Goal: Task Accomplishment & Management: Complete application form

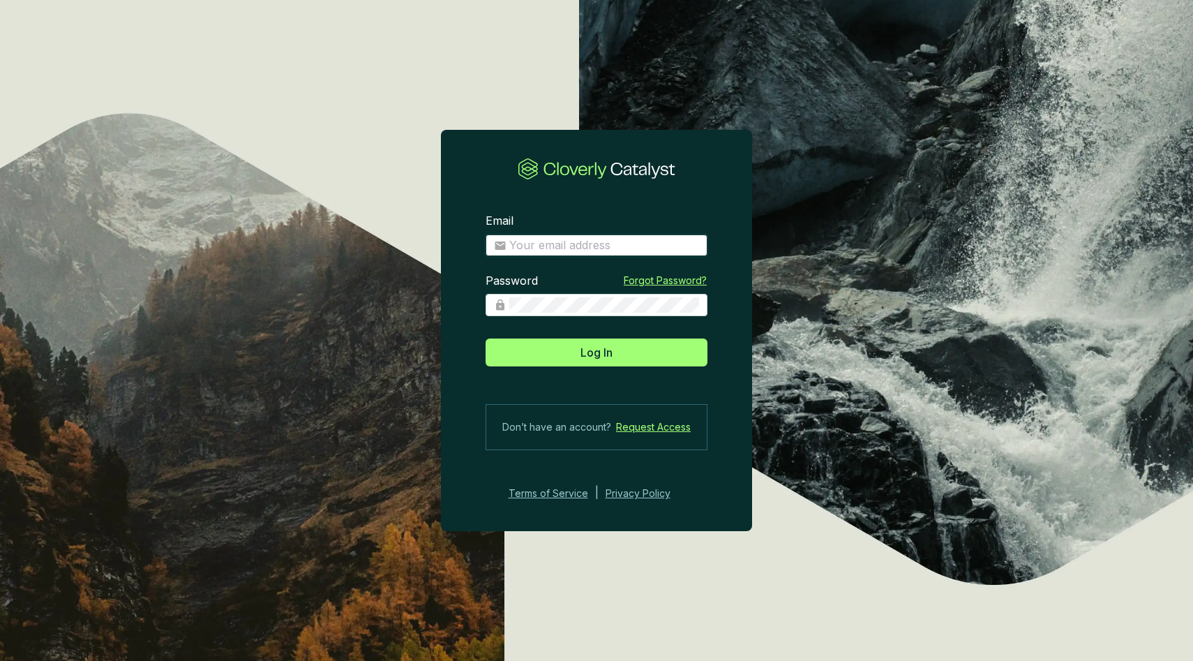
click at [563, 241] on input "Email" at bounding box center [604, 245] width 190 height 15
click at [295, 117] on section "Email Password Forgot Password? Log In Don’t have an account? Request Access Te…" at bounding box center [596, 330] width 1193 height 661
click at [570, 242] on input "Email" at bounding box center [604, 245] width 190 height 15
type input "anthonystefanelli+demo@cloverly.com"
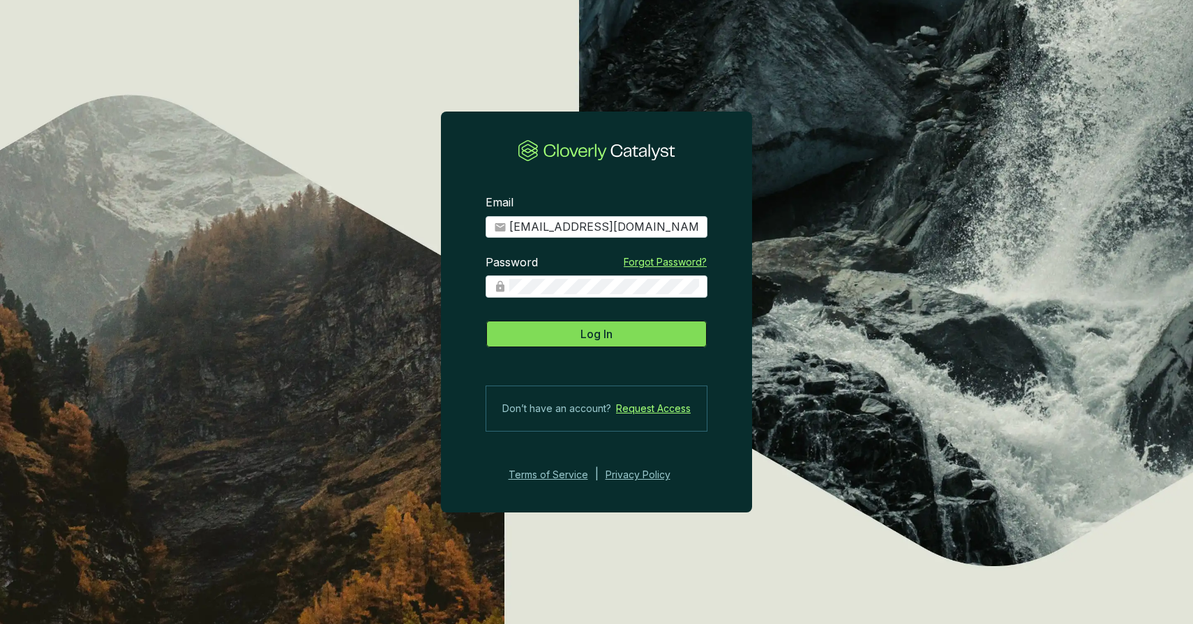
click at [582, 331] on span "Log In" at bounding box center [596, 334] width 32 height 17
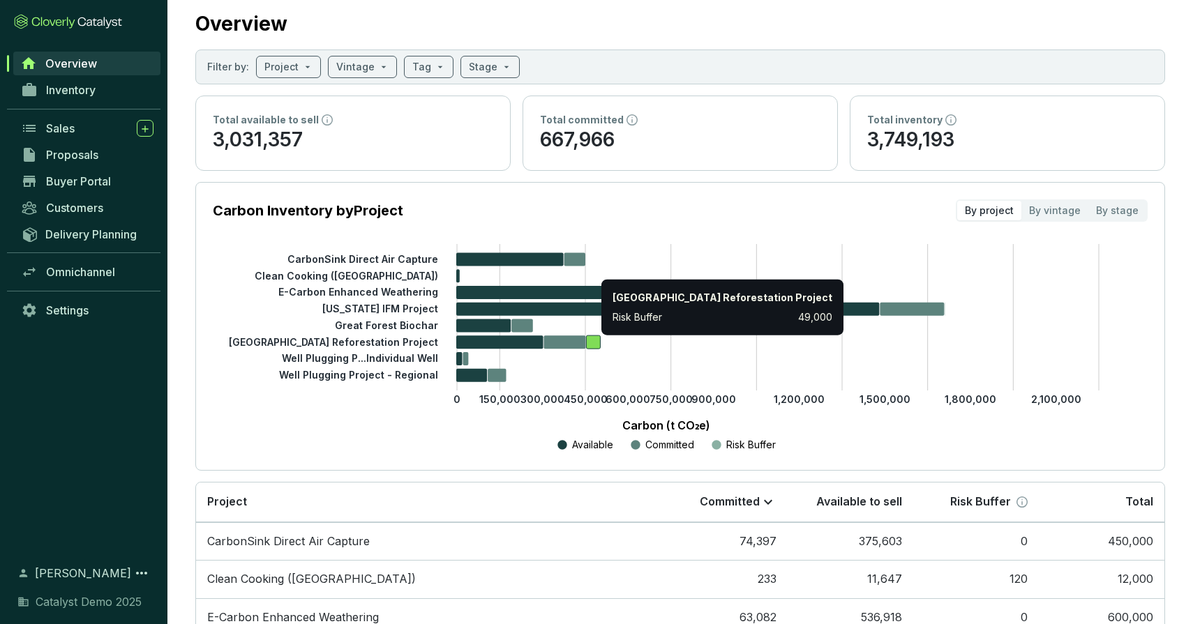
scroll to position [34, 0]
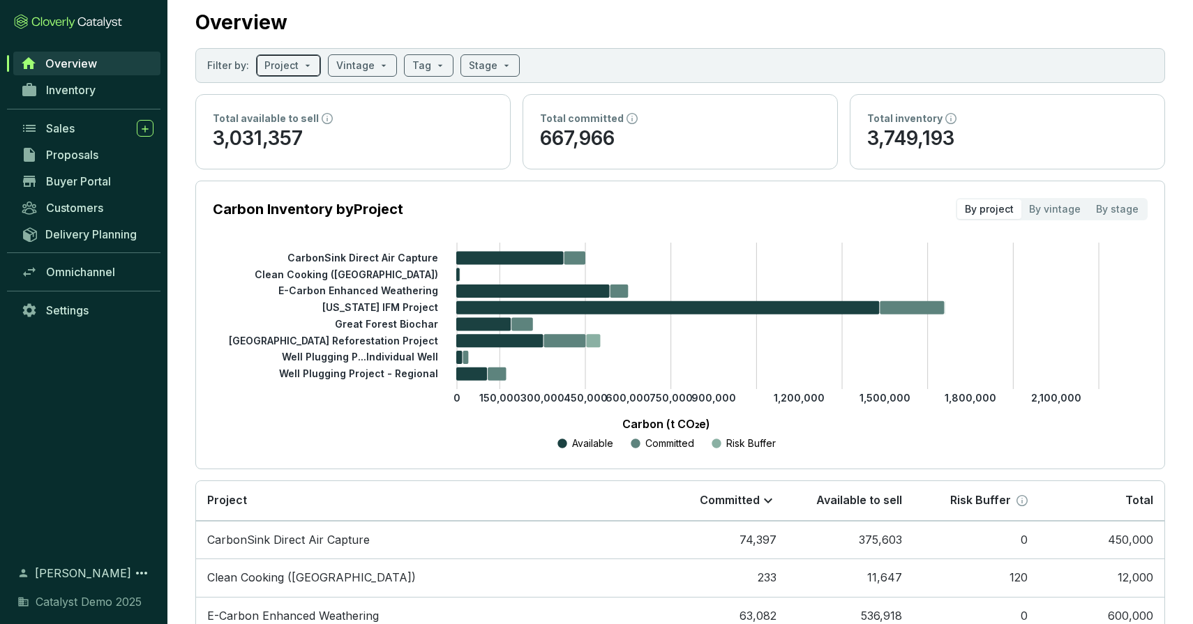
click at [289, 65] on input "search" at bounding box center [281, 65] width 34 height 21
click at [359, 61] on input "search" at bounding box center [355, 65] width 38 height 21
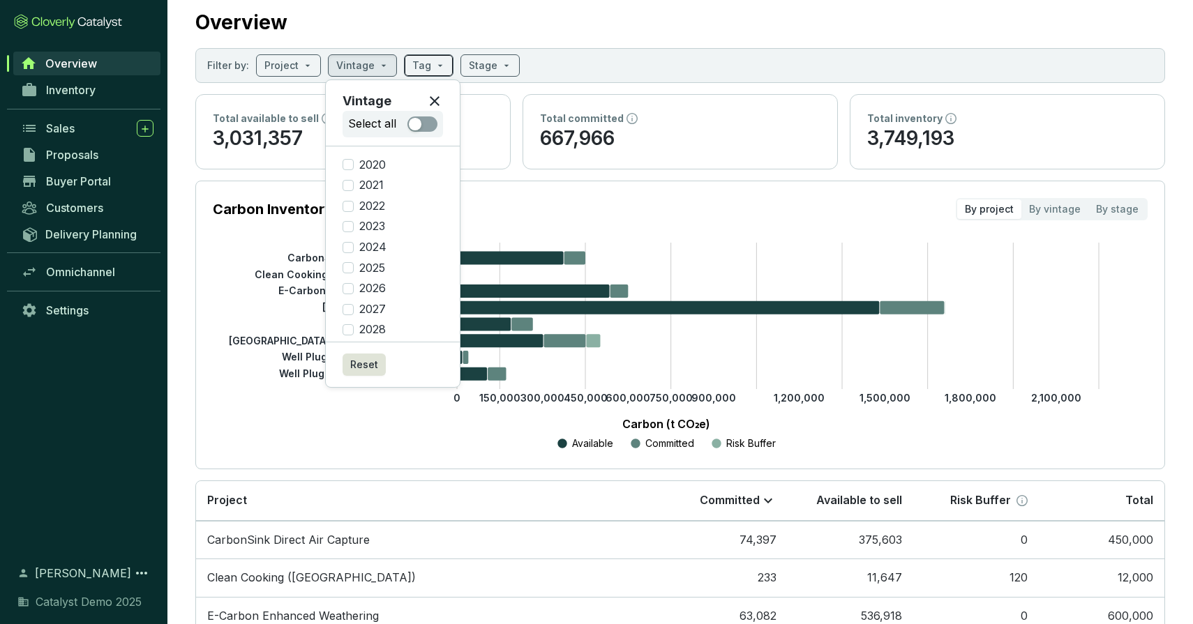
click at [416, 61] on input "search" at bounding box center [421, 65] width 19 height 21
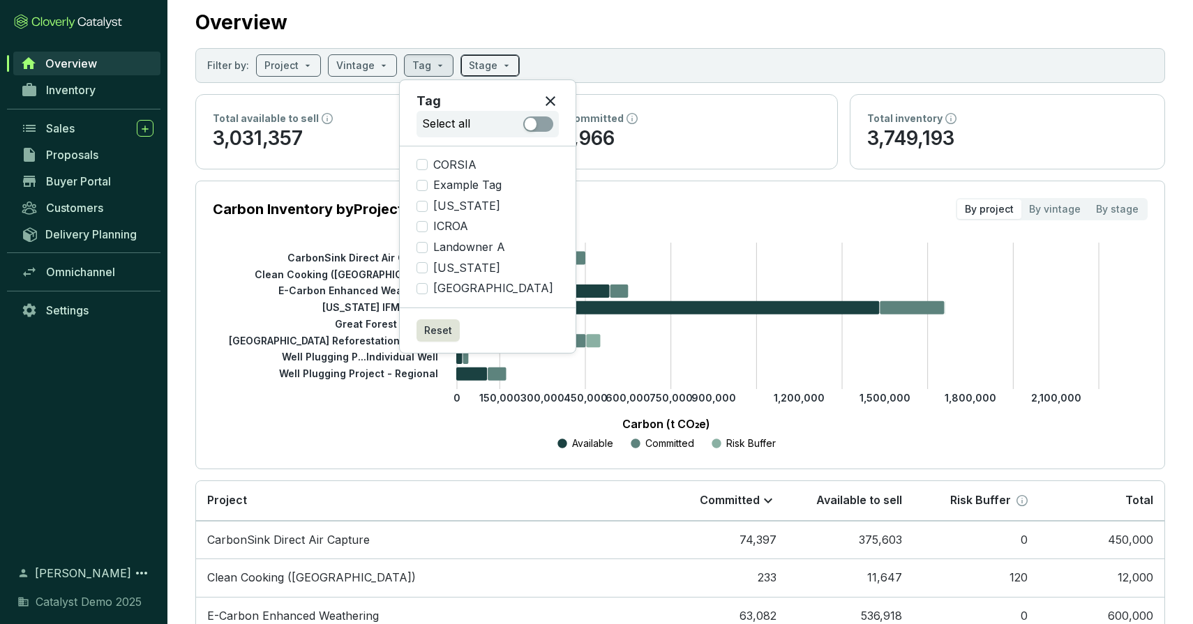
click at [470, 66] on input "search" at bounding box center [483, 65] width 29 height 21
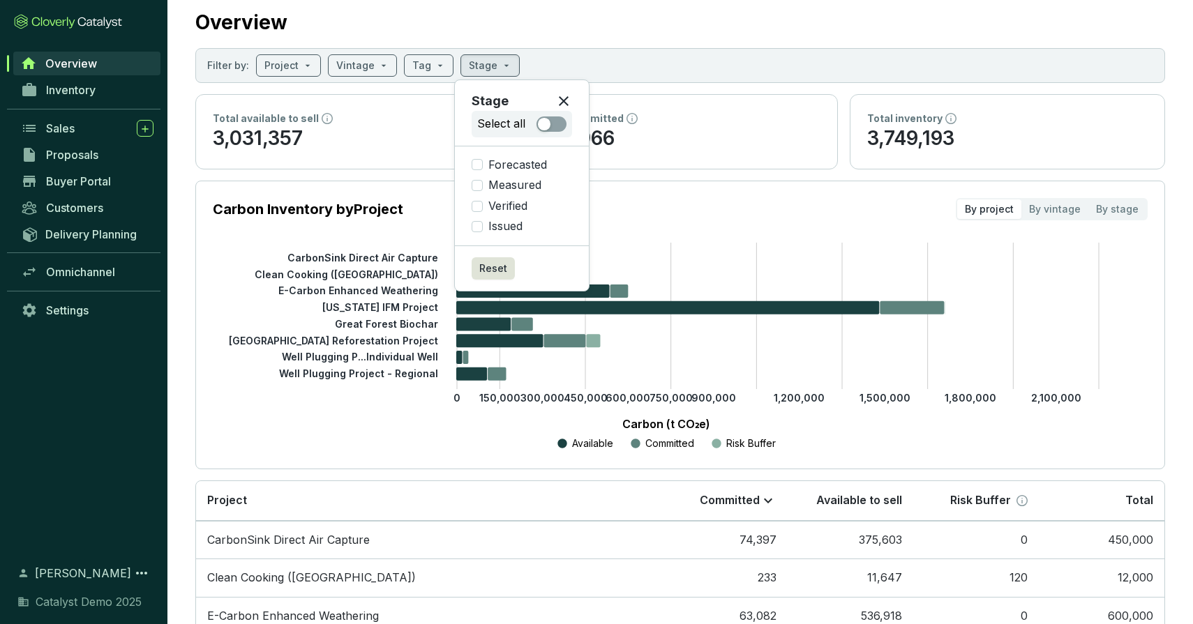
click at [546, 38] on section "Overview Filter by: Project Vintage Tag Stage Total available to sell 3,031,357…" at bounding box center [679, 433] width 1025 height 935
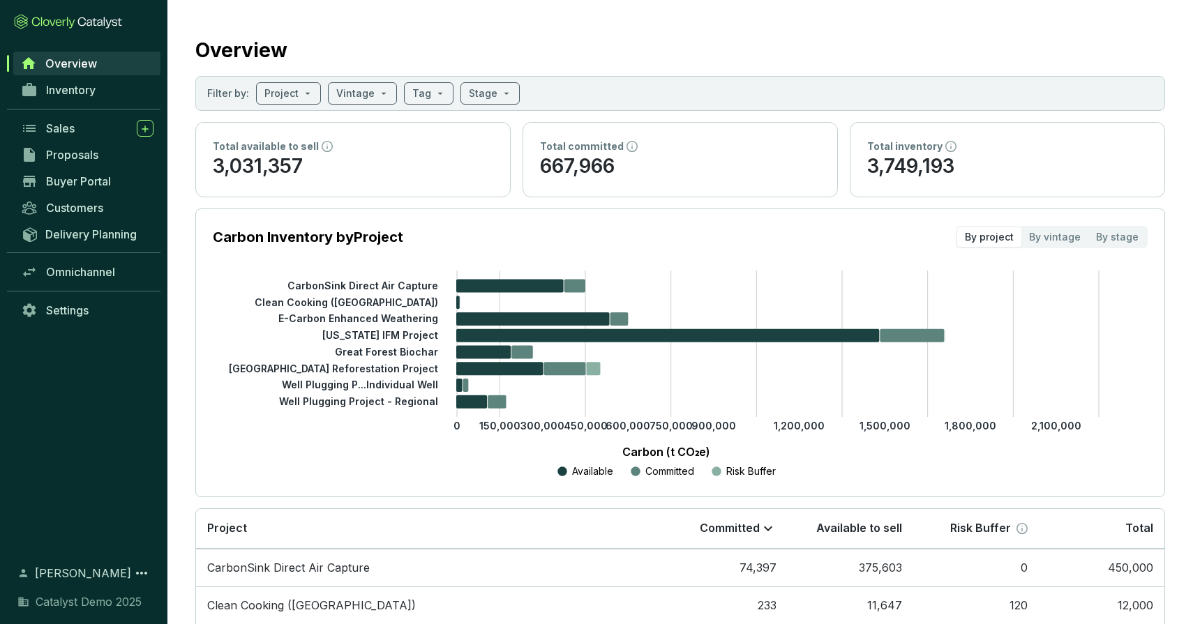
scroll to position [0, 0]
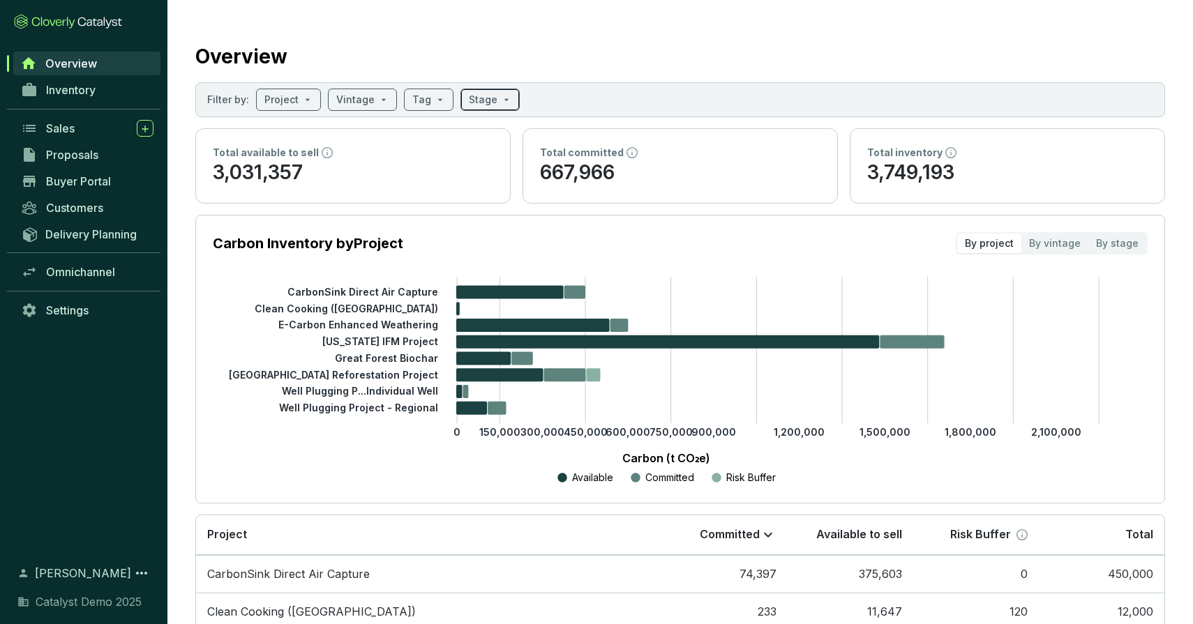
click at [469, 107] on input "search" at bounding box center [483, 99] width 29 height 21
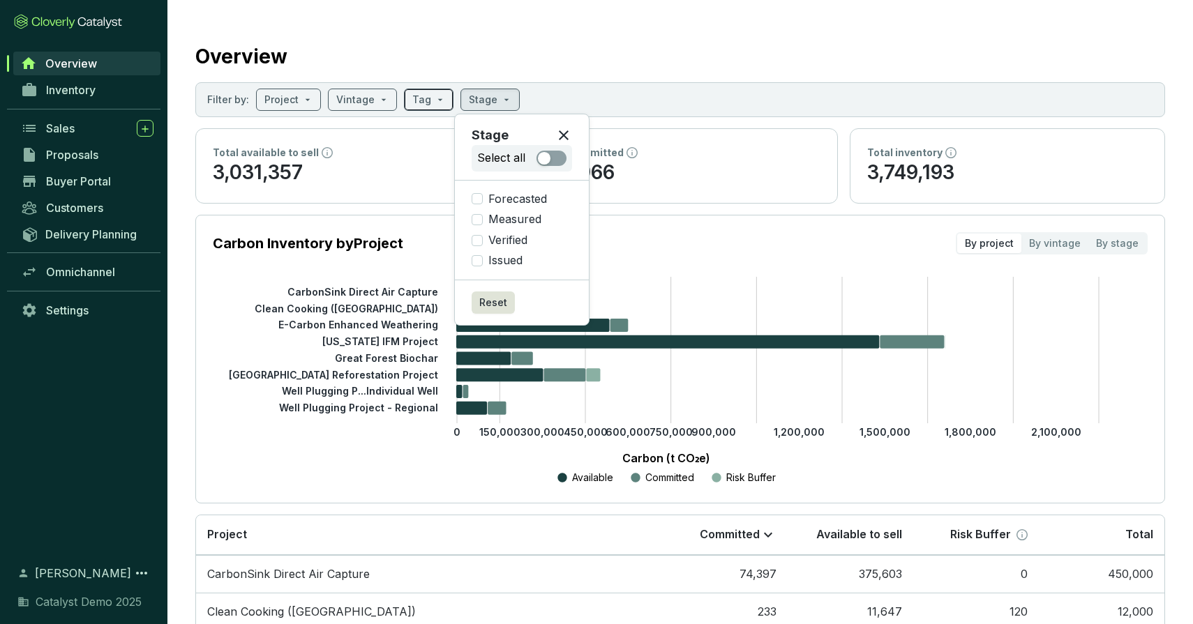
click at [416, 97] on input "search" at bounding box center [421, 99] width 19 height 21
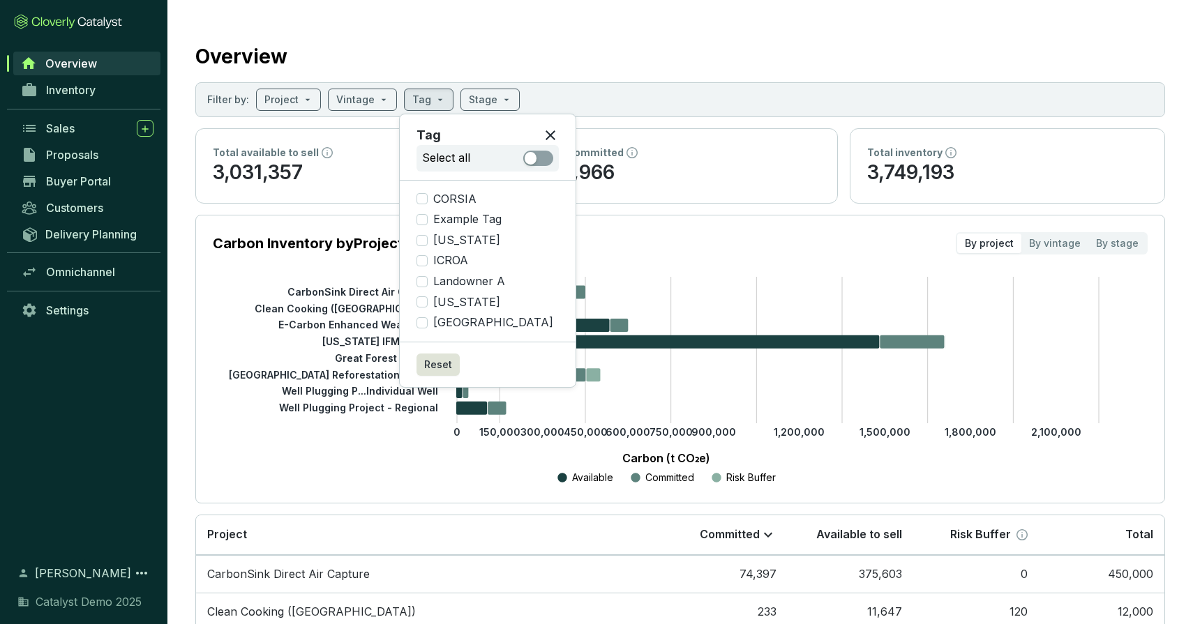
click at [542, 131] on icon at bounding box center [550, 135] width 17 height 17
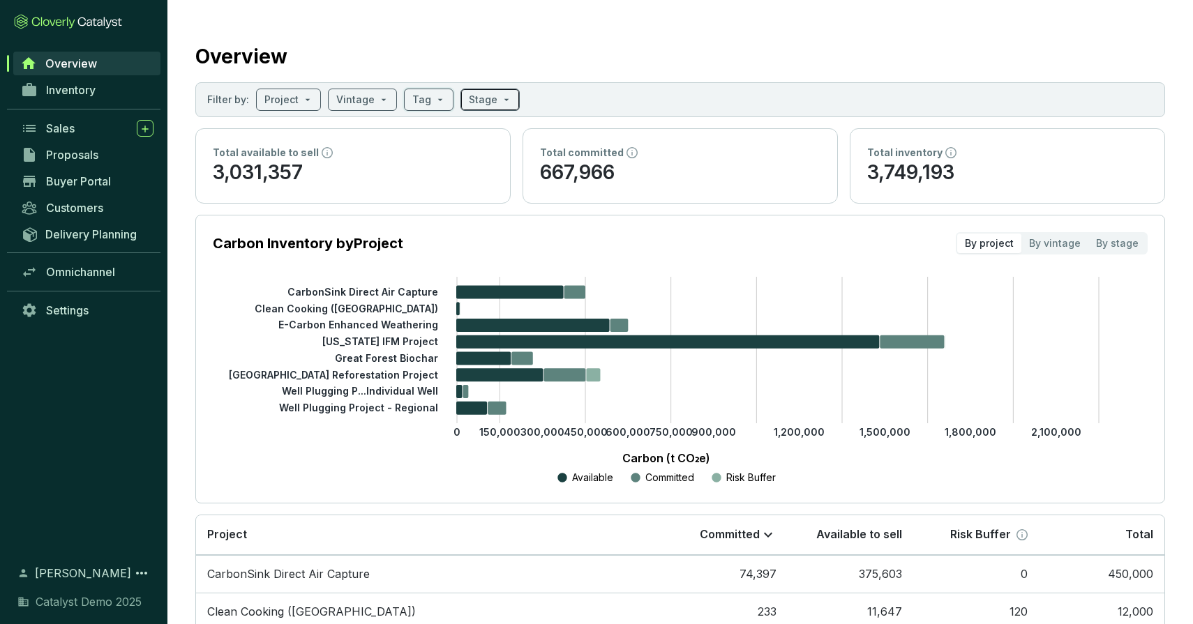
click at [479, 103] on input "search" at bounding box center [483, 99] width 29 height 21
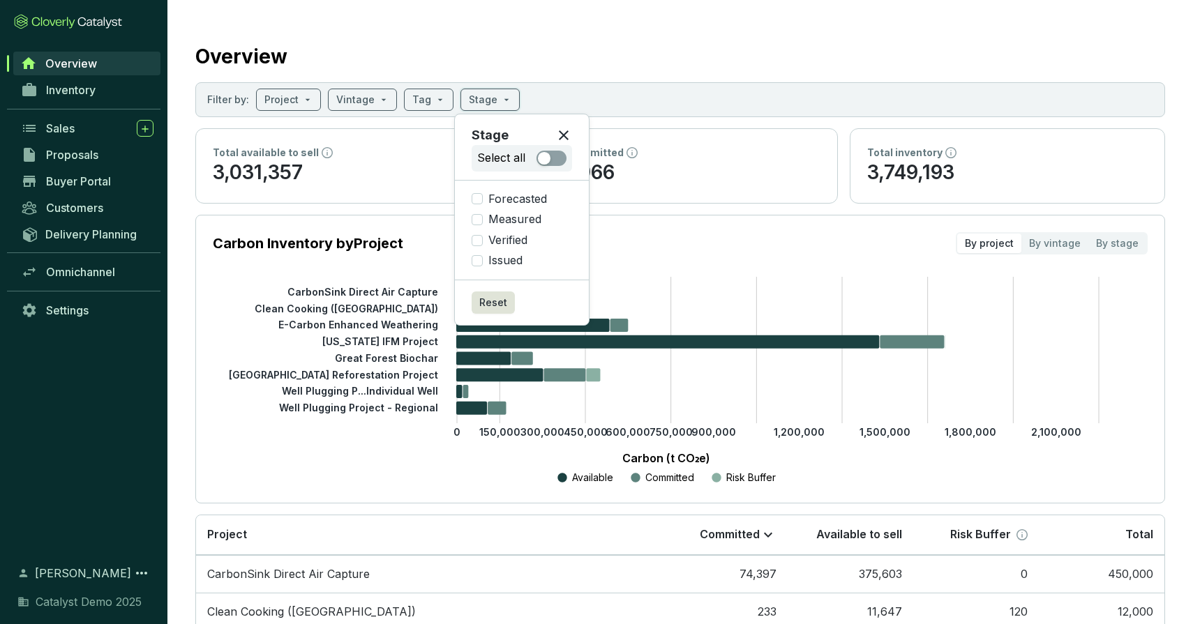
click at [400, 54] on div "Overview" at bounding box center [680, 53] width 970 height 35
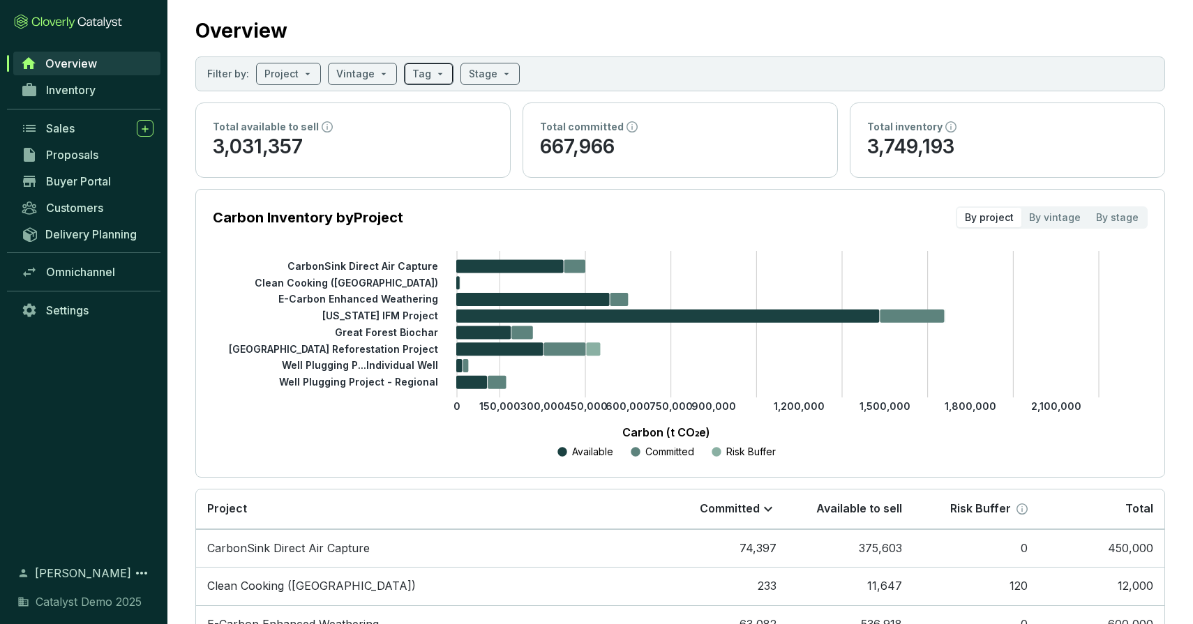
scroll to position [27, 0]
click at [427, 77] on span at bounding box center [428, 73] width 33 height 21
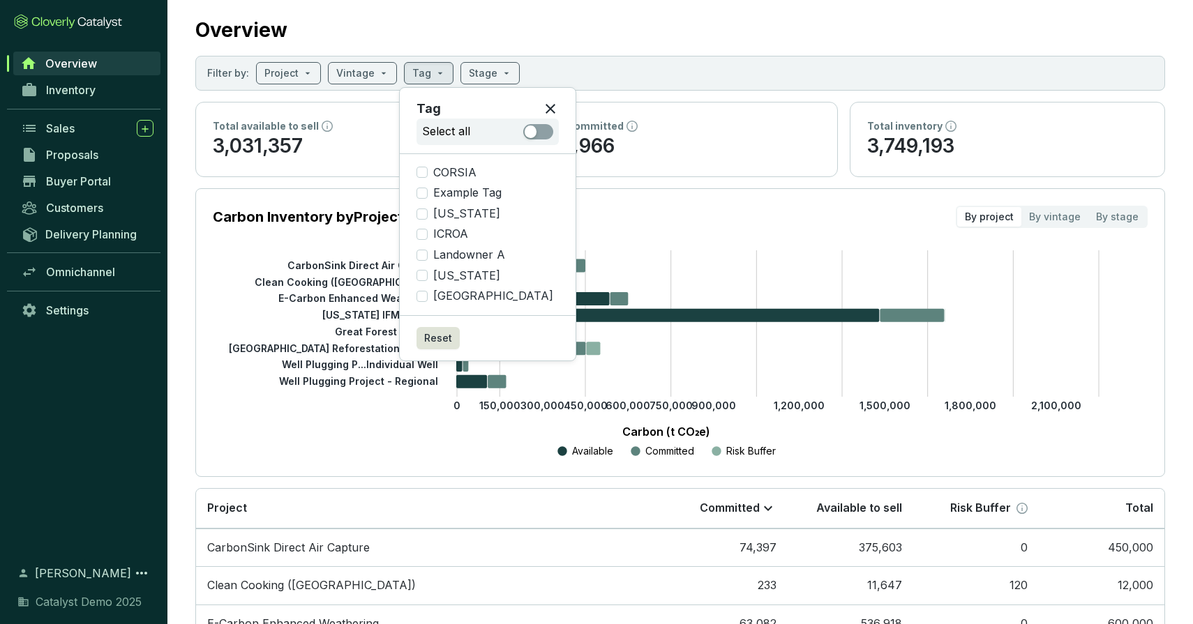
click at [379, 23] on div "Overview" at bounding box center [680, 27] width 970 height 35
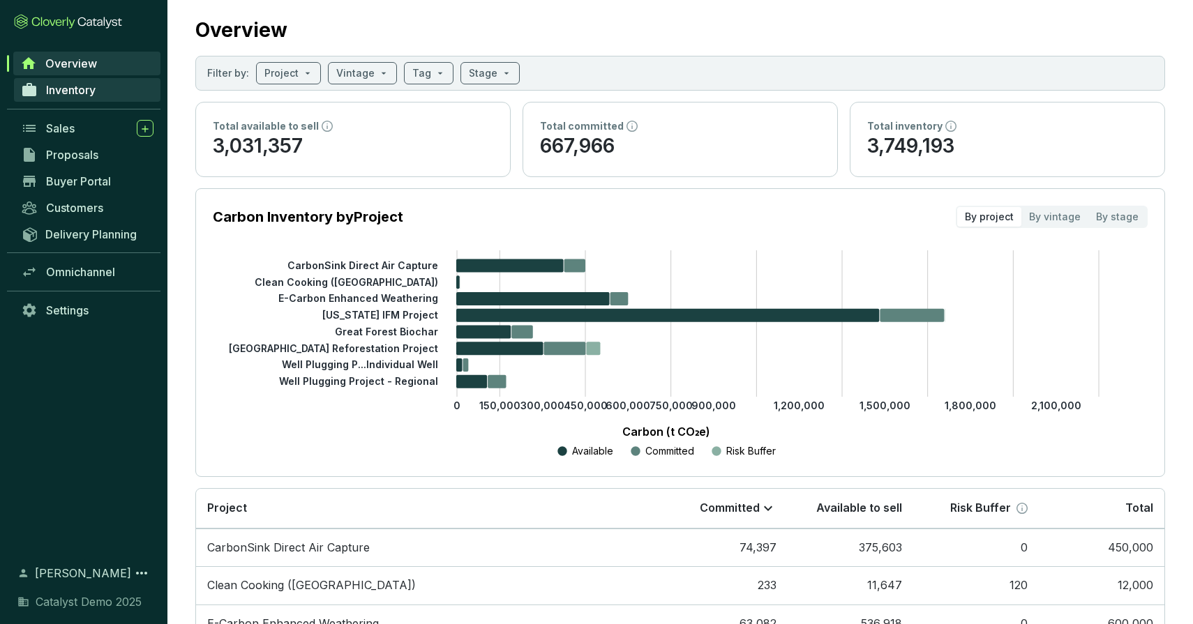
click at [82, 91] on span "Inventory" at bounding box center [71, 90] width 50 height 14
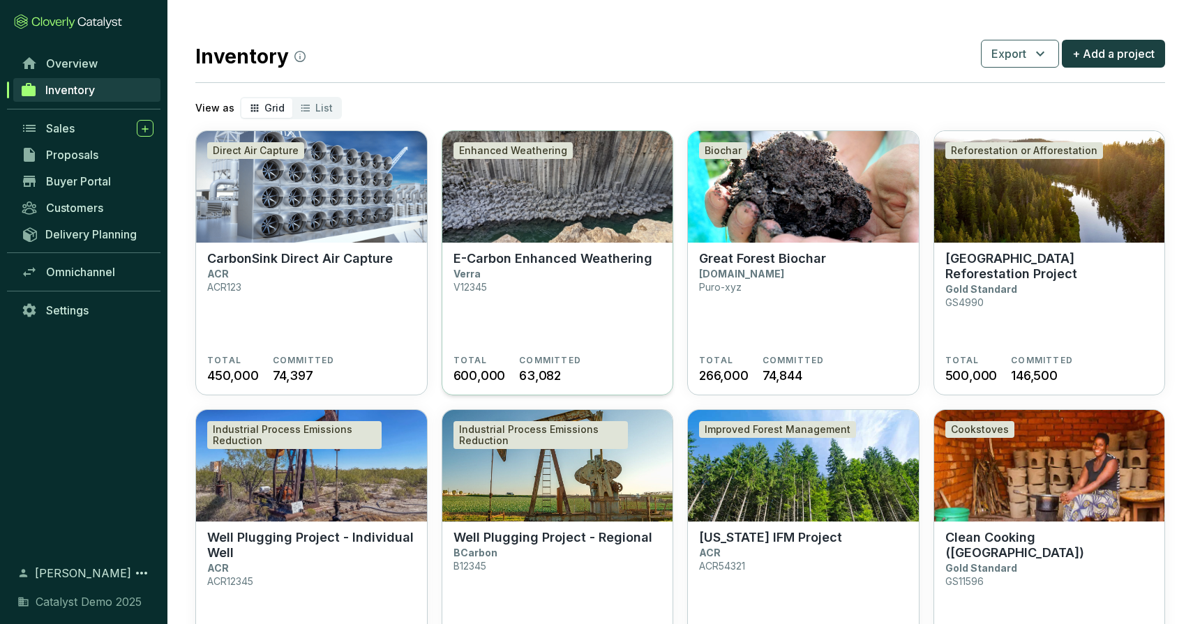
click at [554, 203] on img at bounding box center [557, 187] width 231 height 112
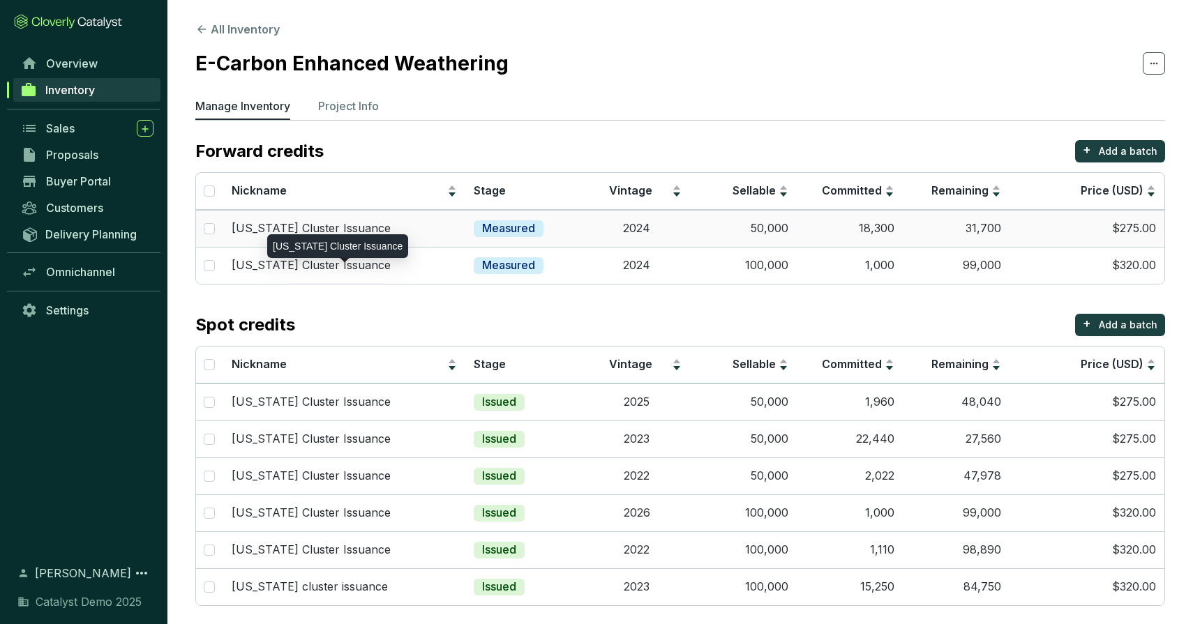
scroll to position [8, 0]
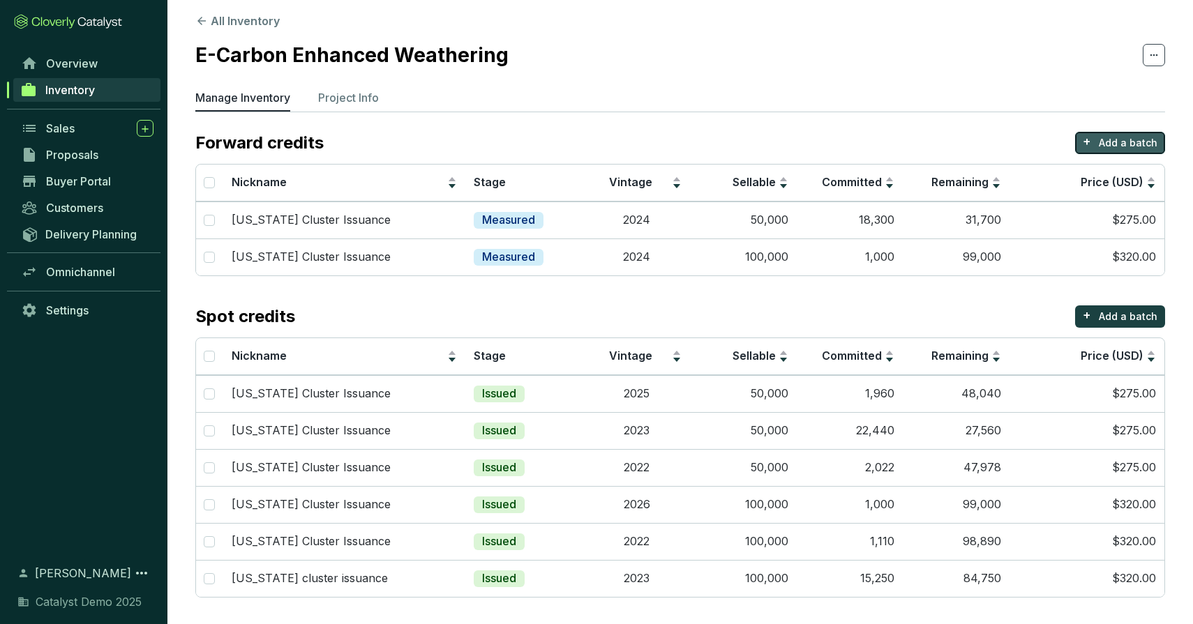
click at [1105, 143] on p "Add a batch" at bounding box center [1128, 143] width 59 height 14
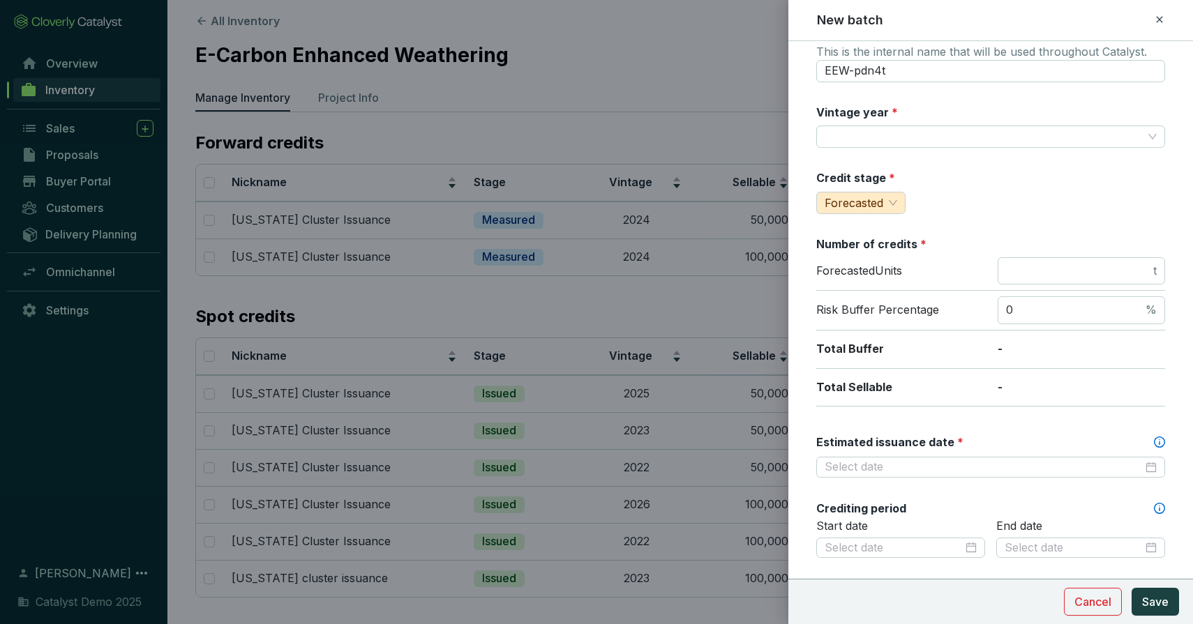
scroll to position [53, 0]
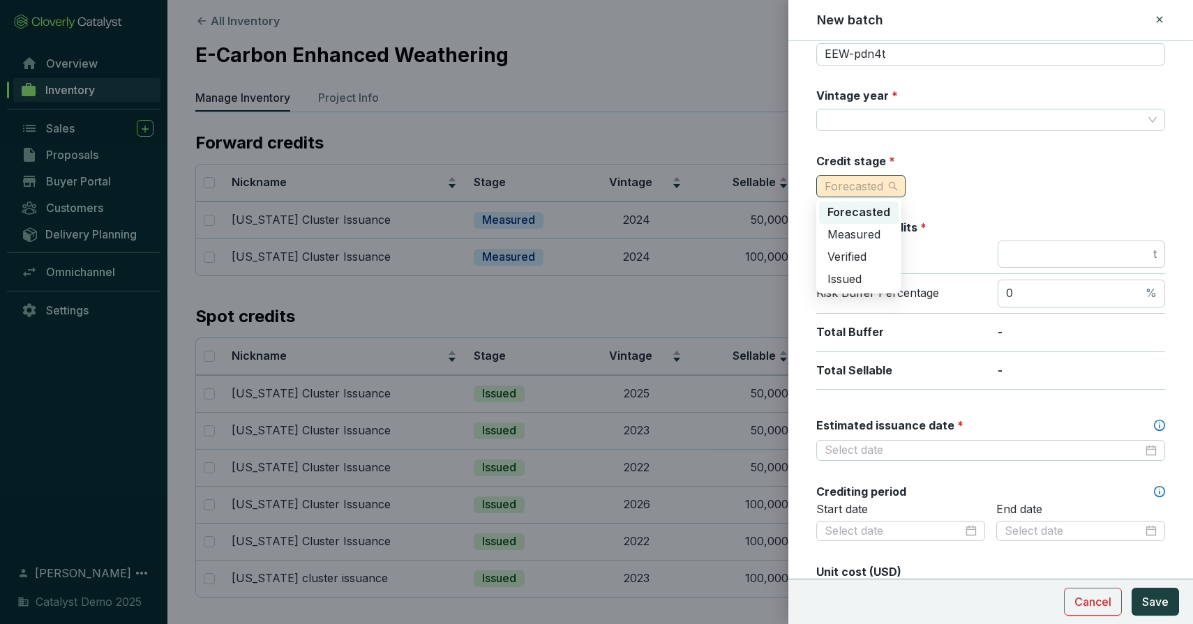
click at [887, 183] on span "Forecasted" at bounding box center [861, 186] width 73 height 21
click at [937, 156] on div "Credit stage * Forecasted" at bounding box center [990, 175] width 349 height 44
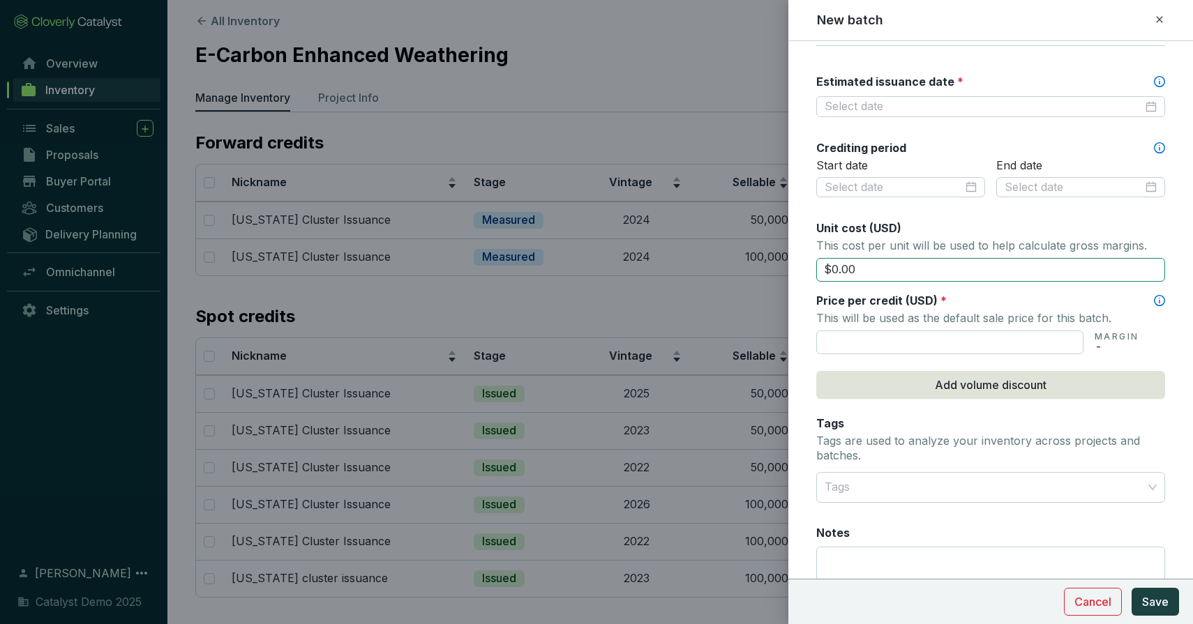
scroll to position [396, 0]
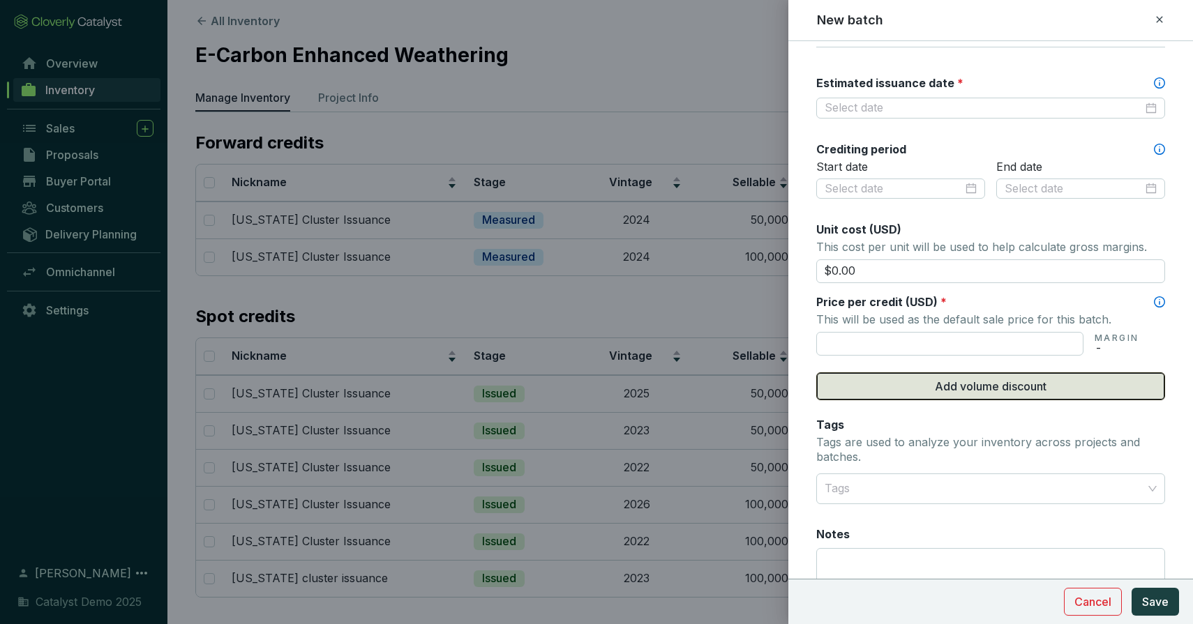
click at [981, 381] on span "Add volume discount" at bounding box center [991, 386] width 112 height 17
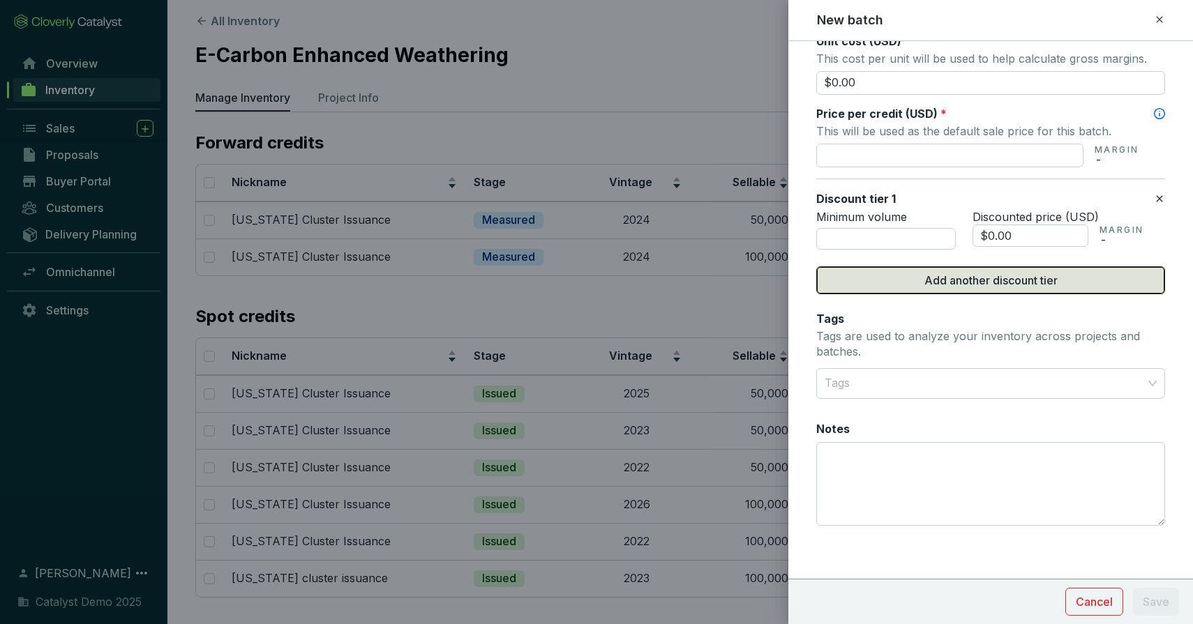
scroll to position [583, 0]
click at [864, 382] on div at bounding box center [982, 384] width 327 height 28
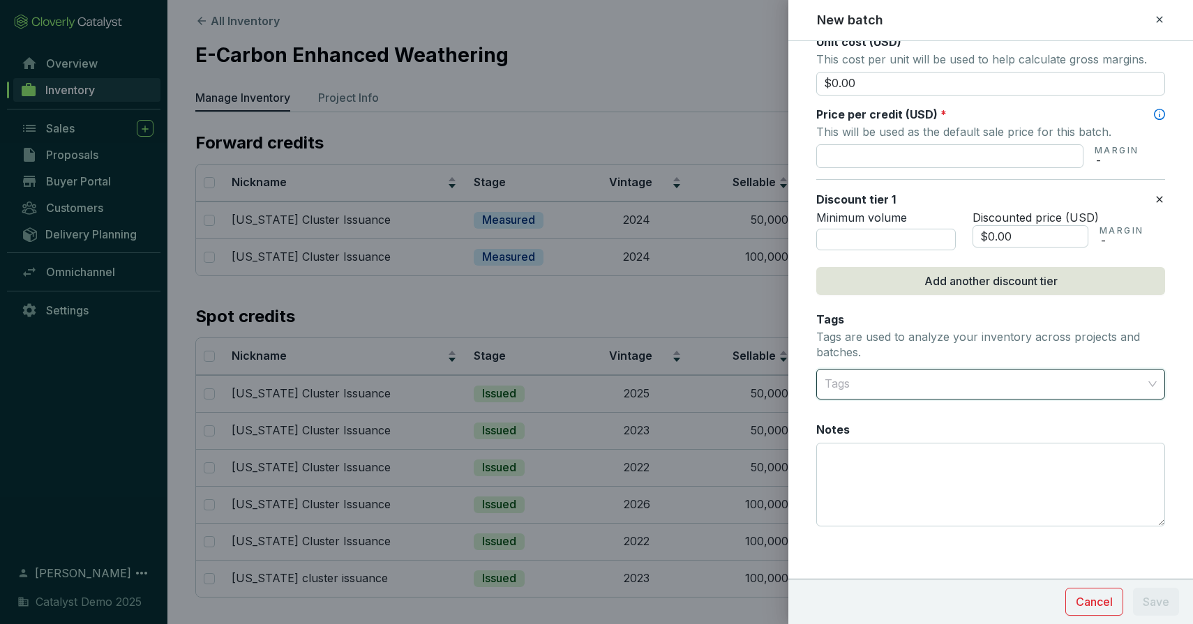
click at [890, 317] on div "Tags Tags are used to analyze your inventory across projects and batches." at bounding box center [990, 337] width 349 height 51
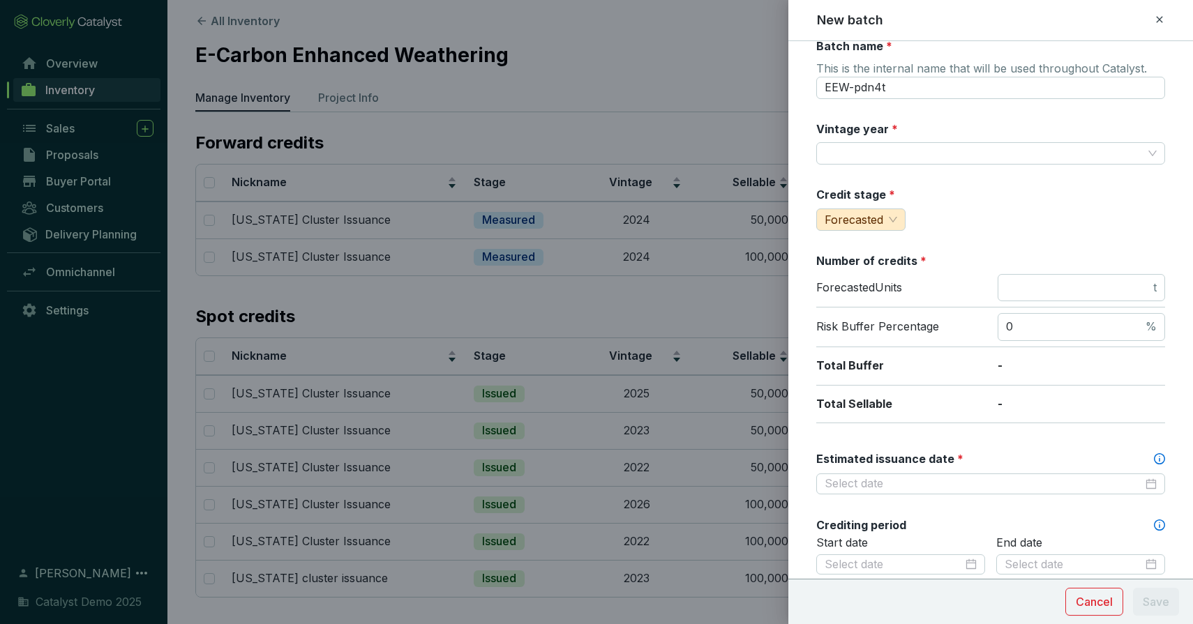
scroll to position [0, 0]
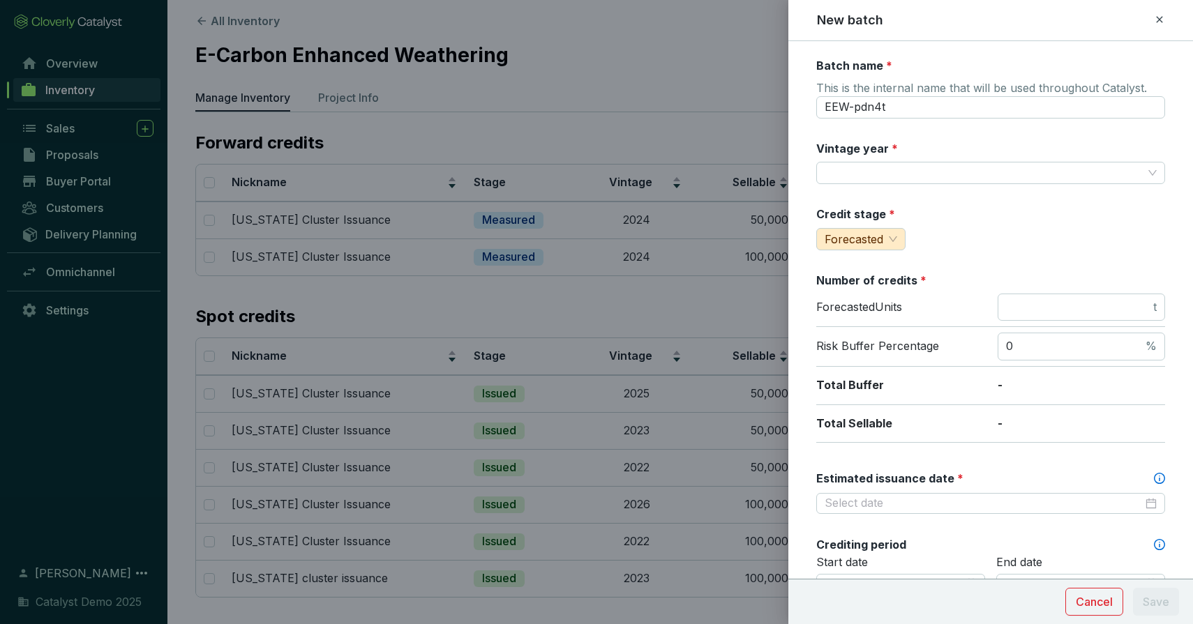
click at [1157, 20] on icon at bounding box center [1159, 19] width 11 height 17
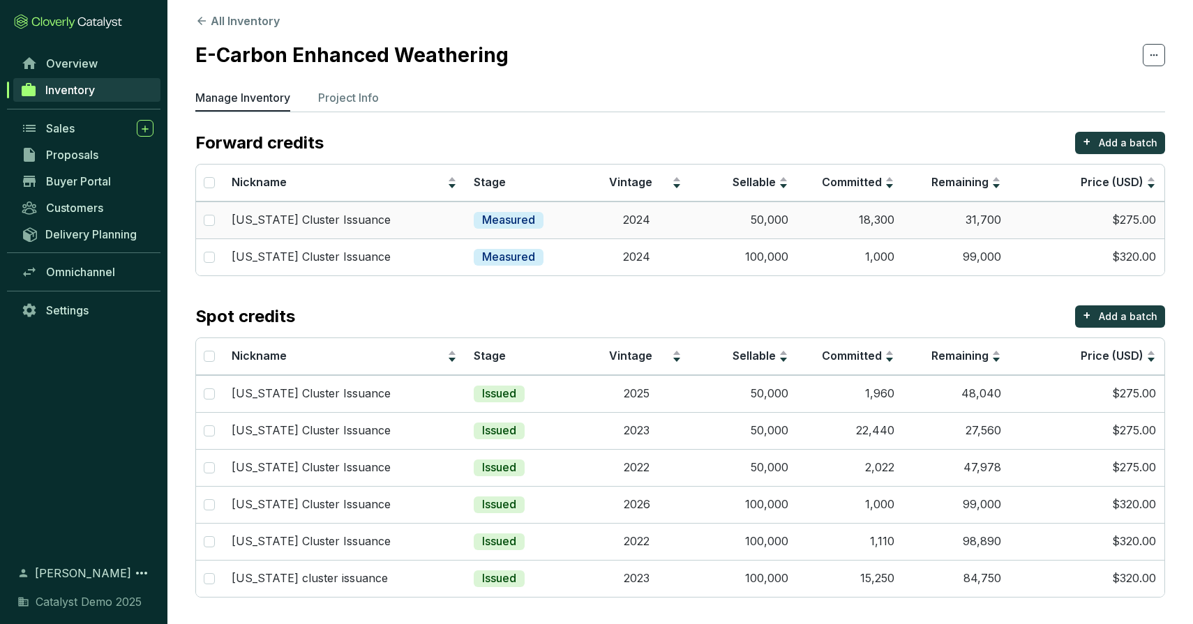
click at [436, 229] on td "[US_STATE] Cluster Issuance" at bounding box center [344, 220] width 242 height 37
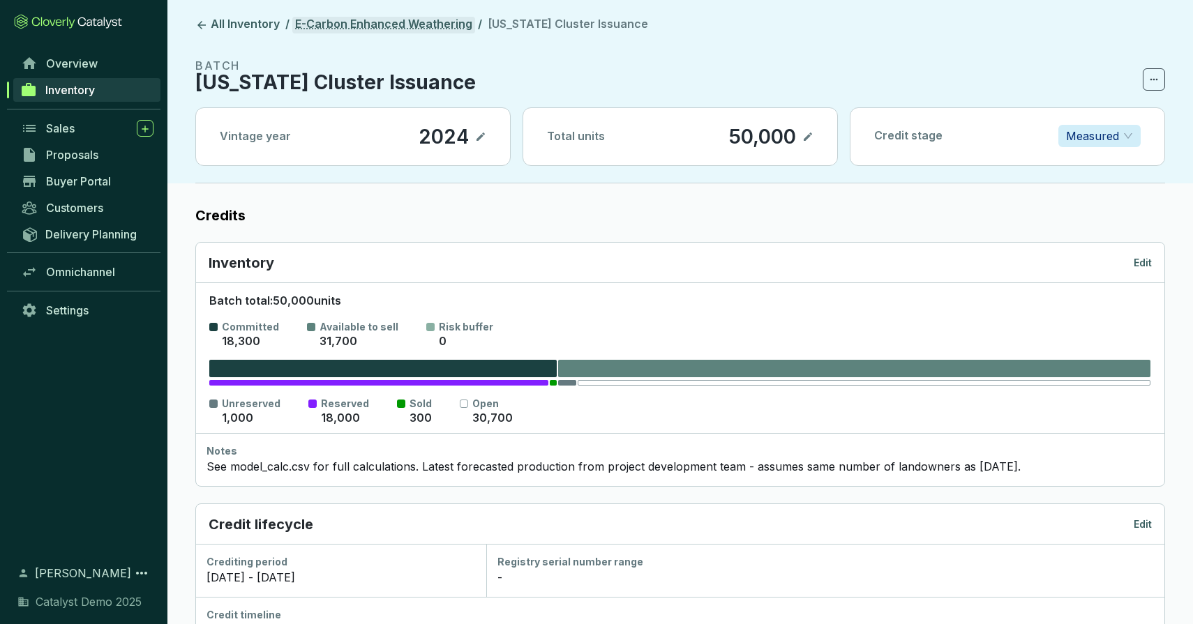
click at [379, 20] on link "E-Carbon Enhanced Weathering" at bounding box center [383, 25] width 183 height 17
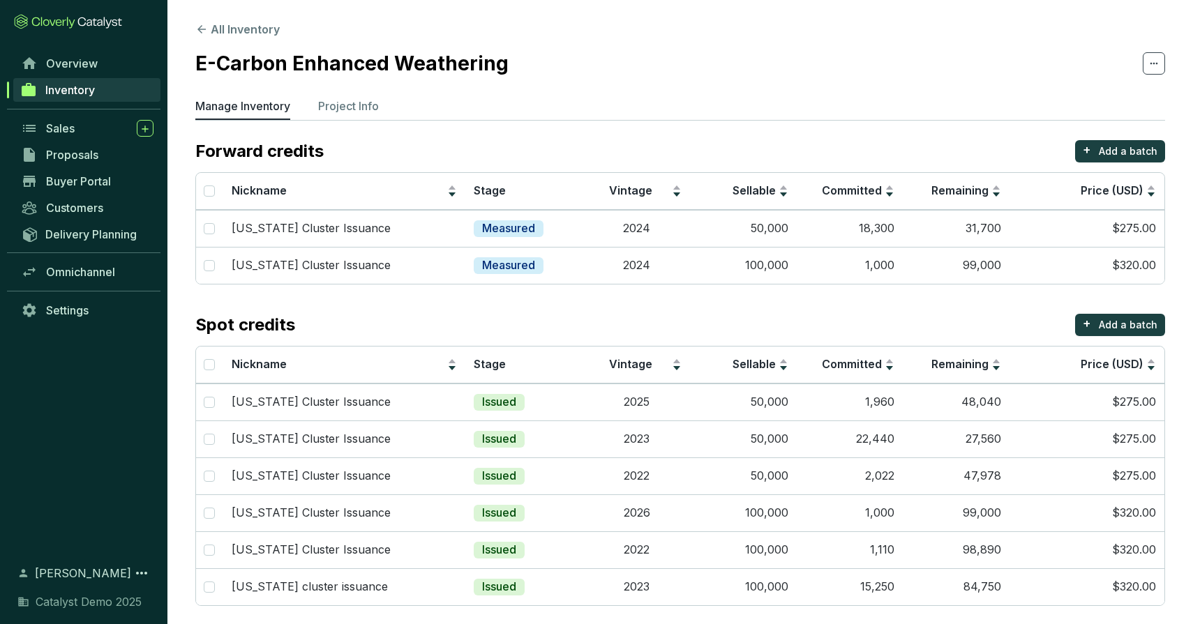
scroll to position [8, 0]
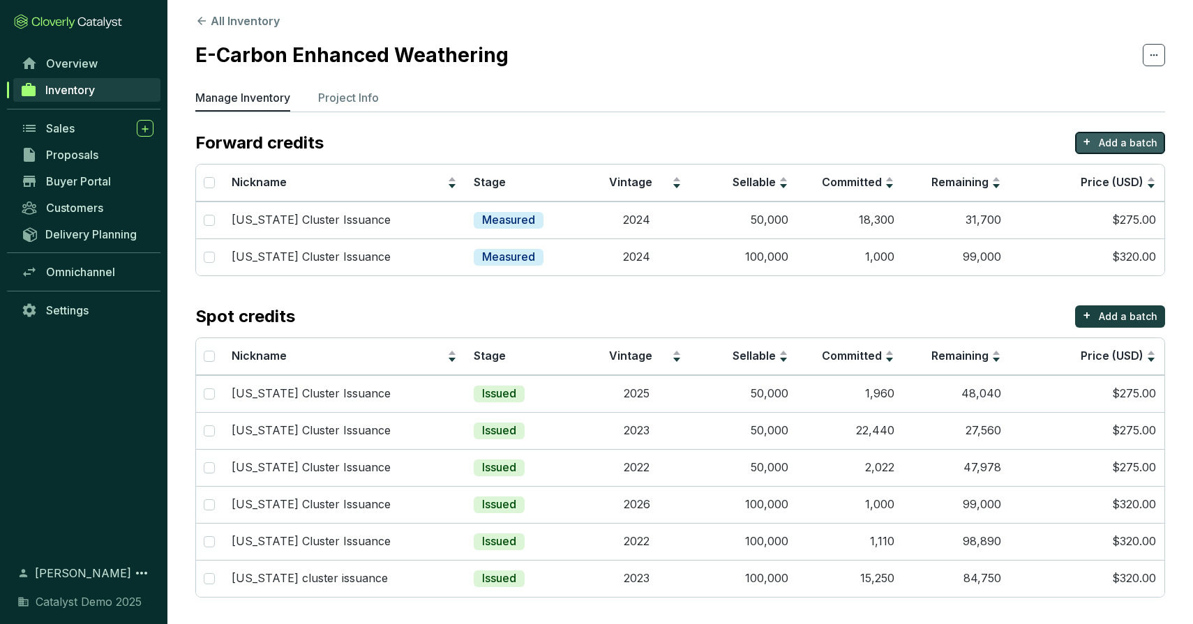
click at [1129, 144] on p "Add a batch" at bounding box center [1128, 143] width 59 height 14
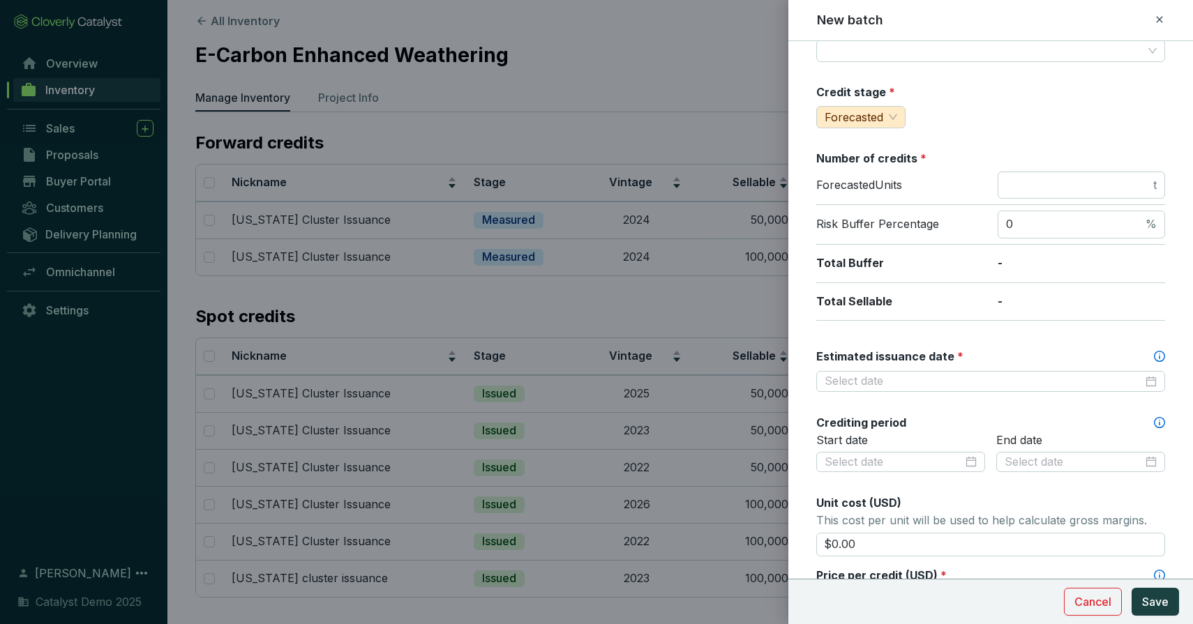
scroll to position [0, 0]
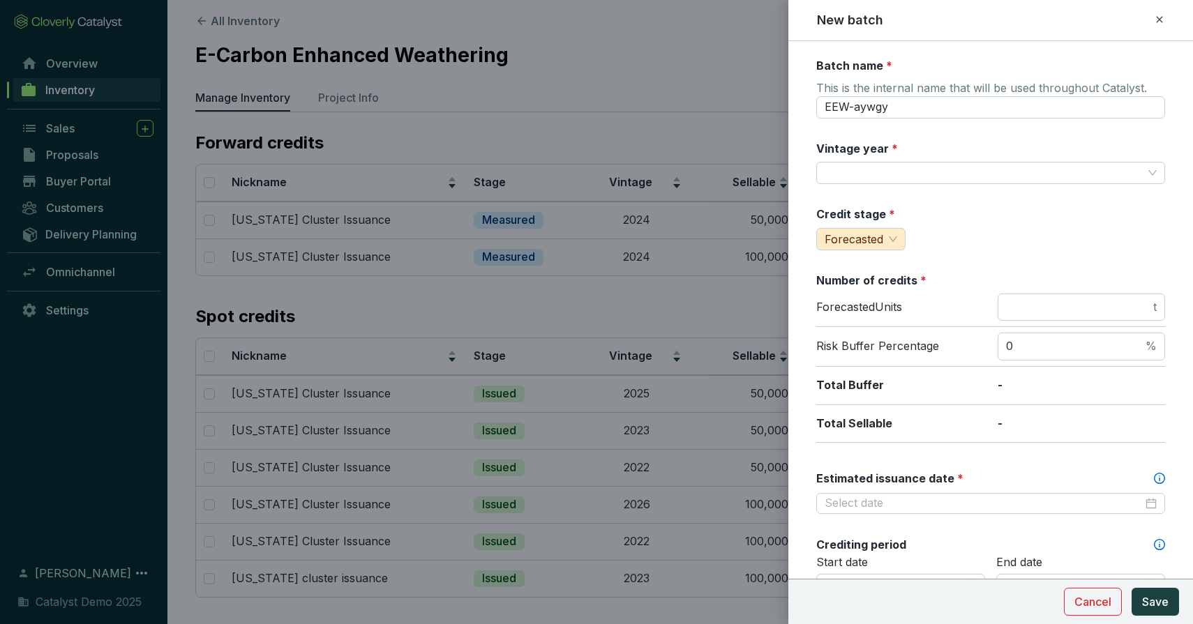
click at [1155, 21] on icon at bounding box center [1159, 19] width 11 height 17
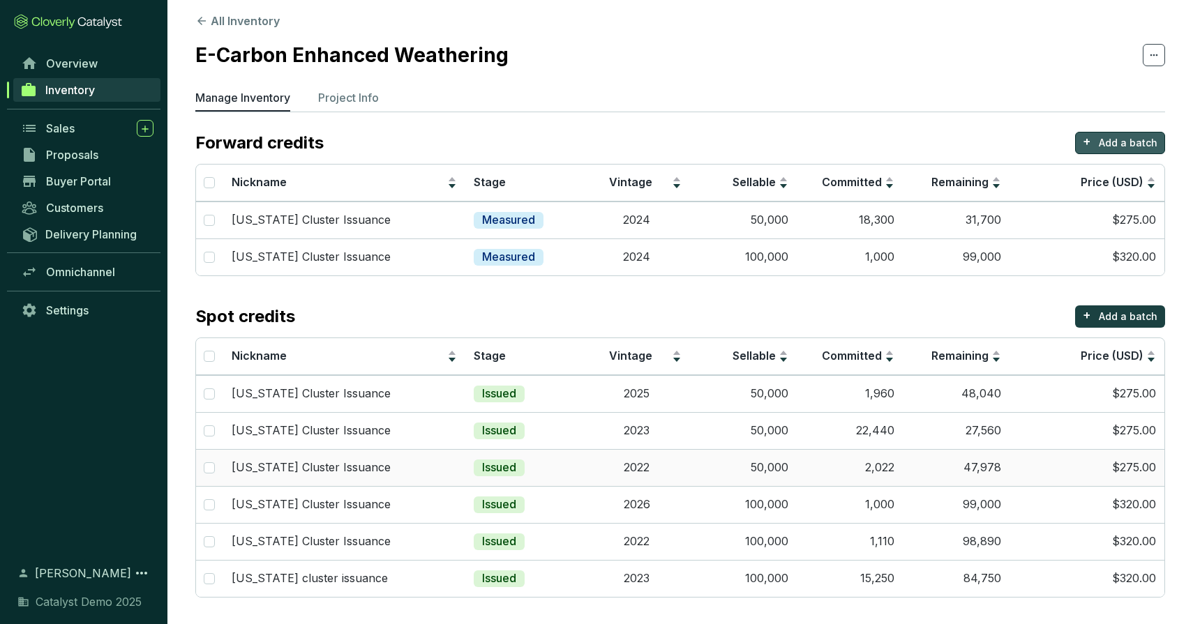
scroll to position [8, 0]
click at [579, 578] on td "Issued" at bounding box center [524, 579] width 118 height 37
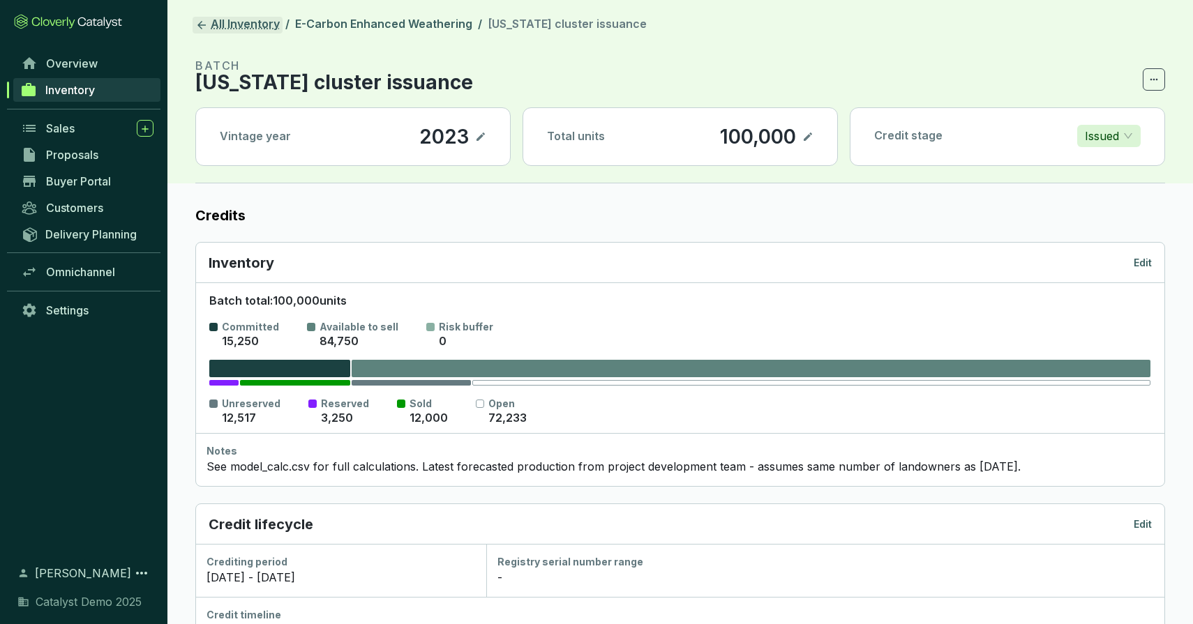
click at [257, 25] on link "All Inventory" at bounding box center [238, 25] width 90 height 17
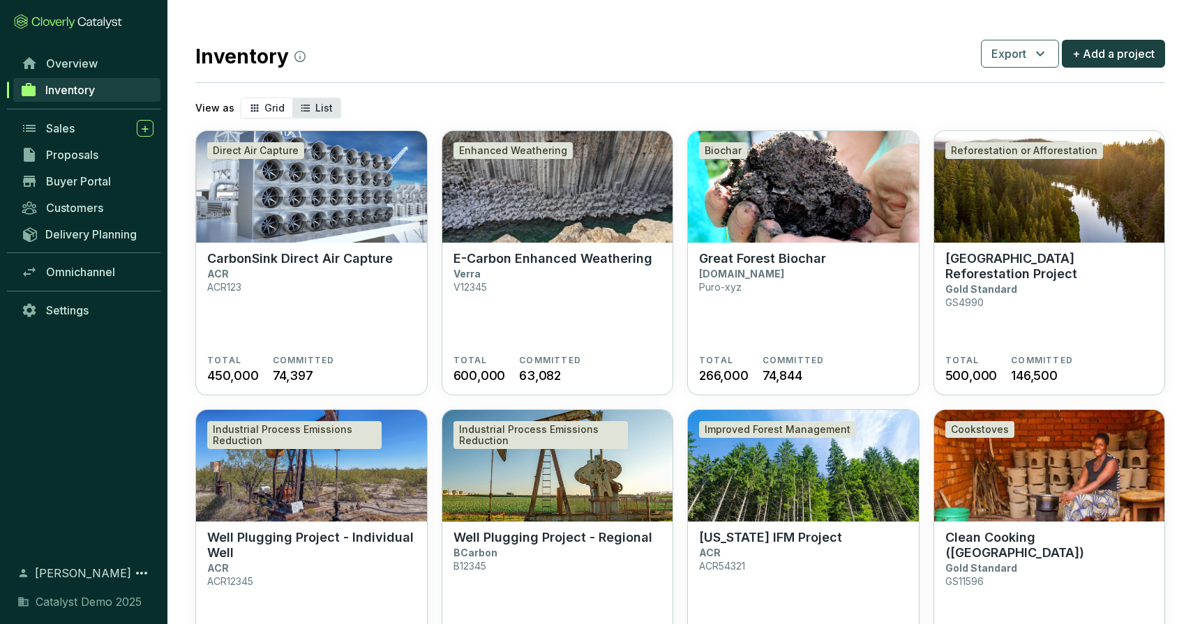
click at [315, 112] on span "List" at bounding box center [323, 108] width 17 height 12
click at [292, 98] on input "List" at bounding box center [292, 98] width 0 height 0
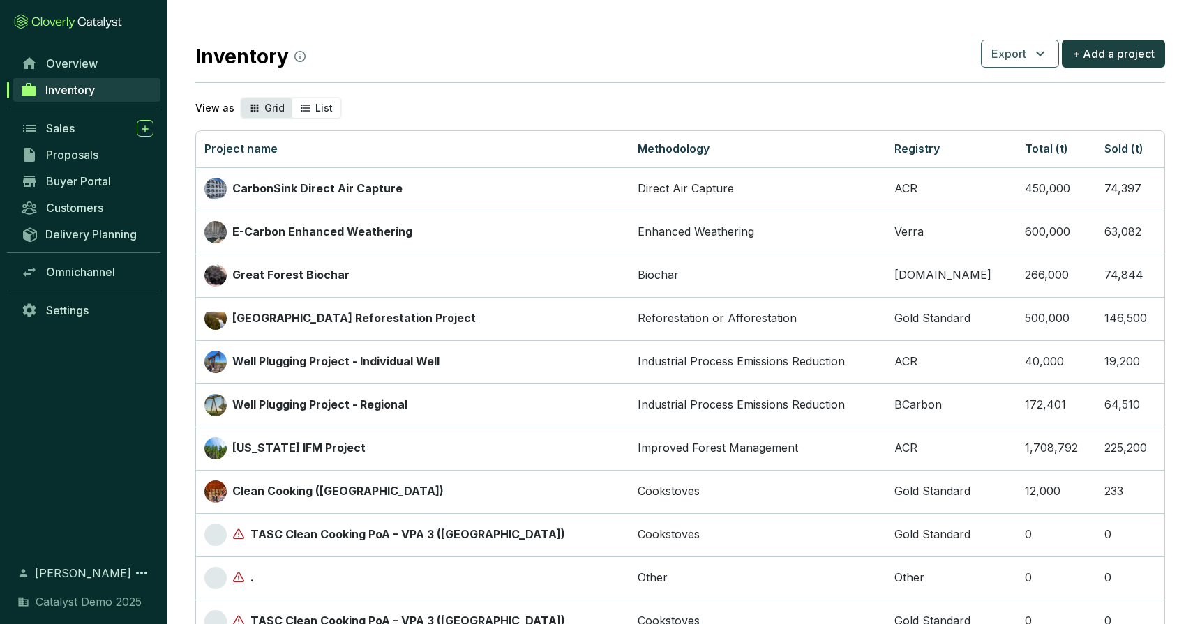
click at [271, 107] on span "Grid" at bounding box center [274, 108] width 20 height 12
click at [241, 98] on input "Grid" at bounding box center [241, 98] width 0 height 0
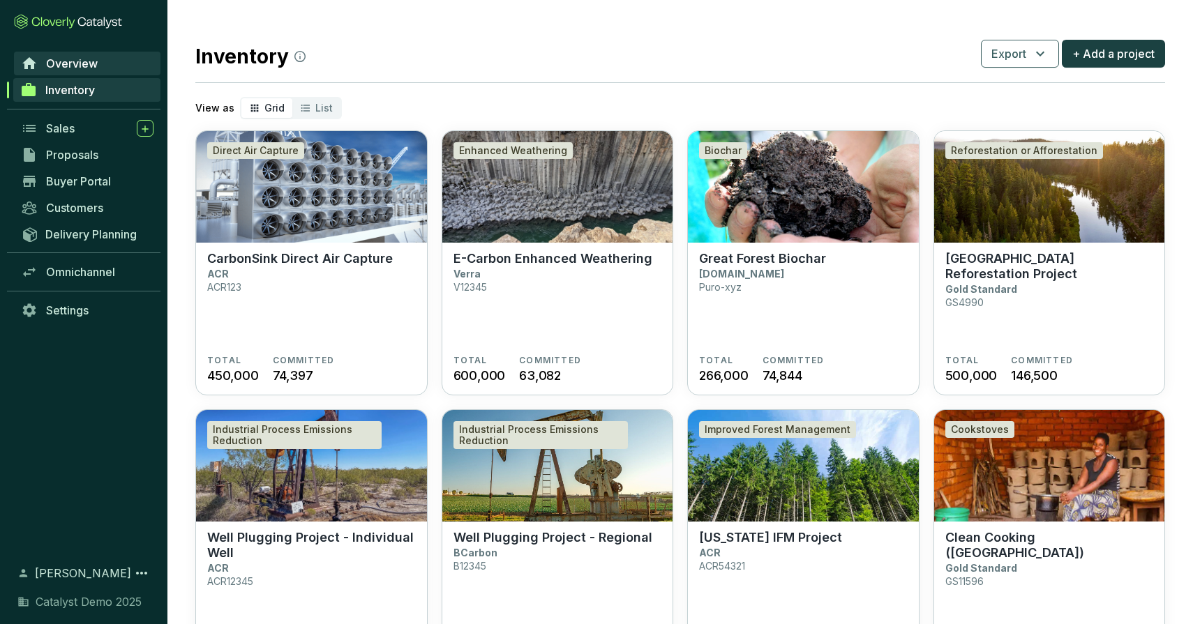
click at [85, 63] on span "Overview" at bounding box center [72, 64] width 52 height 14
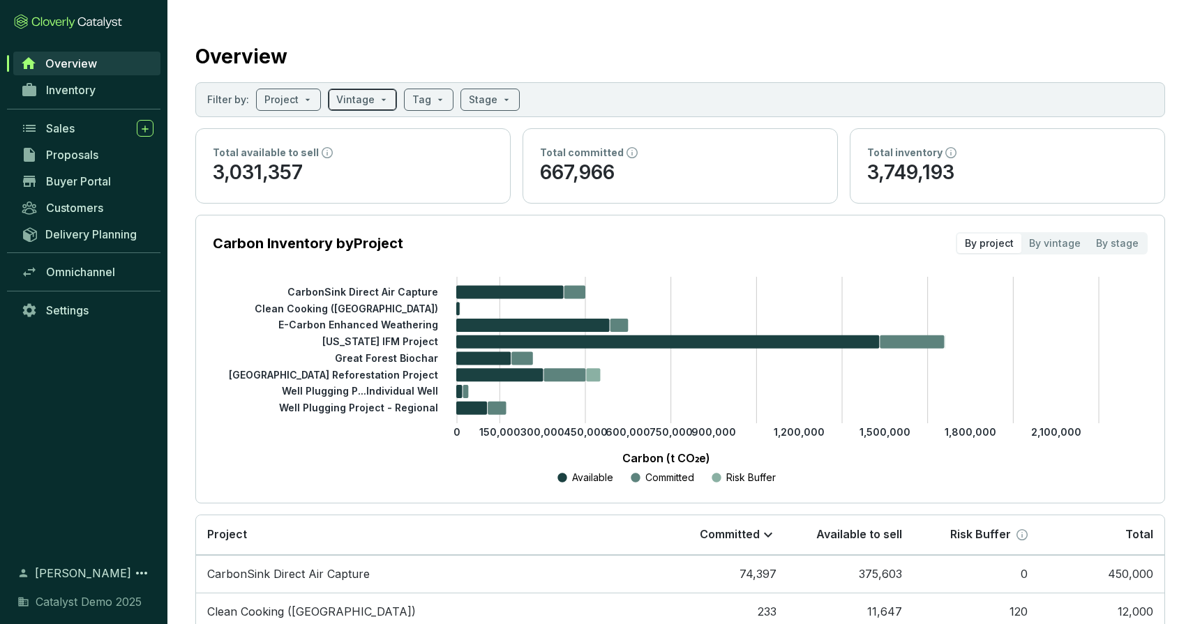
click at [349, 103] on input "search" at bounding box center [355, 99] width 38 height 21
click at [111, 93] on link "Inventory" at bounding box center [87, 90] width 146 height 24
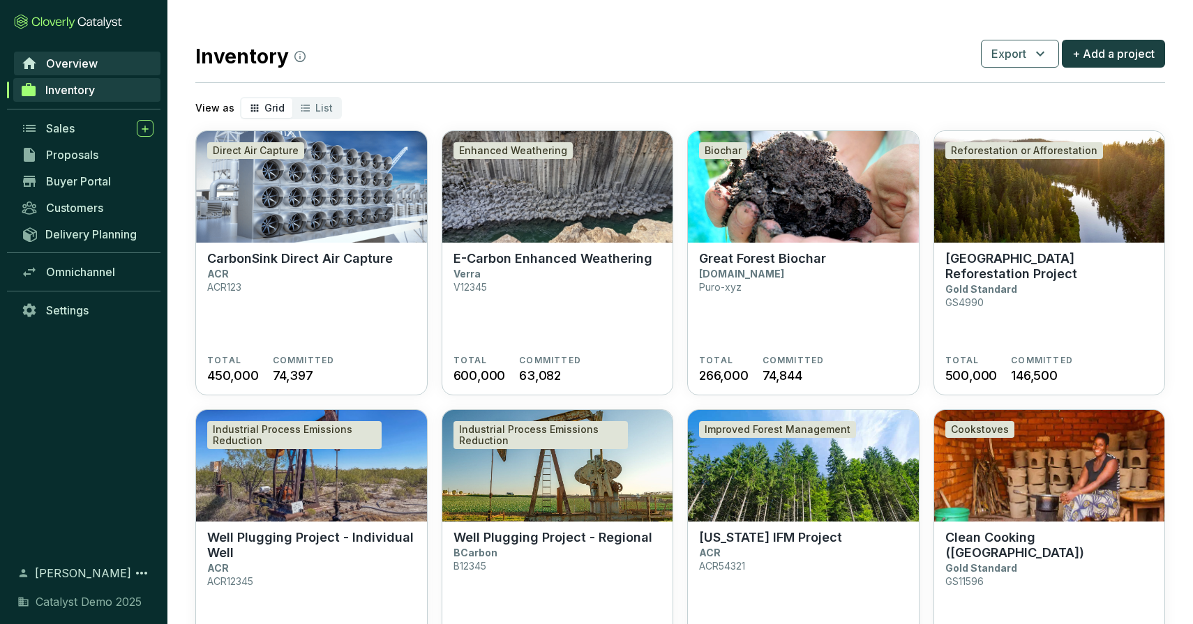
click at [76, 60] on span "Overview" at bounding box center [72, 64] width 52 height 14
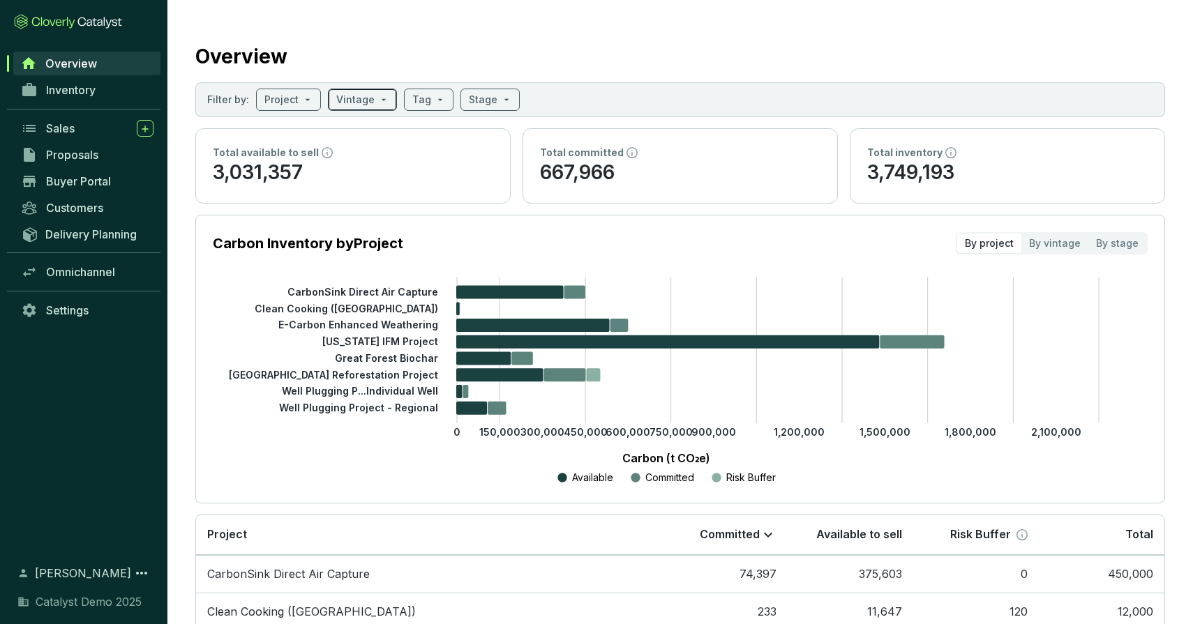
click at [338, 101] on input "search" at bounding box center [355, 99] width 38 height 21
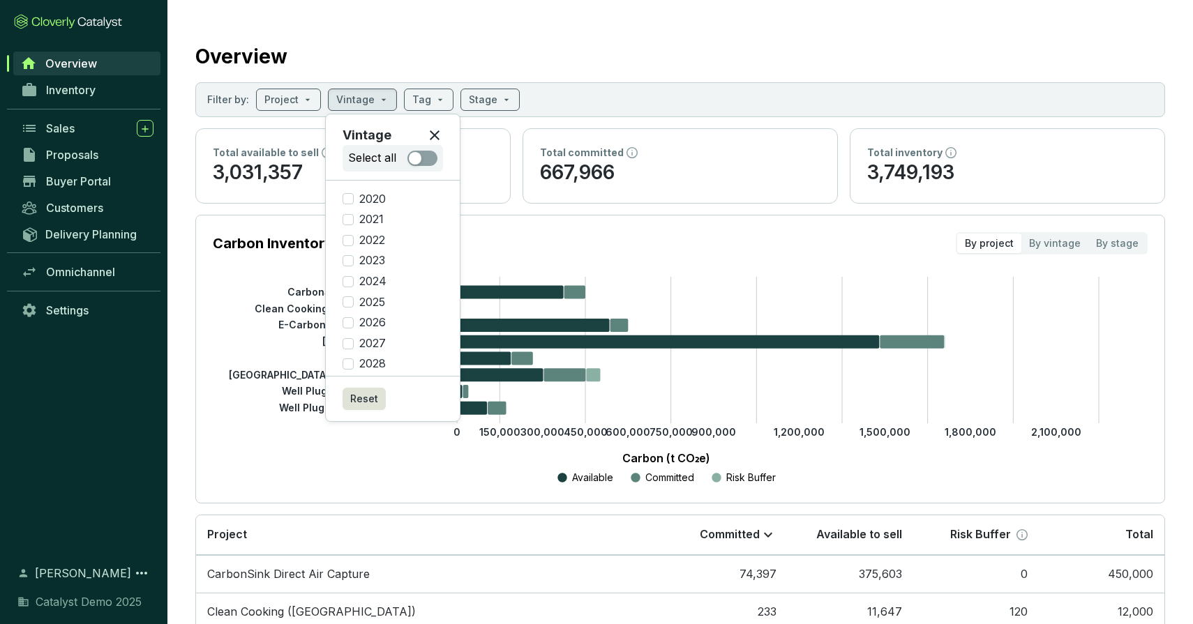
click at [424, 112] on section "Filter by: Project Vintage Tag Stage" at bounding box center [680, 99] width 970 height 35
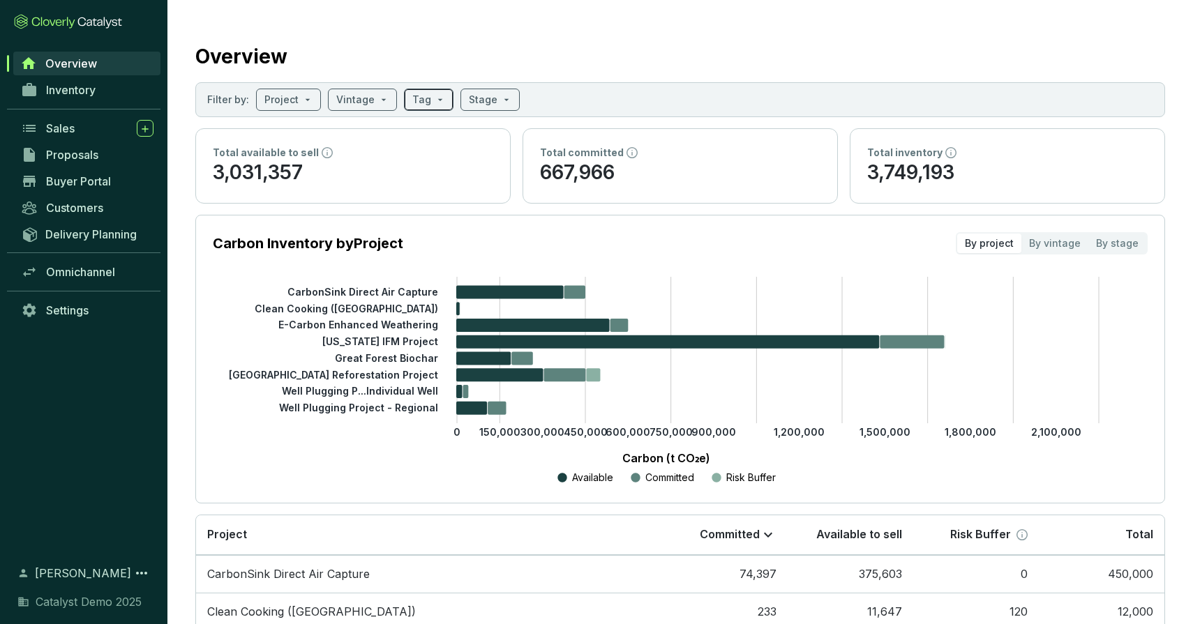
click at [424, 98] on span at bounding box center [428, 99] width 33 height 21
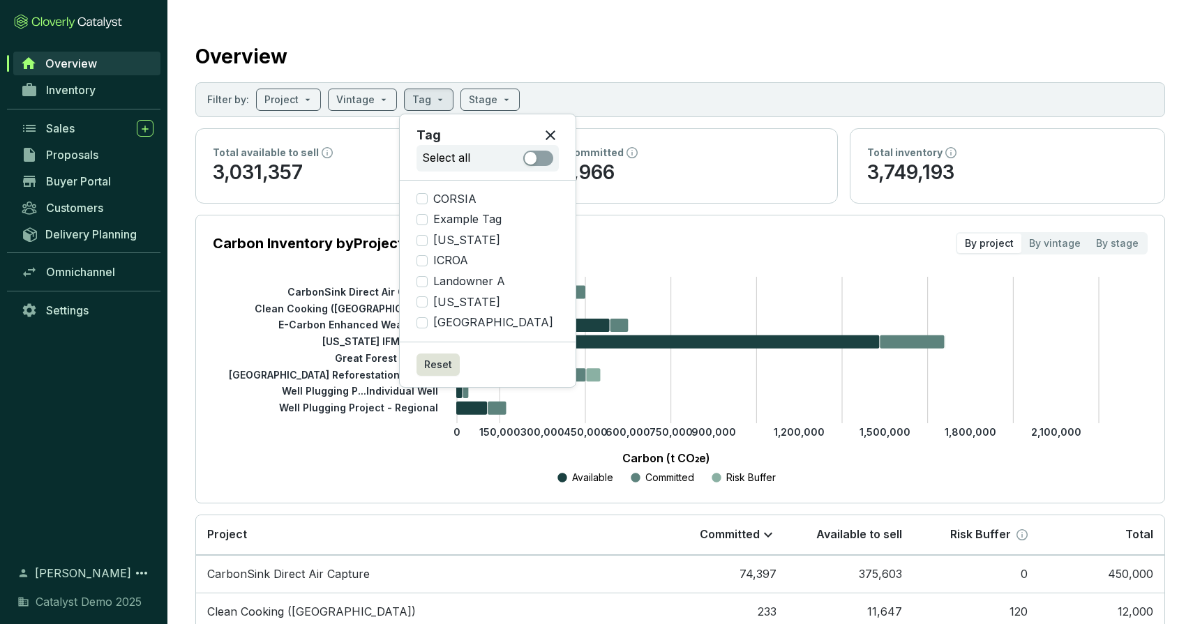
scroll to position [10, 0]
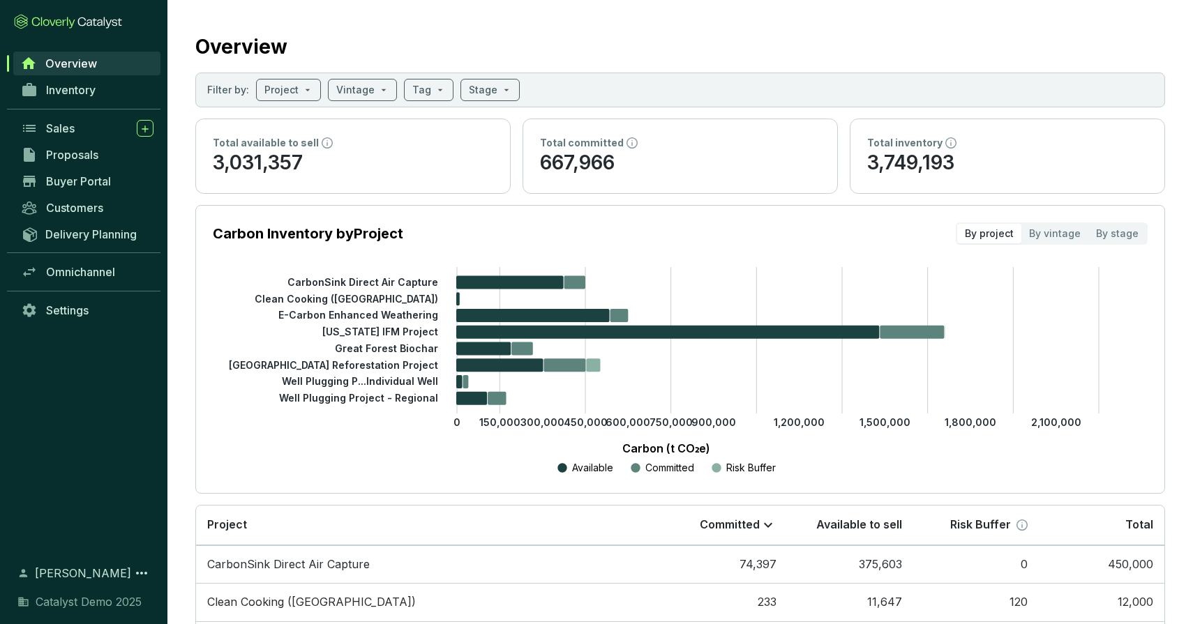
click at [355, 39] on div "Overview" at bounding box center [680, 44] width 970 height 35
click at [374, 90] on span at bounding box center [362, 90] width 52 height 21
click at [419, 93] on input "search" at bounding box center [421, 90] width 19 height 21
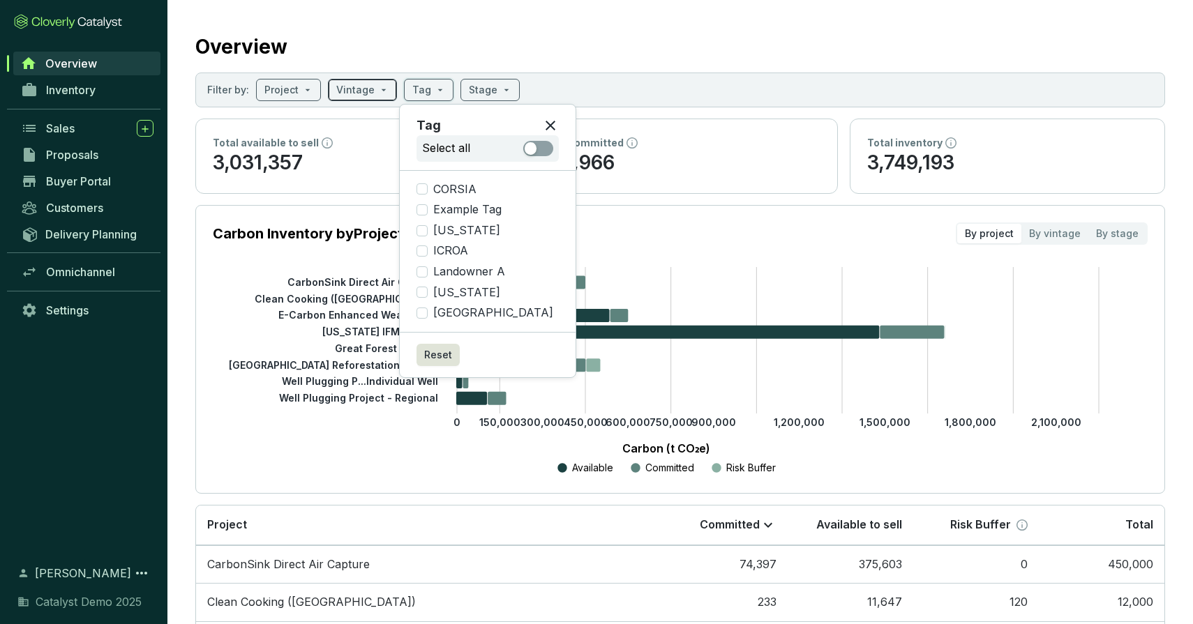
drag, startPoint x: 365, startPoint y: 89, endPoint x: 366, endPoint y: 96, distance: 7.0
click at [365, 89] on input "search" at bounding box center [355, 90] width 38 height 21
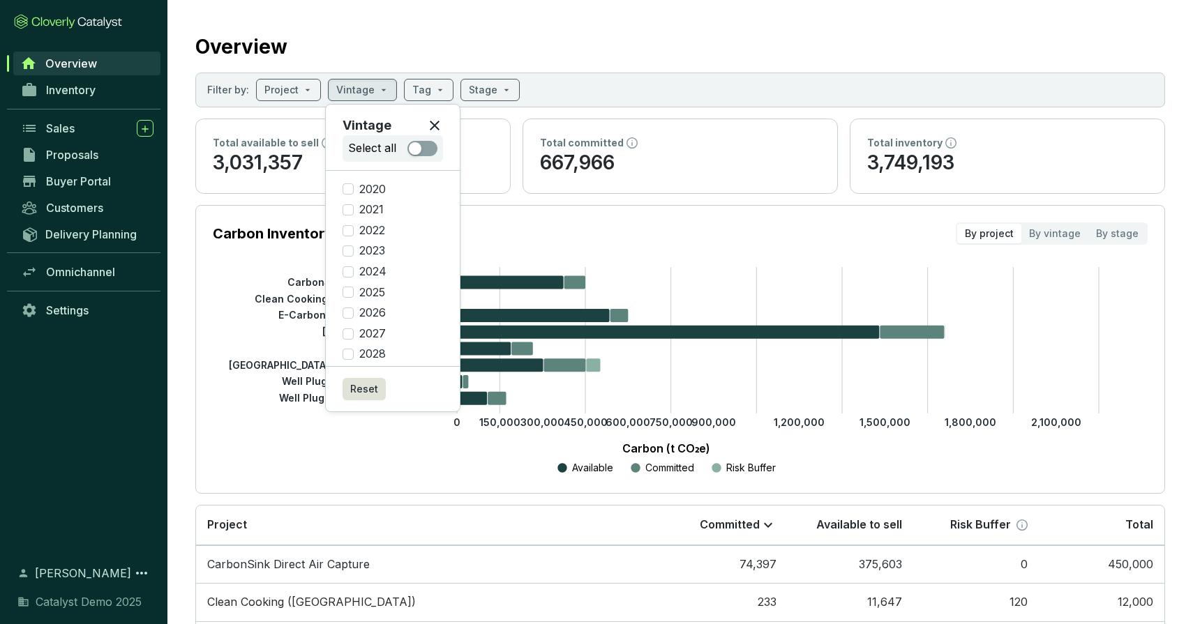
drag, startPoint x: 350, startPoint y: 289, endPoint x: 353, endPoint y: 282, distance: 7.5
click at [350, 289] on input "2025" at bounding box center [348, 292] width 11 height 11
checkbox input "true"
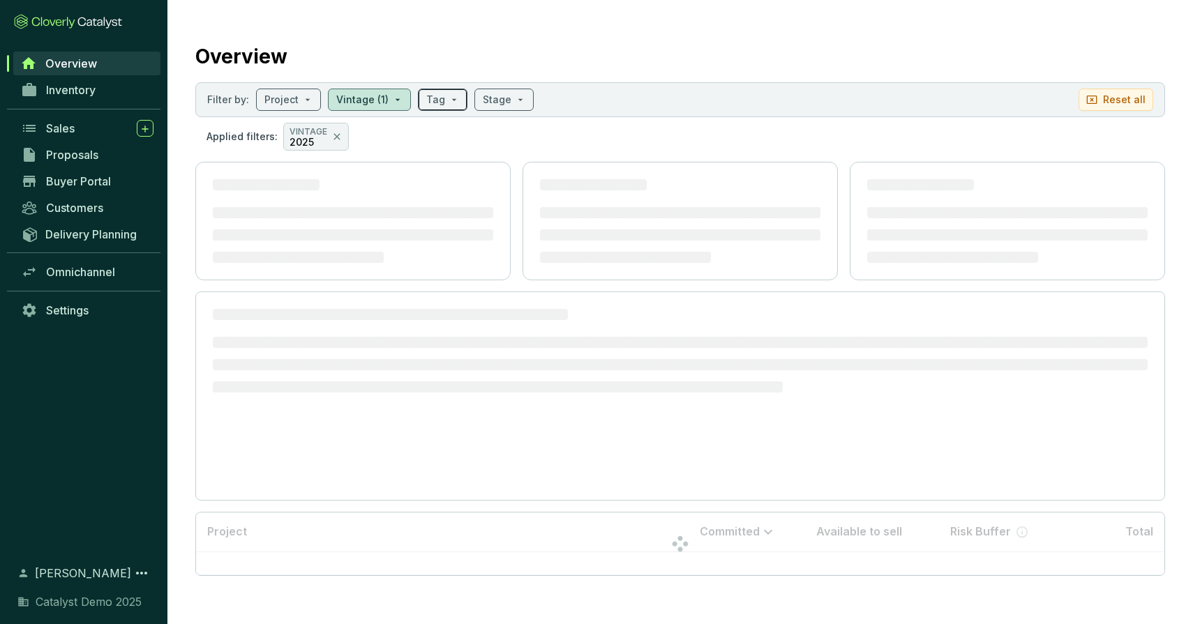
click at [432, 89] on div "Tag" at bounding box center [443, 100] width 50 height 22
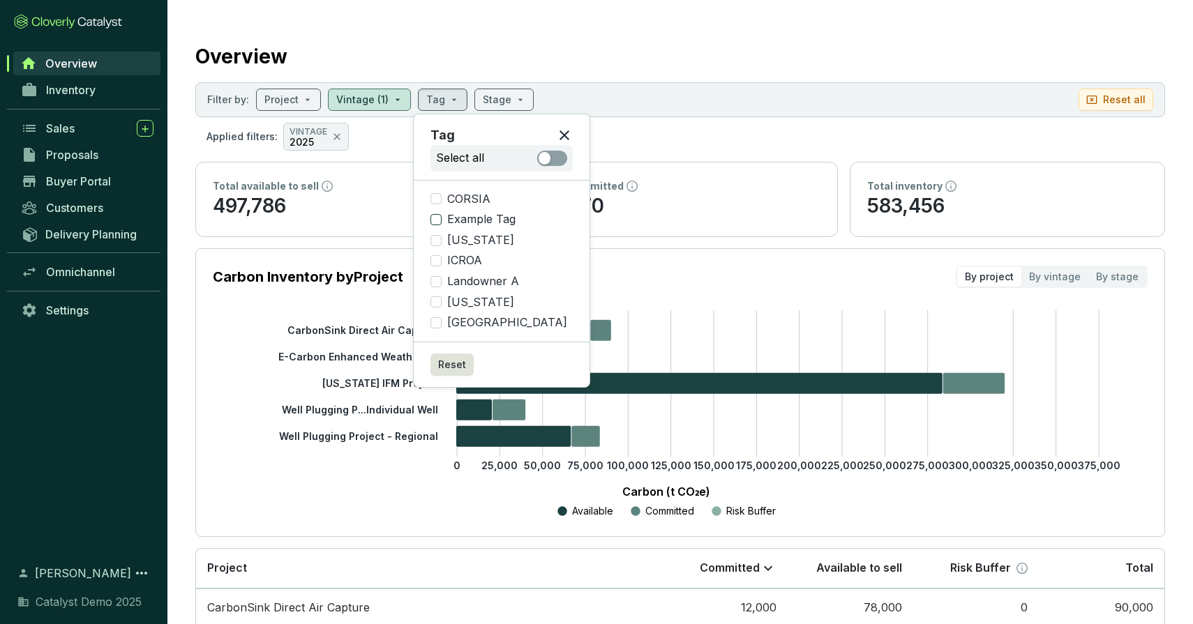
click at [437, 220] on input "Example Tag" at bounding box center [435, 219] width 11 height 11
checkbox input "true"
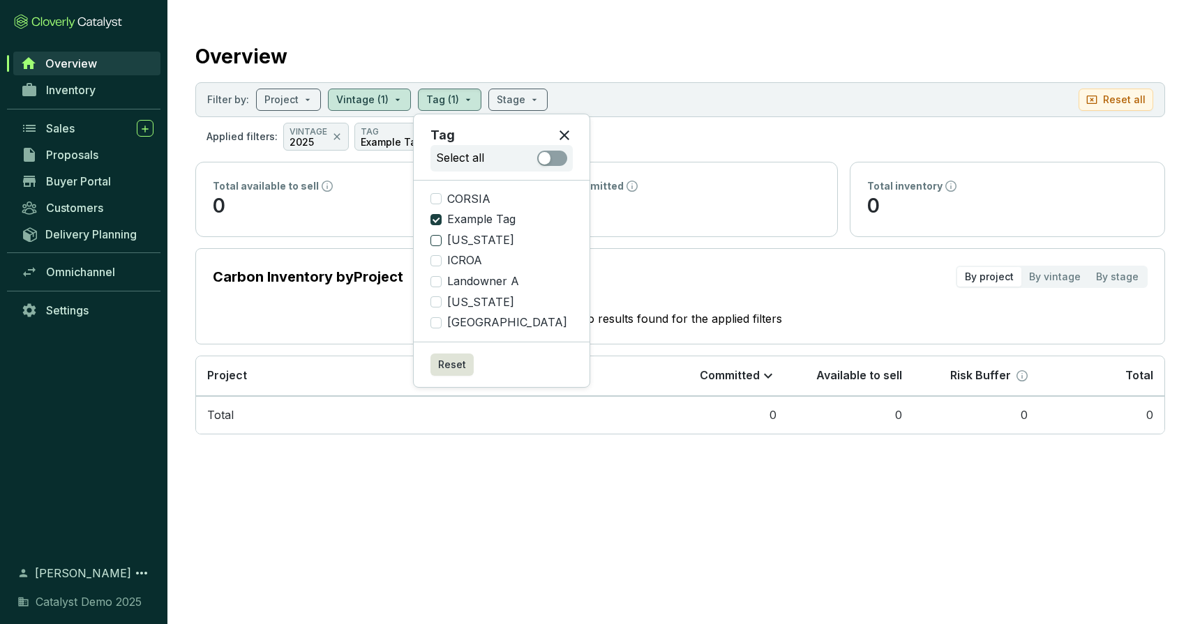
click at [437, 238] on input "Georgia" at bounding box center [435, 240] width 11 height 11
checkbox input "true"
click at [435, 261] on input "ICROA" at bounding box center [435, 260] width 11 height 11
checkbox input "true"
drag, startPoint x: 437, startPoint y: 237, endPoint x: 437, endPoint y: 229, distance: 8.4
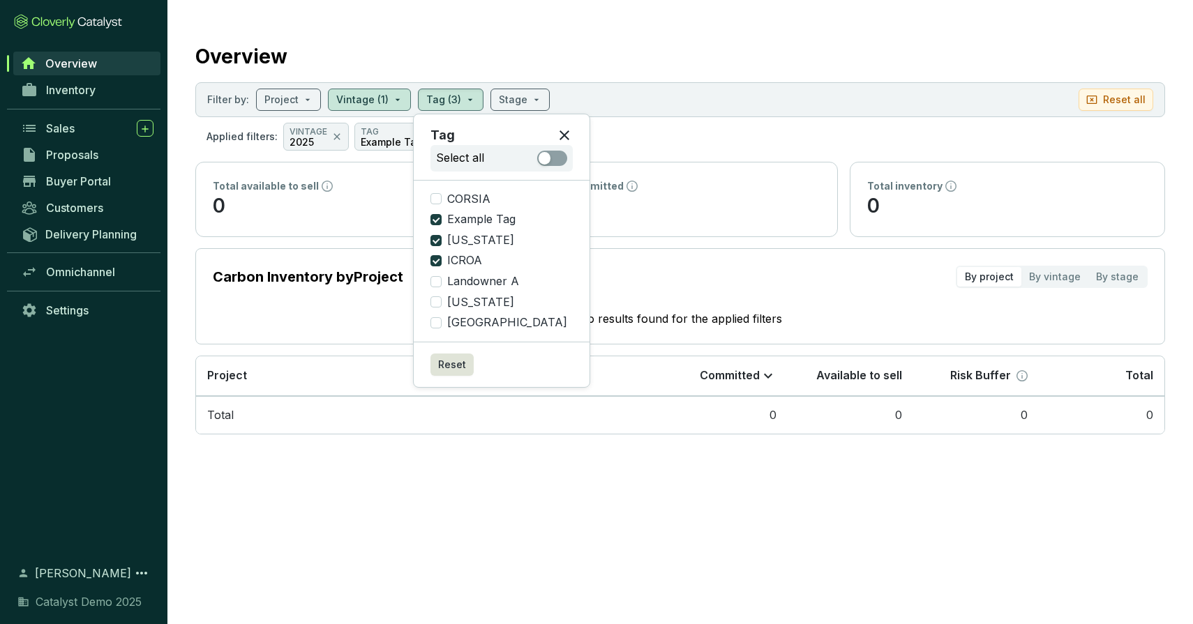
click at [437, 237] on input "Georgia" at bounding box center [435, 240] width 11 height 11
checkbox input "false"
drag, startPoint x: 436, startPoint y: 218, endPoint x: 440, endPoint y: 240, distance: 22.0
click at [437, 220] on input "Example Tag" at bounding box center [435, 219] width 11 height 11
checkbox input "false"
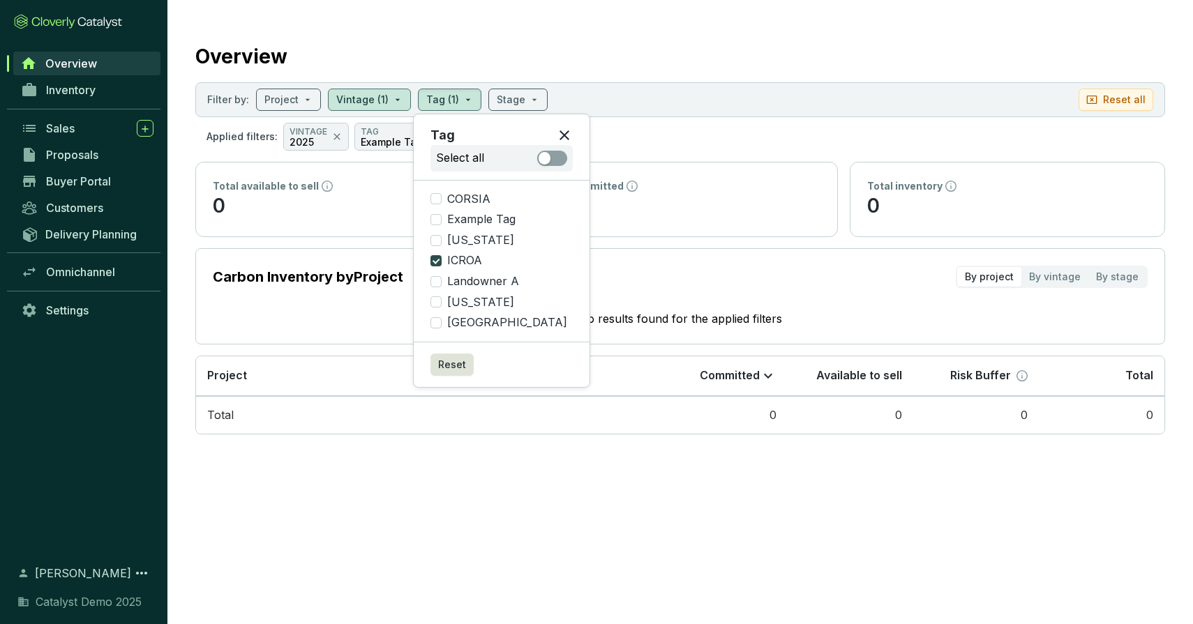
click at [437, 257] on input "ICROA" at bounding box center [435, 260] width 11 height 11
checkbox input "false"
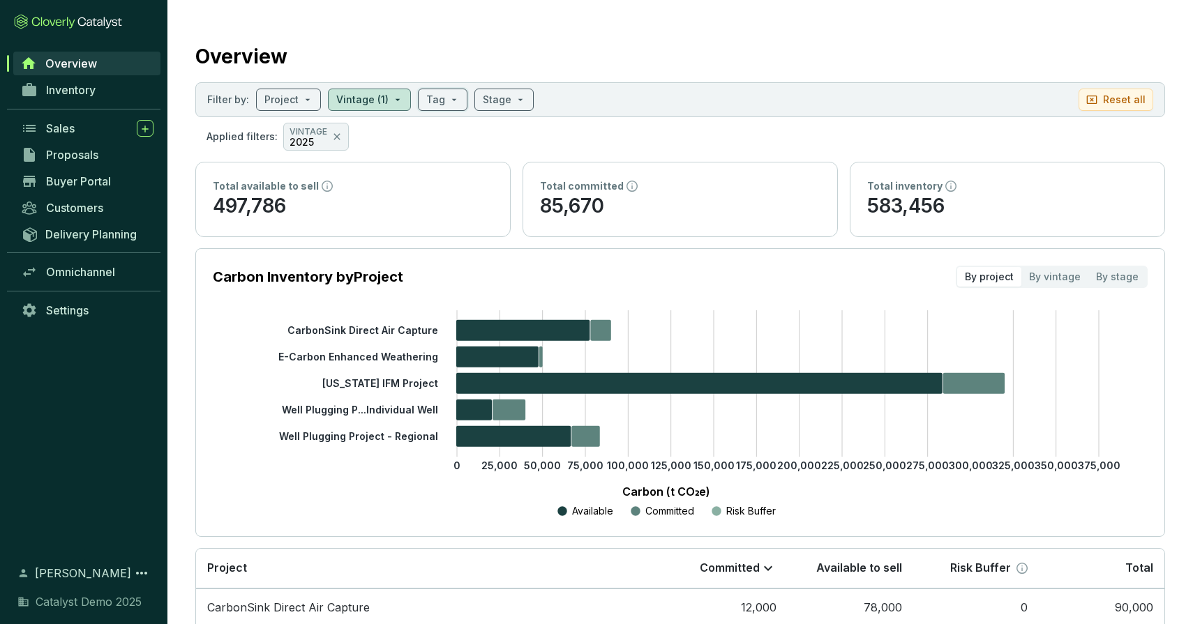
click at [571, 24] on section "Overview Filter by: Project Vintage (1) Tag Stage Reset all Applied filters: VI…" at bounding box center [679, 427] width 1025 height 854
click at [439, 103] on span at bounding box center [442, 99] width 33 height 21
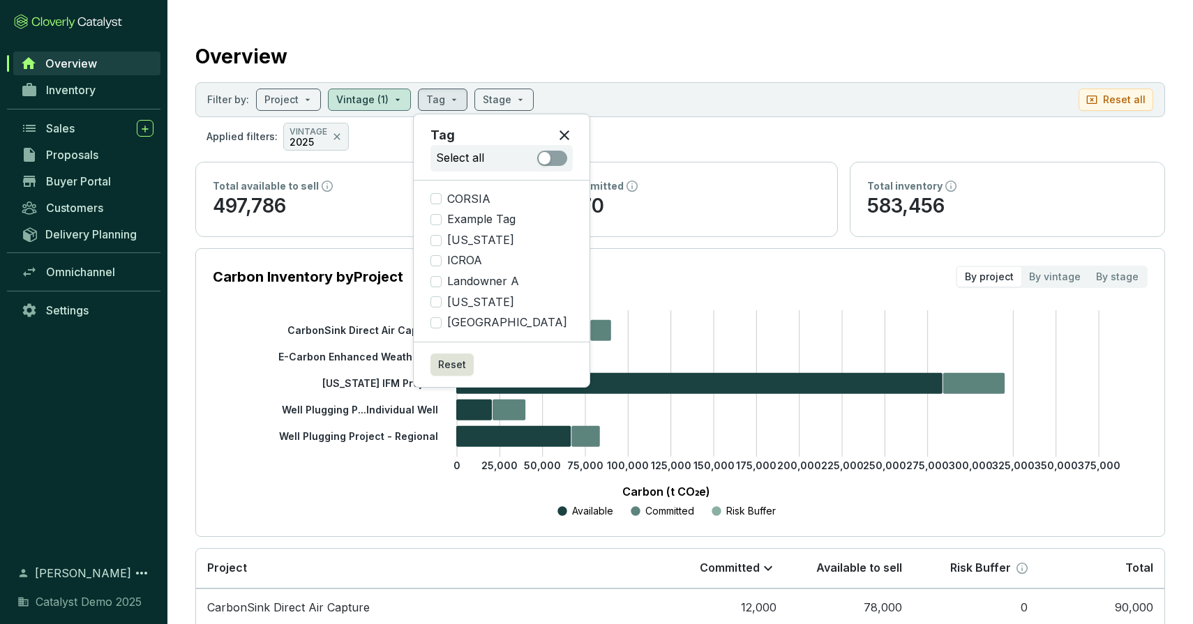
click at [622, 16] on section "Overview Filter by: Project Vintage (1) Tag Stage Reset all Applied filters: VI…" at bounding box center [679, 427] width 1025 height 854
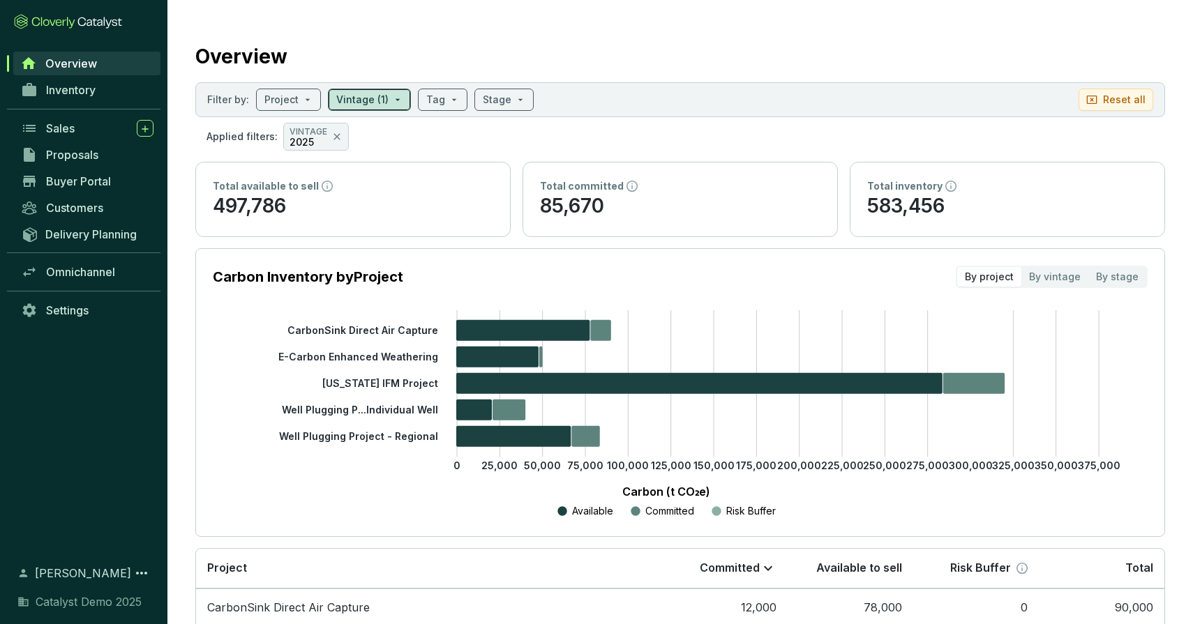
click at [382, 98] on input "search" at bounding box center [362, 99] width 52 height 21
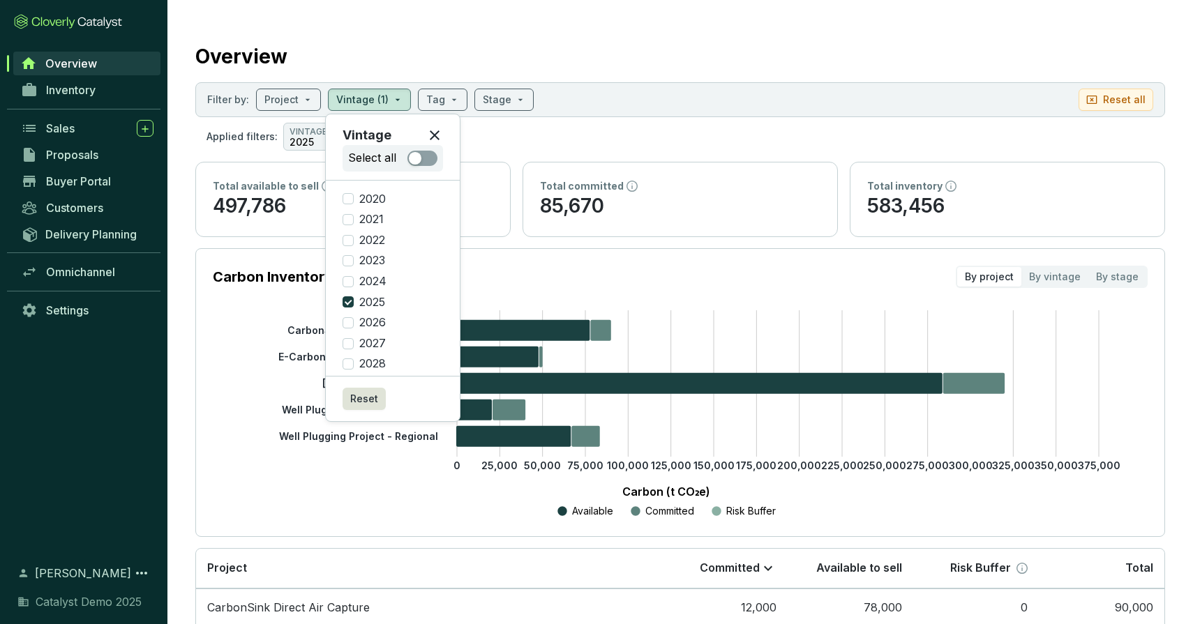
drag, startPoint x: 234, startPoint y: 151, endPoint x: 246, endPoint y: 153, distance: 11.2
click at [239, 152] on section "Overview Filter by: Project Vintage (1) Tag Stage Reset all Applied filters: VI…" at bounding box center [679, 427] width 1025 height 854
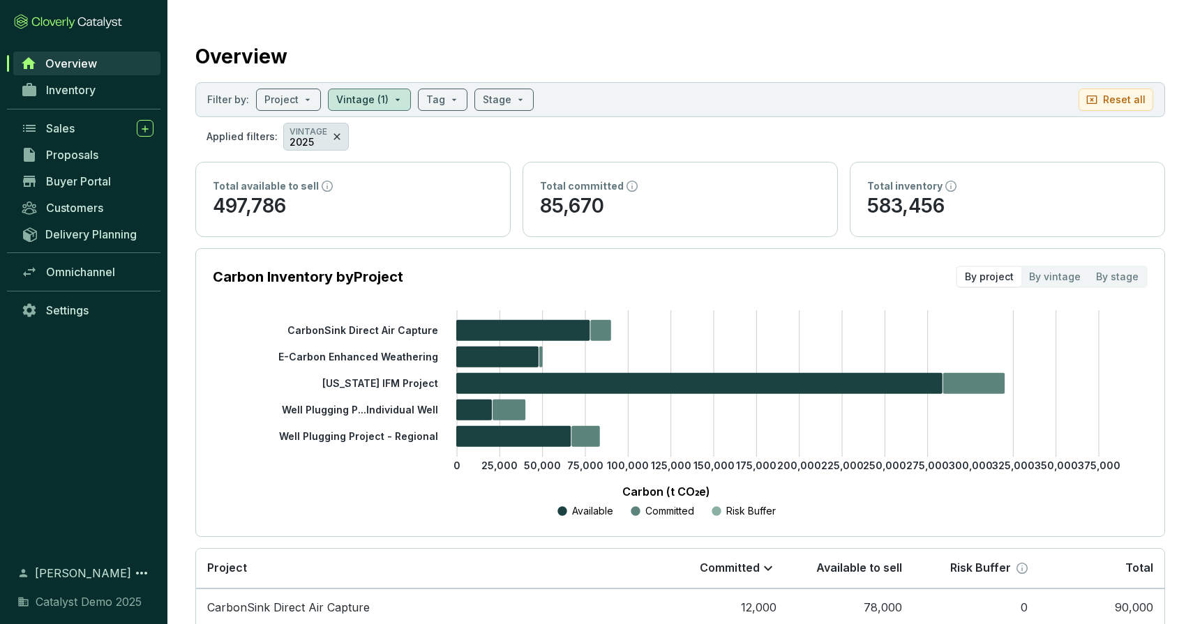
click at [333, 138] on icon at bounding box center [336, 136] width 6 height 6
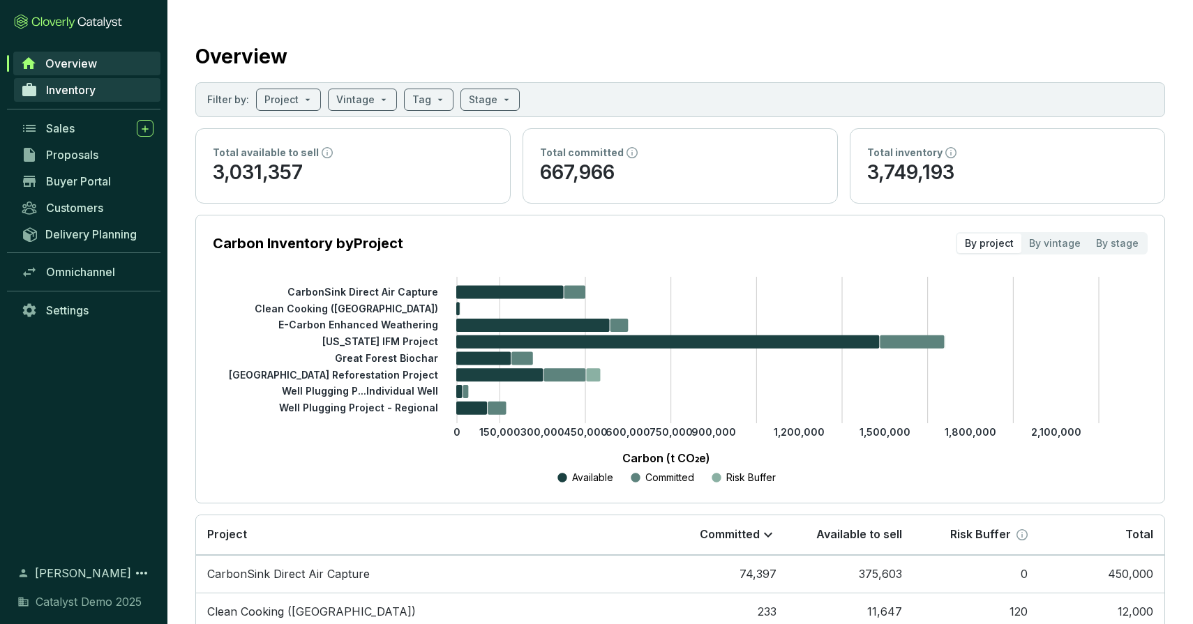
click at [81, 96] on span "Inventory" at bounding box center [71, 90] width 50 height 14
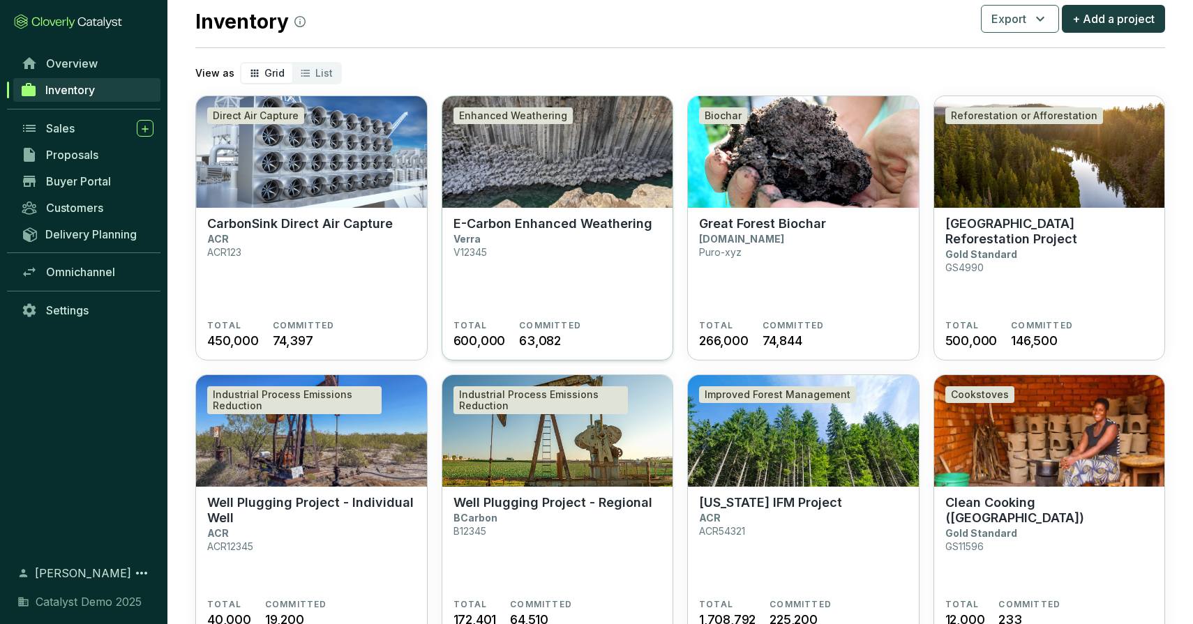
scroll to position [34, 0]
click at [534, 197] on img at bounding box center [557, 153] width 231 height 112
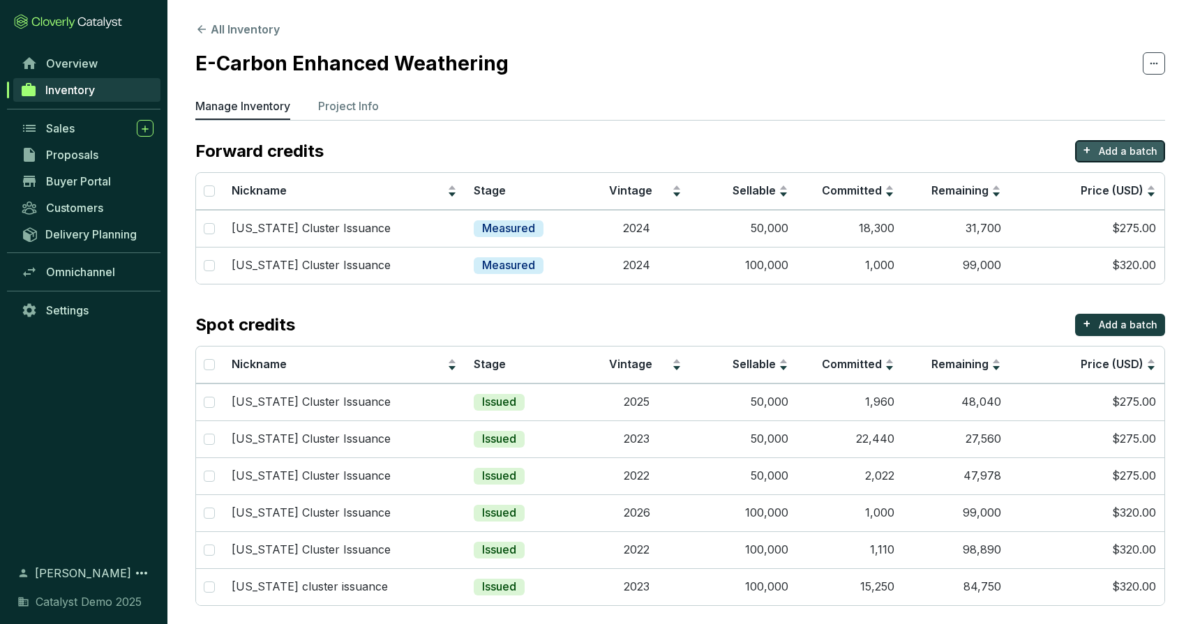
click at [1097, 151] on button "+ Add a batch" at bounding box center [1120, 151] width 90 height 22
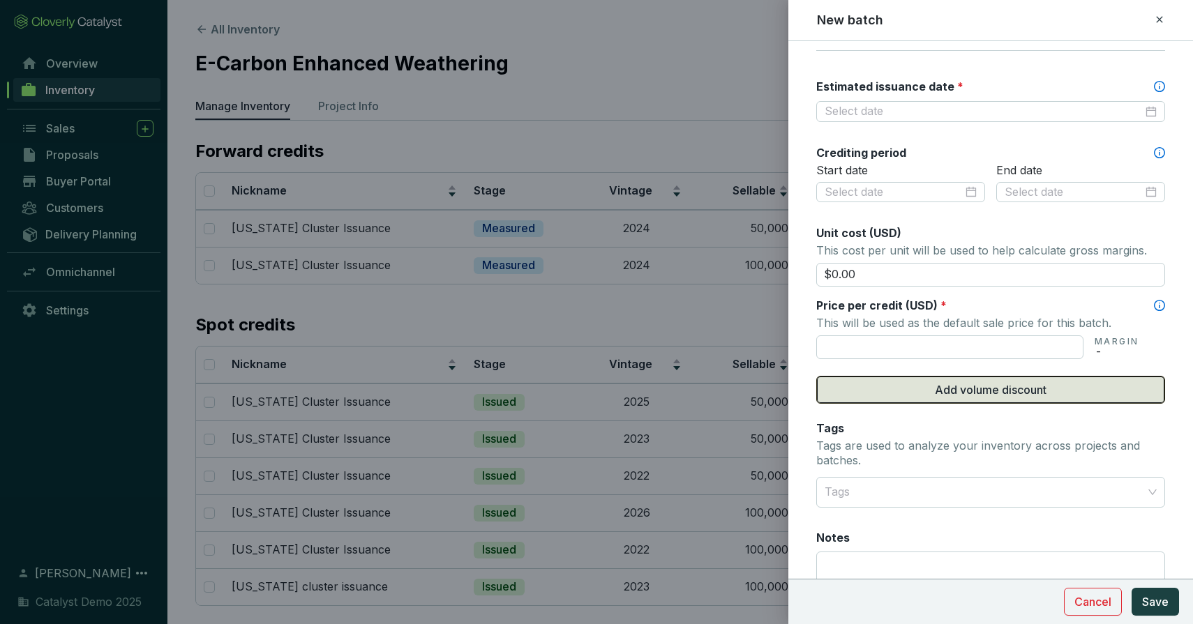
scroll to position [393, 0]
click at [910, 378] on button "Add volume discount" at bounding box center [990, 389] width 349 height 28
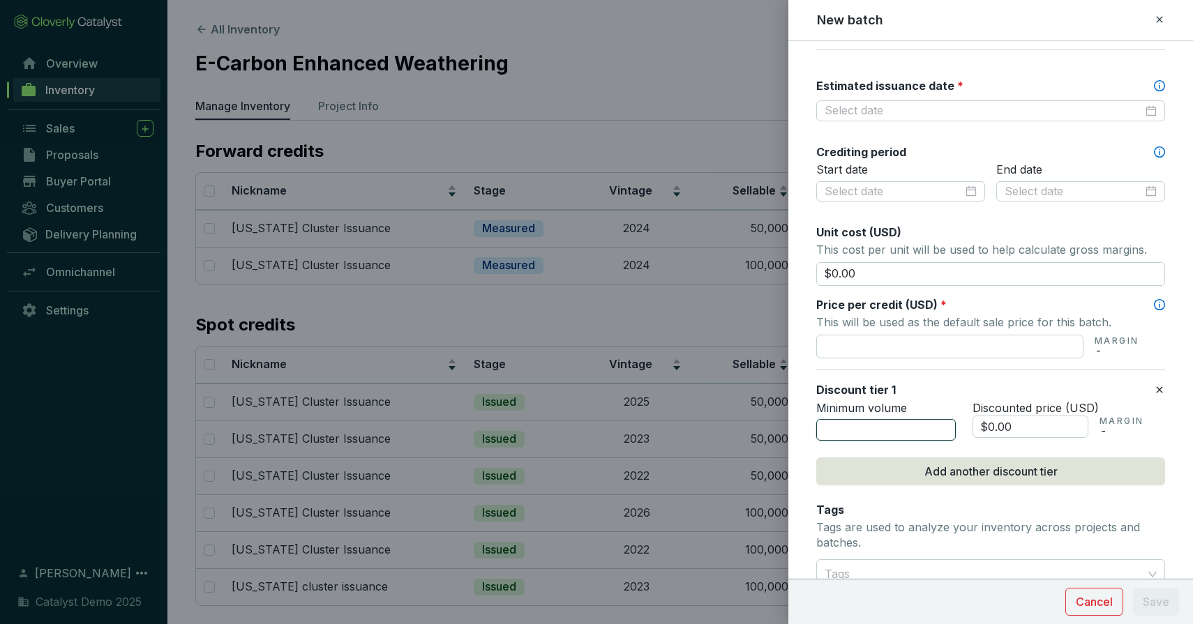
click at [876, 428] on input "number" at bounding box center [886, 430] width 140 height 22
click at [1160, 15] on icon at bounding box center [1159, 19] width 11 height 17
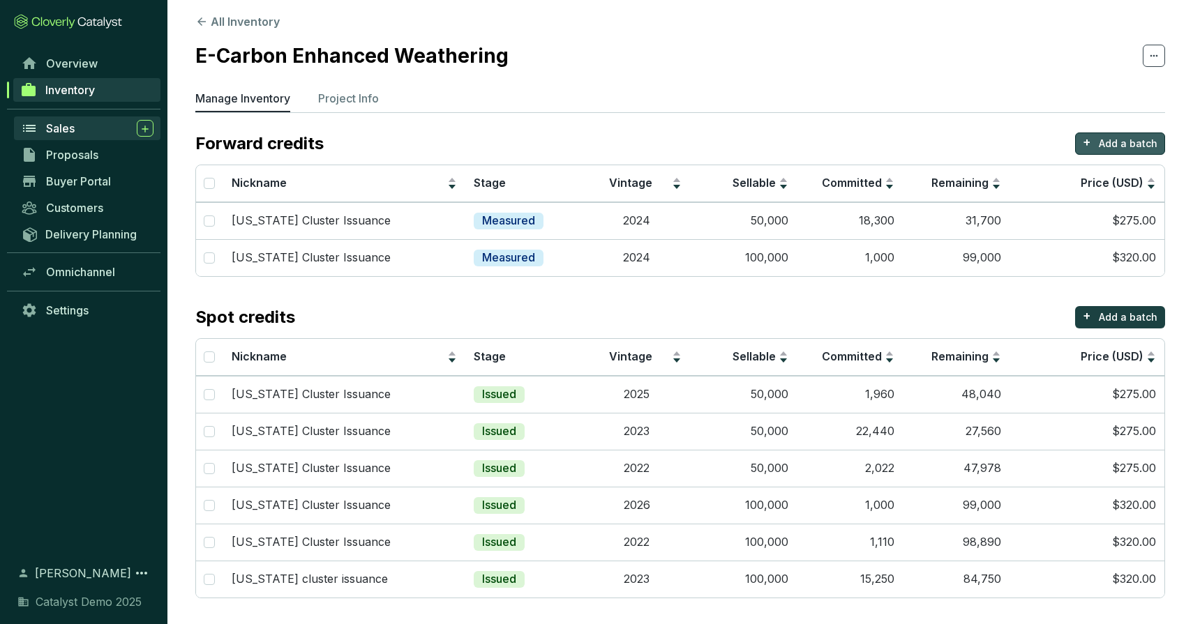
scroll to position [8, 0]
click at [92, 89] on span "Inventory" at bounding box center [70, 90] width 50 height 14
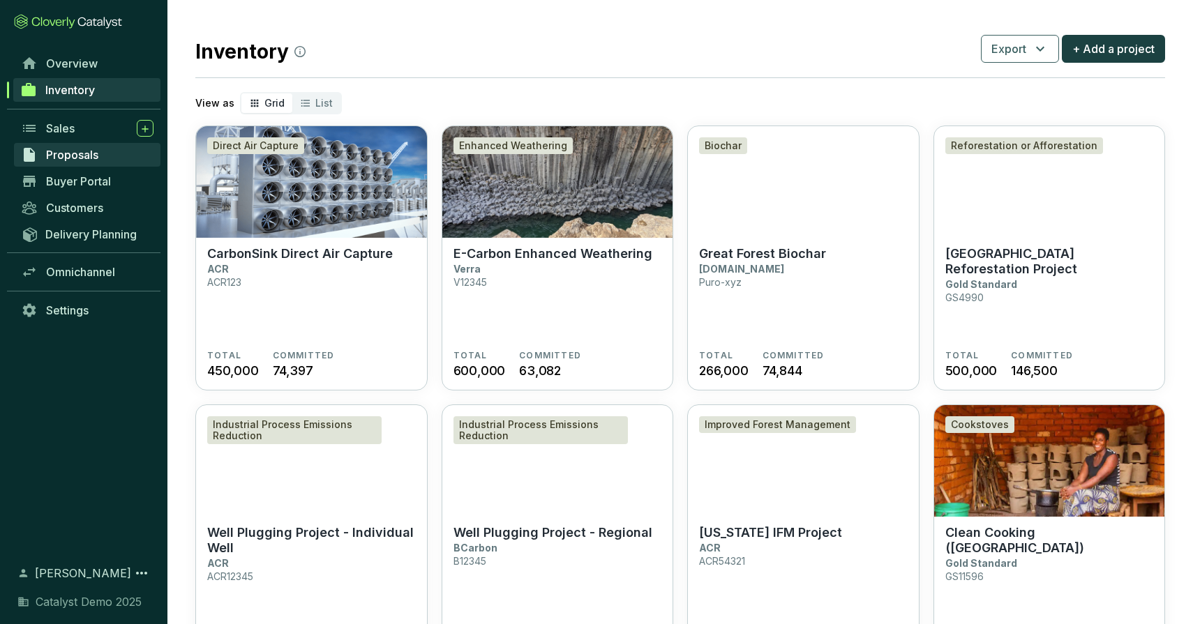
scroll to position [8, 0]
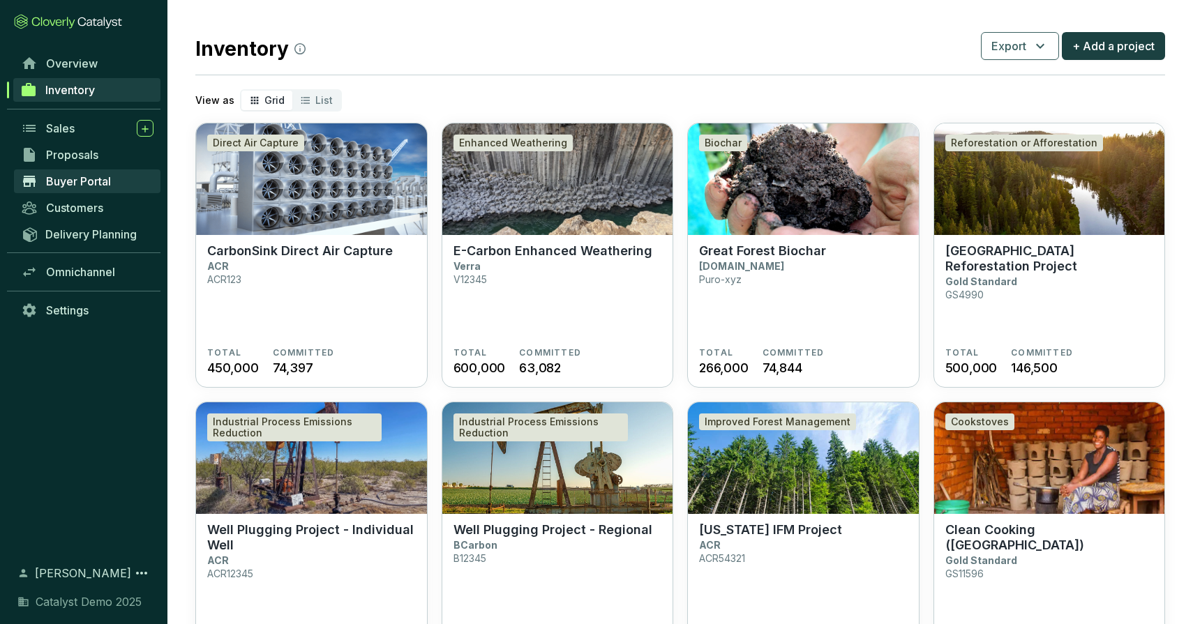
click at [96, 184] on span "Buyer Portal" at bounding box center [78, 181] width 65 height 14
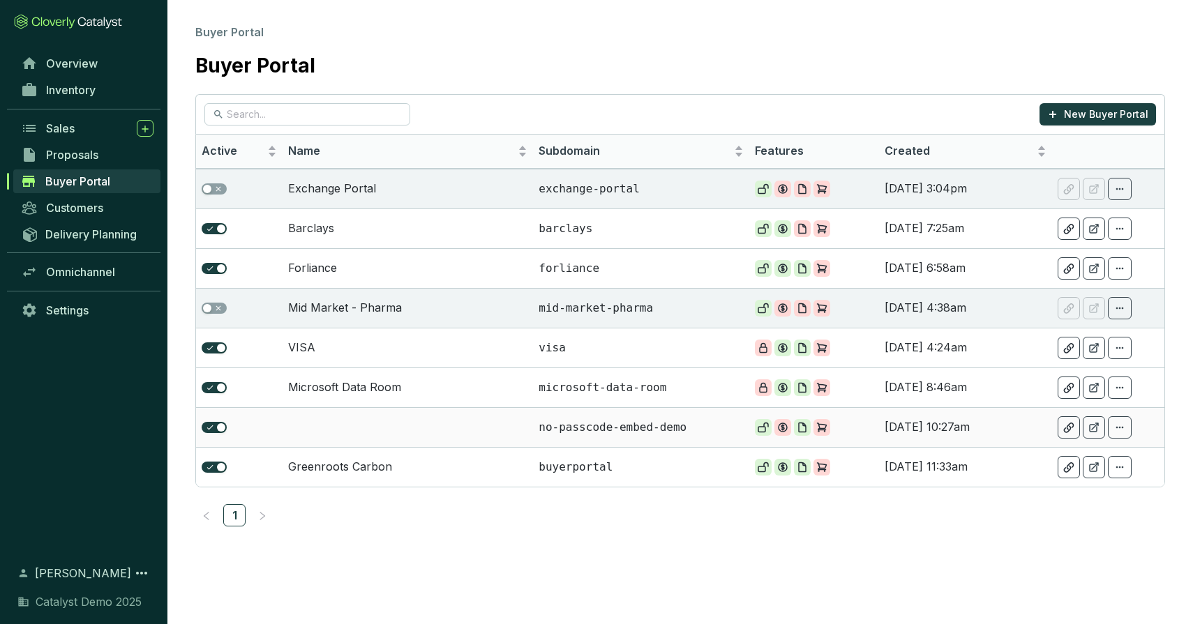
click at [417, 424] on td at bounding box center [408, 427] width 250 height 40
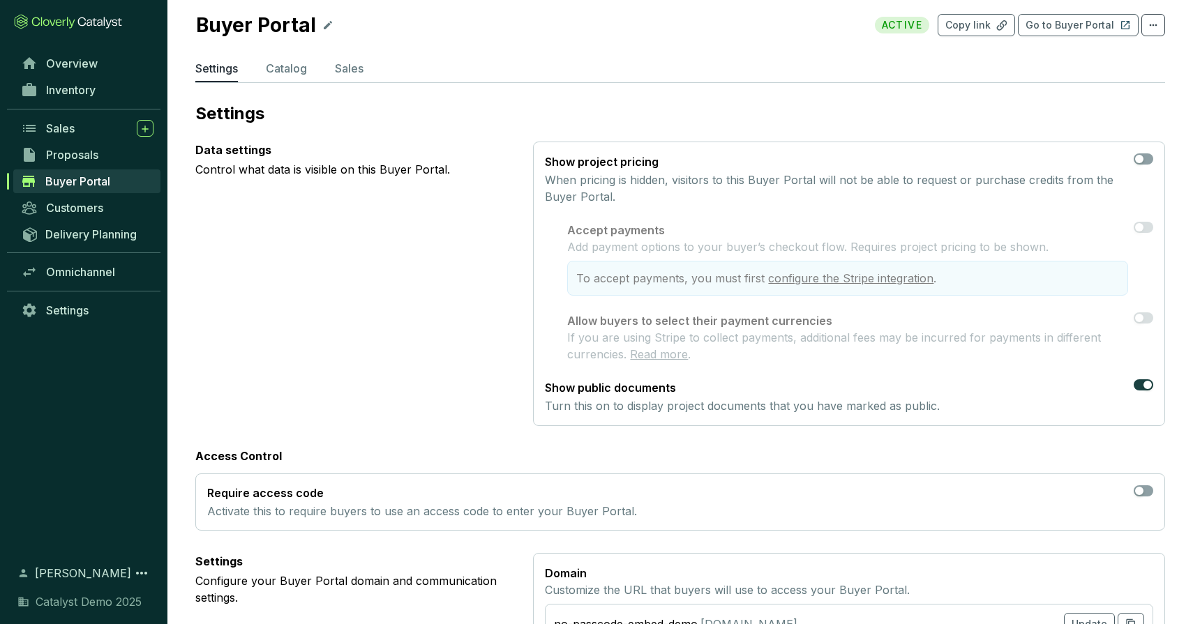
scroll to position [39, 0]
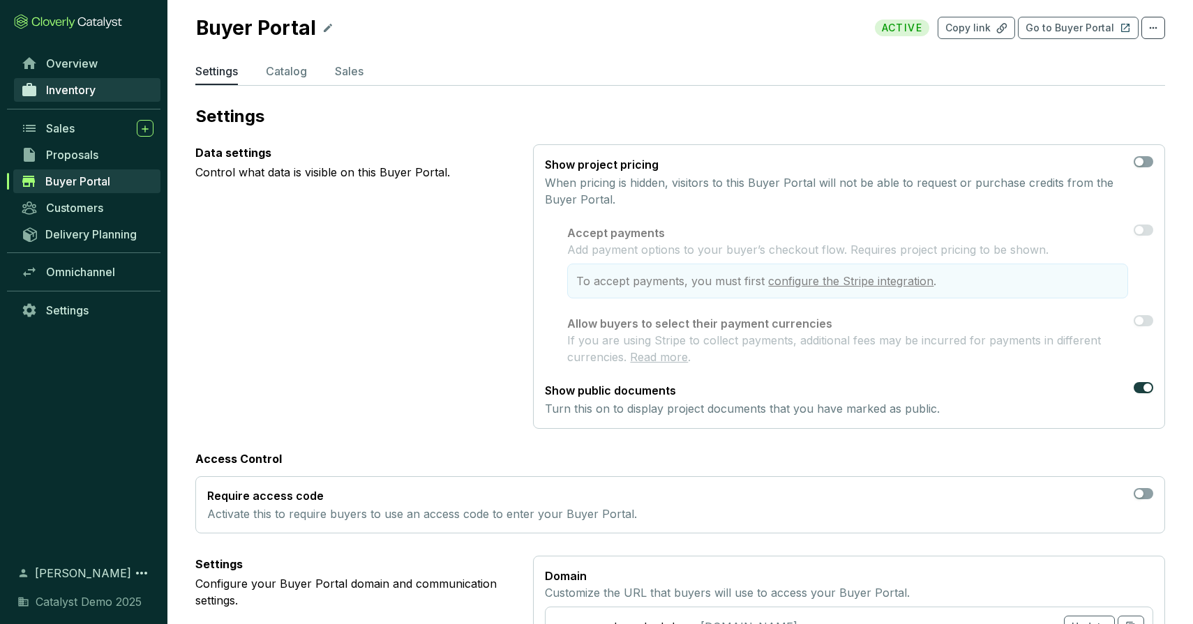
click at [63, 89] on span "Inventory" at bounding box center [71, 90] width 50 height 14
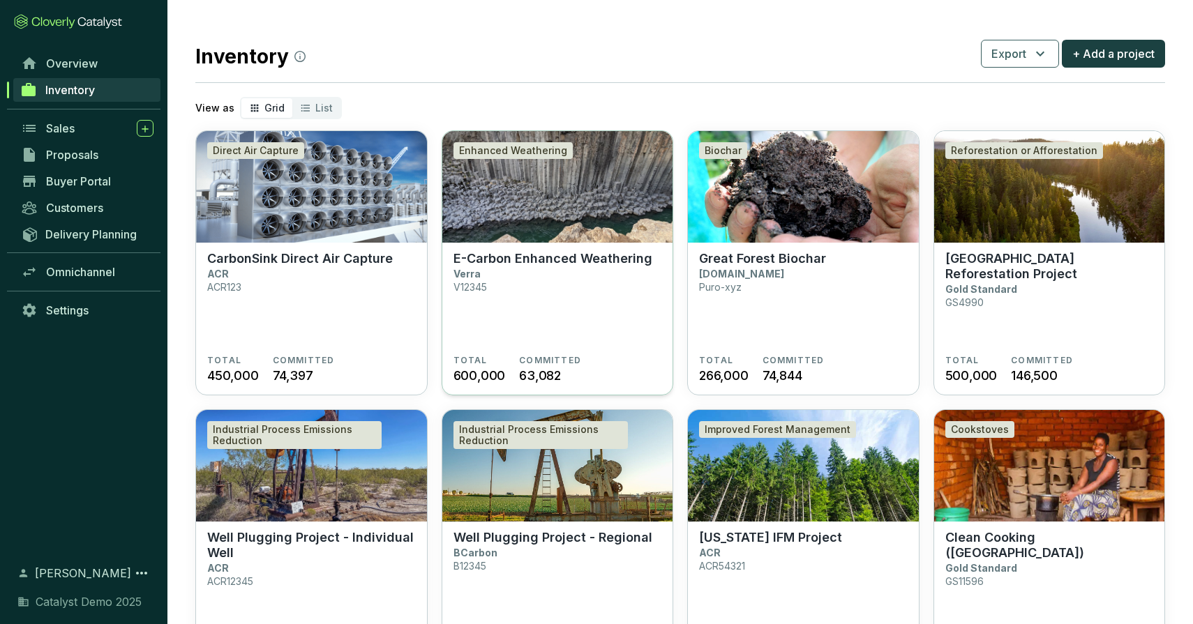
click at [541, 171] on img at bounding box center [557, 187] width 231 height 112
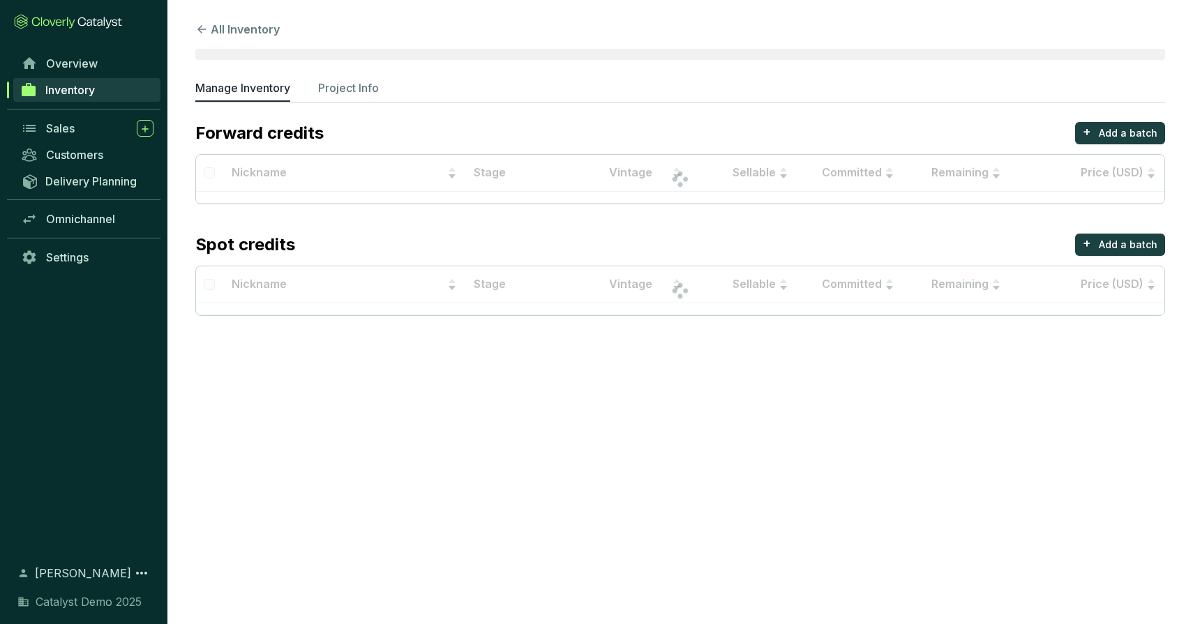
scroll to position [8, 0]
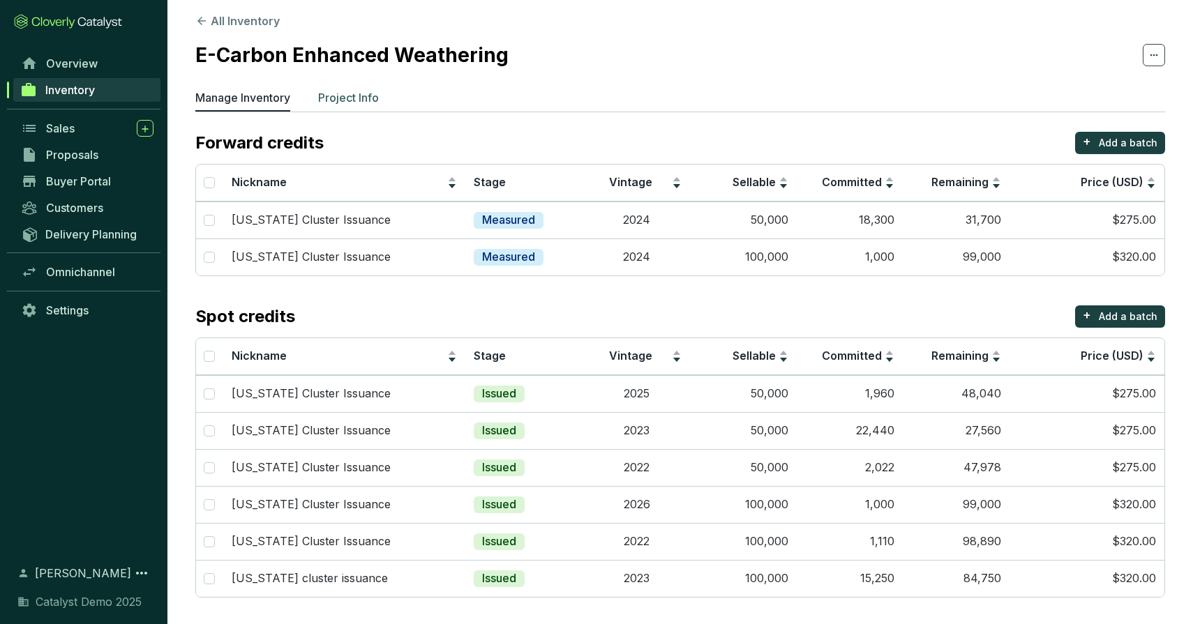
click at [338, 93] on p "Project Info" at bounding box center [348, 97] width 61 height 17
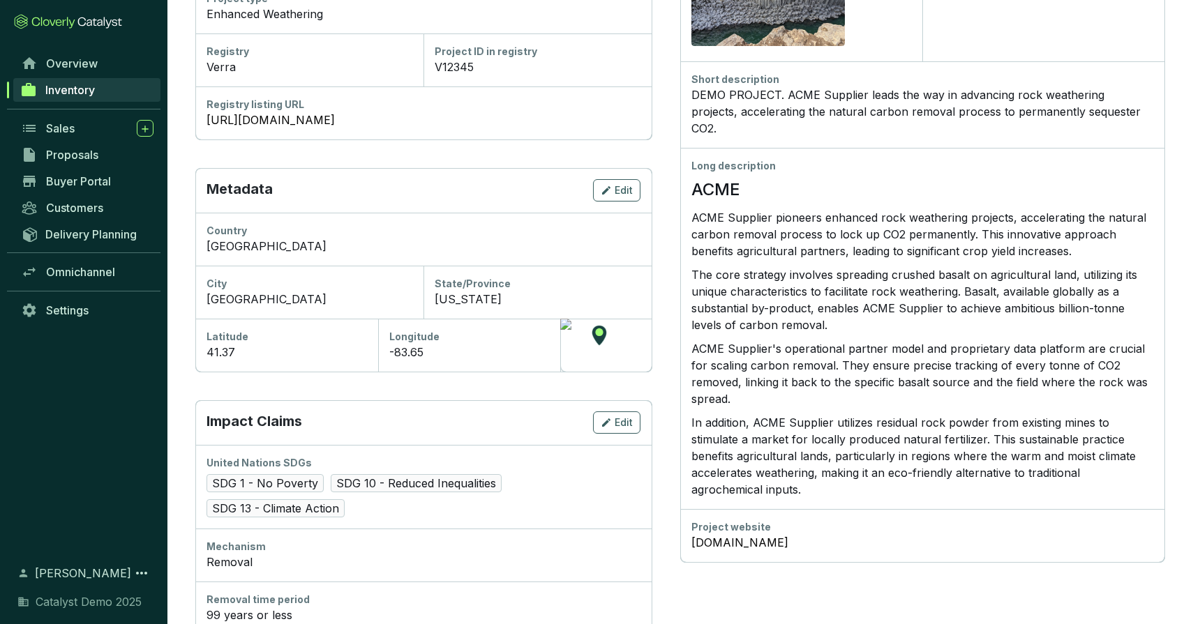
scroll to position [532, 0]
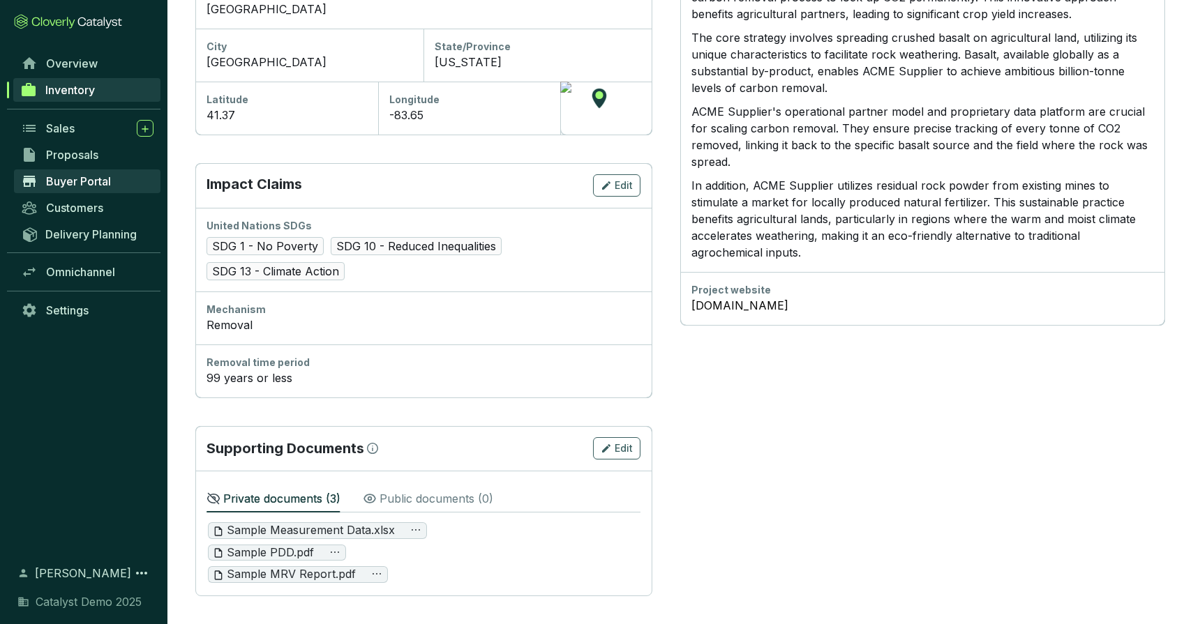
click at [70, 181] on span "Buyer Portal" at bounding box center [78, 181] width 65 height 14
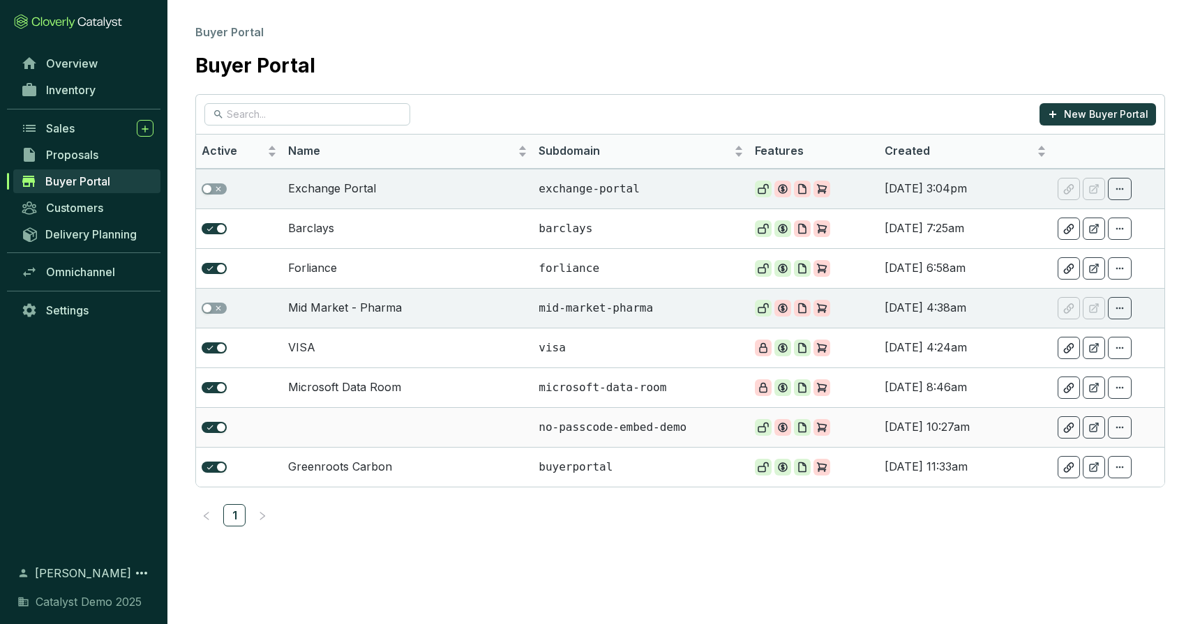
click at [357, 415] on td at bounding box center [408, 427] width 250 height 40
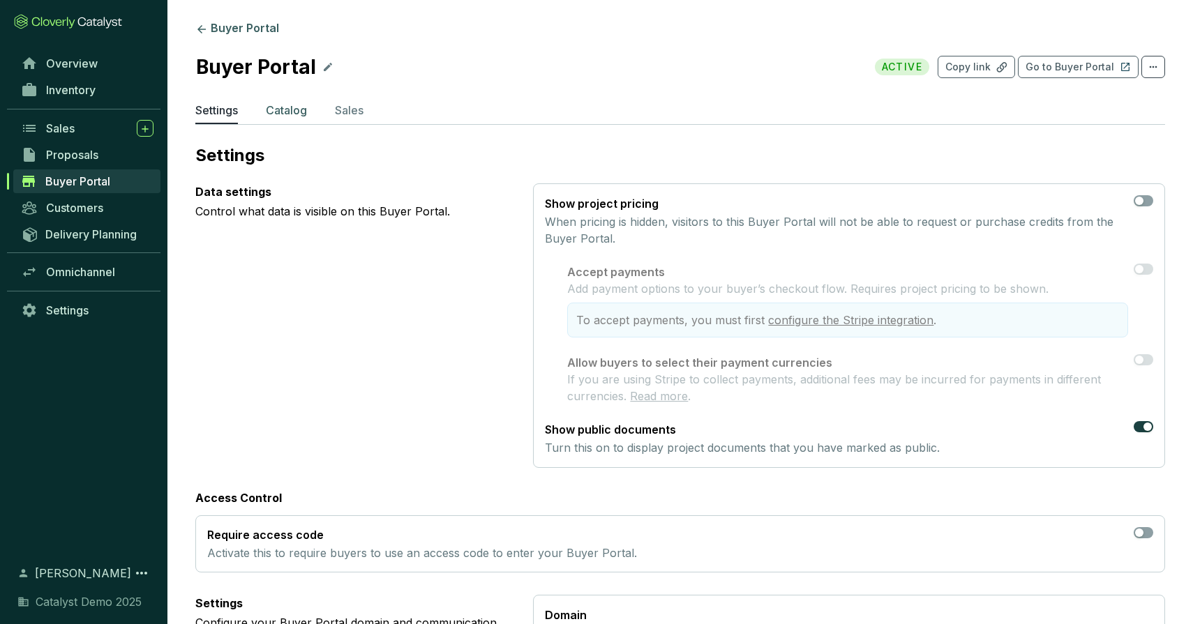
click at [294, 112] on p "Catalog" at bounding box center [286, 110] width 41 height 17
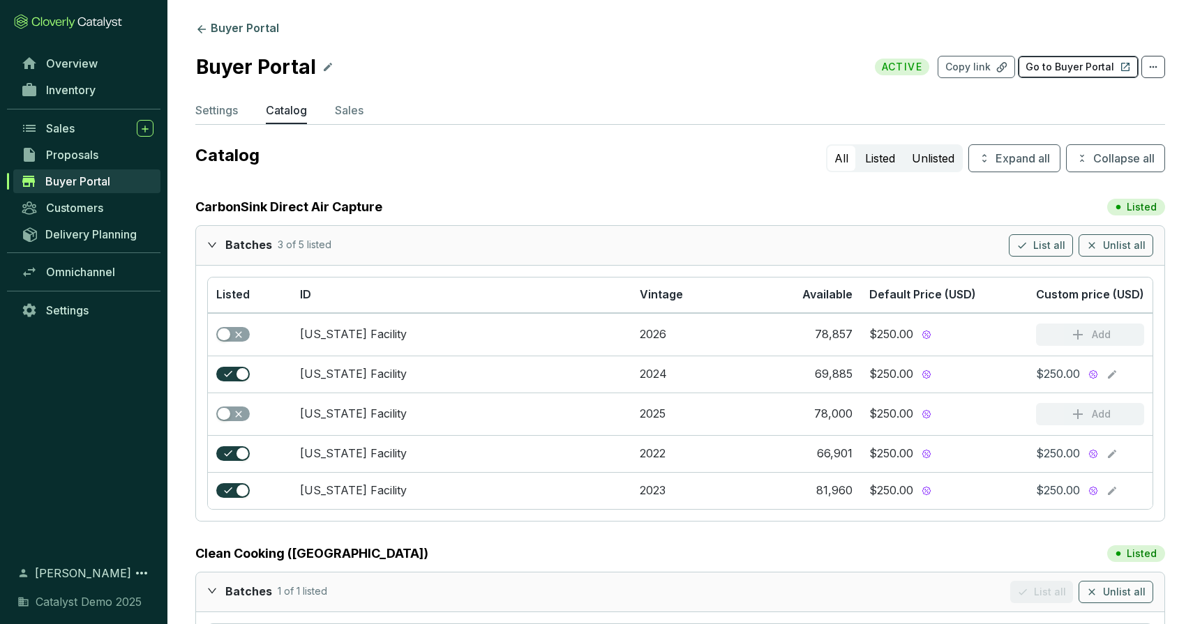
click at [1048, 69] on p "Go to Buyer Portal" at bounding box center [1069, 67] width 89 height 14
click at [230, 111] on p "Settings" at bounding box center [216, 110] width 43 height 17
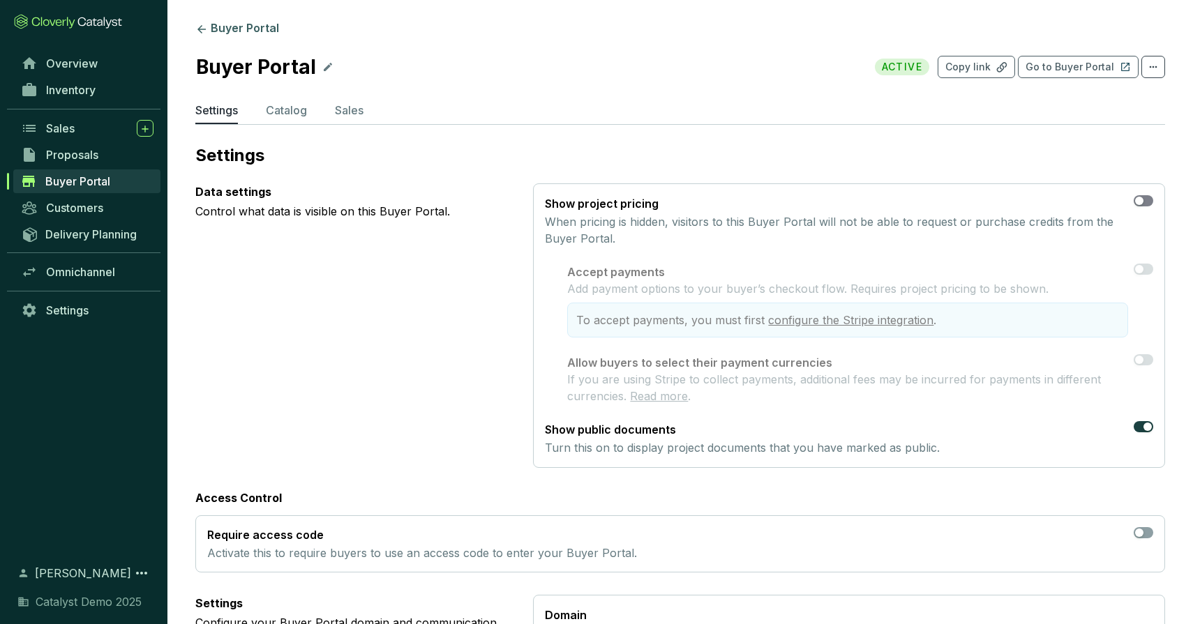
click at [1146, 202] on span "button" at bounding box center [1144, 200] width 20 height 11
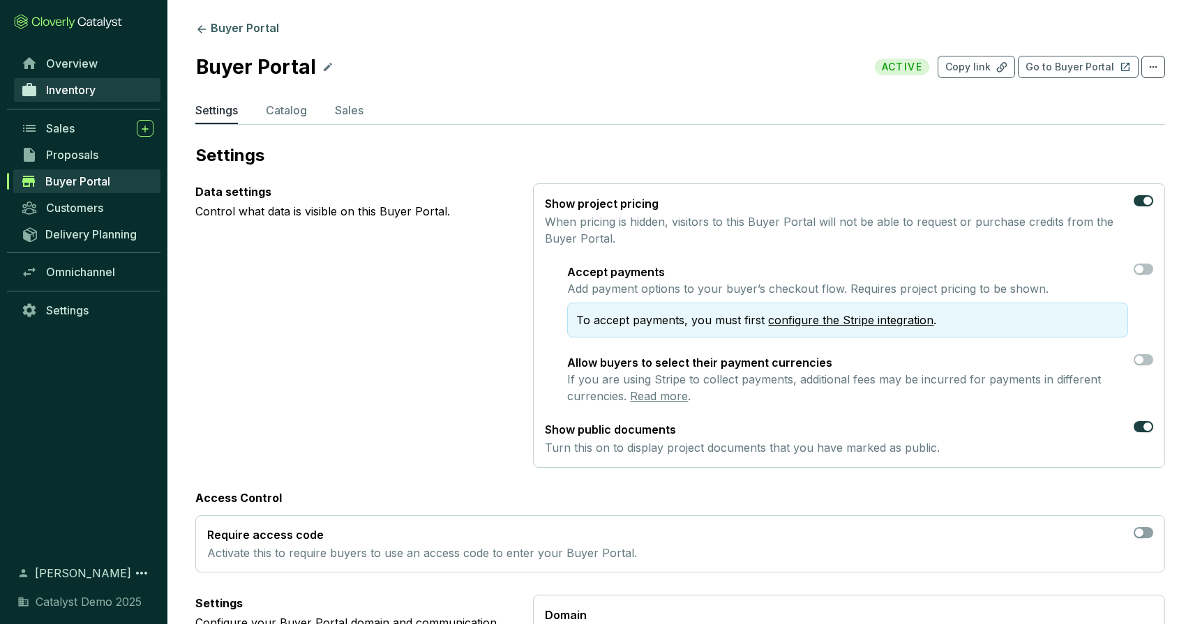
click at [92, 96] on span "Inventory" at bounding box center [71, 90] width 50 height 14
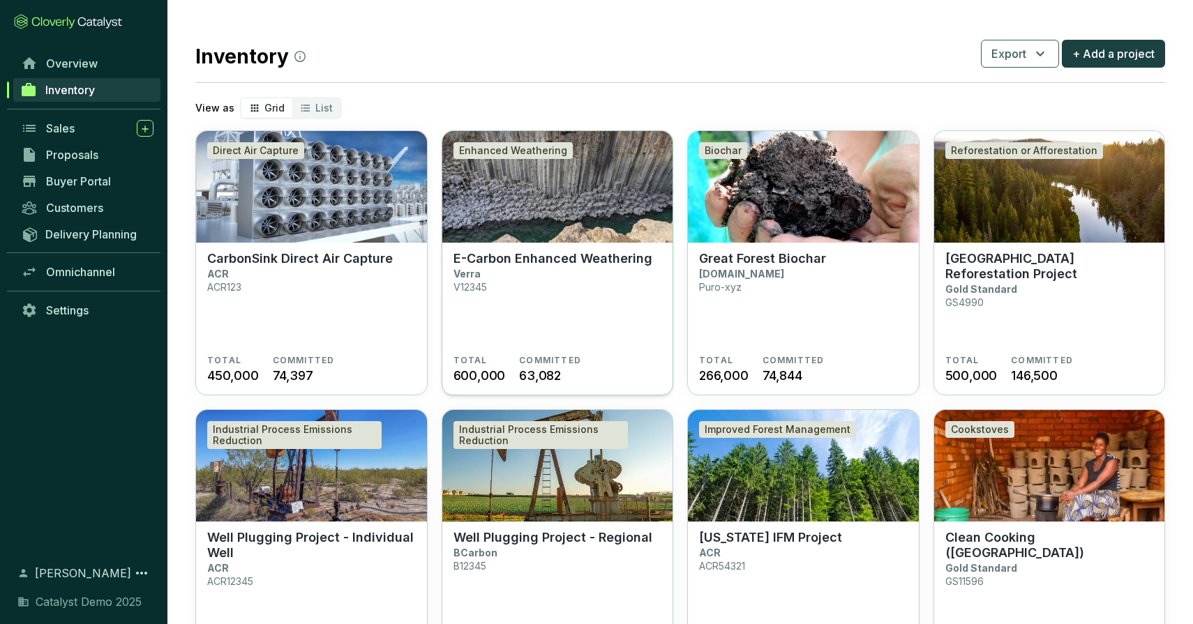
click at [545, 212] on img at bounding box center [557, 187] width 231 height 112
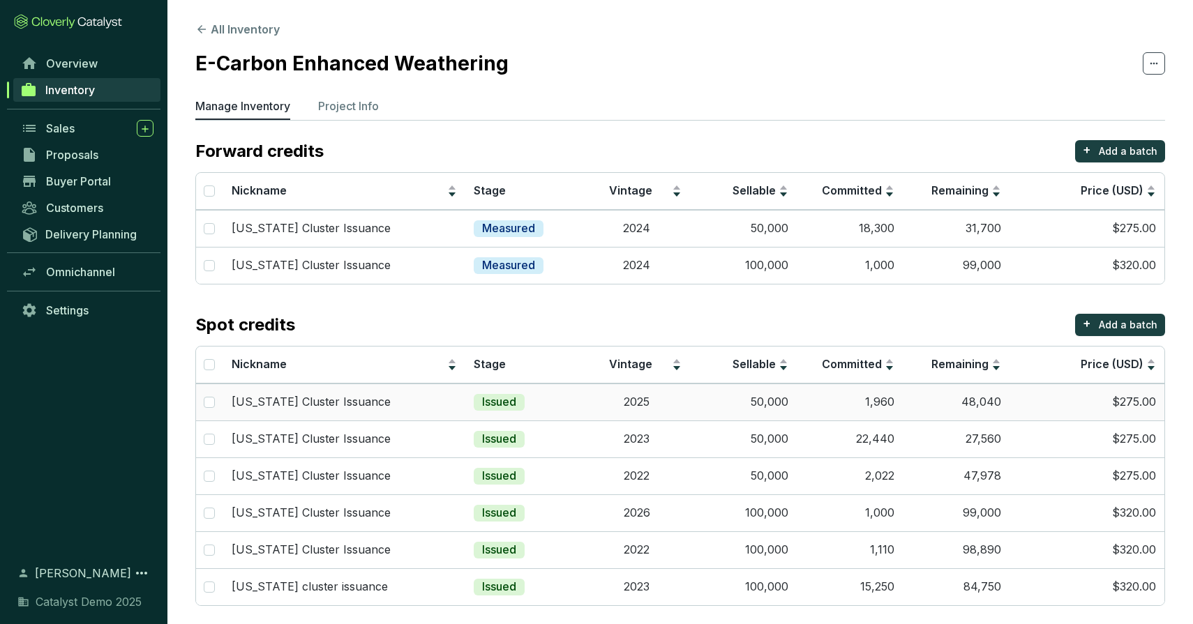
scroll to position [8, 0]
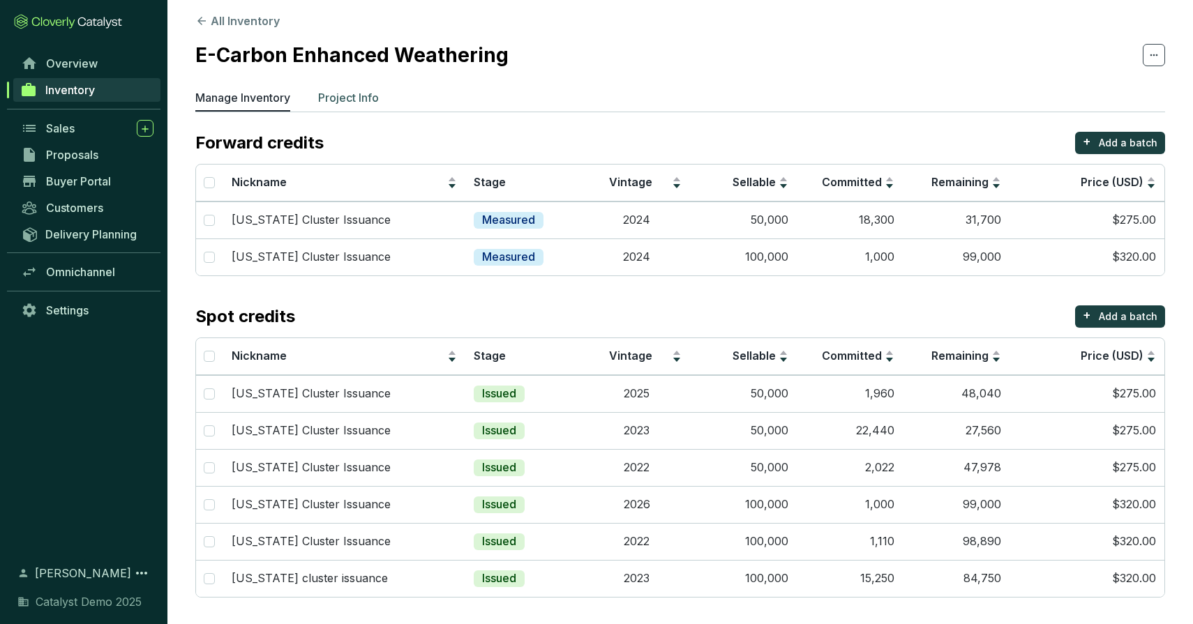
click at [355, 91] on p "Project Info" at bounding box center [348, 97] width 61 height 17
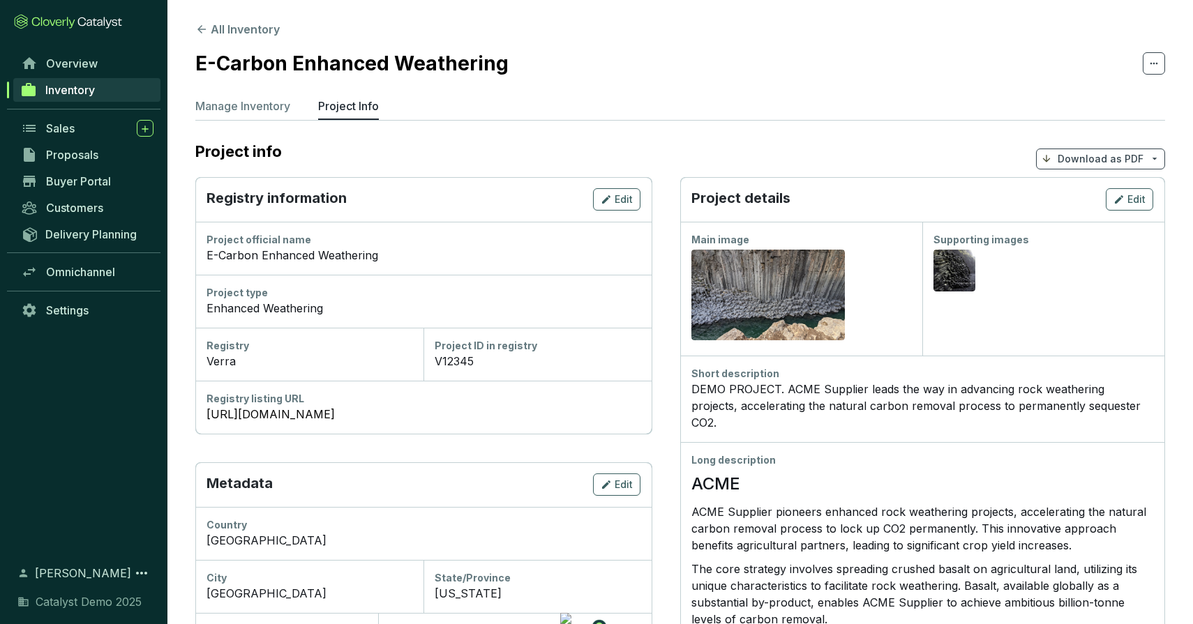
scroll to position [532, 0]
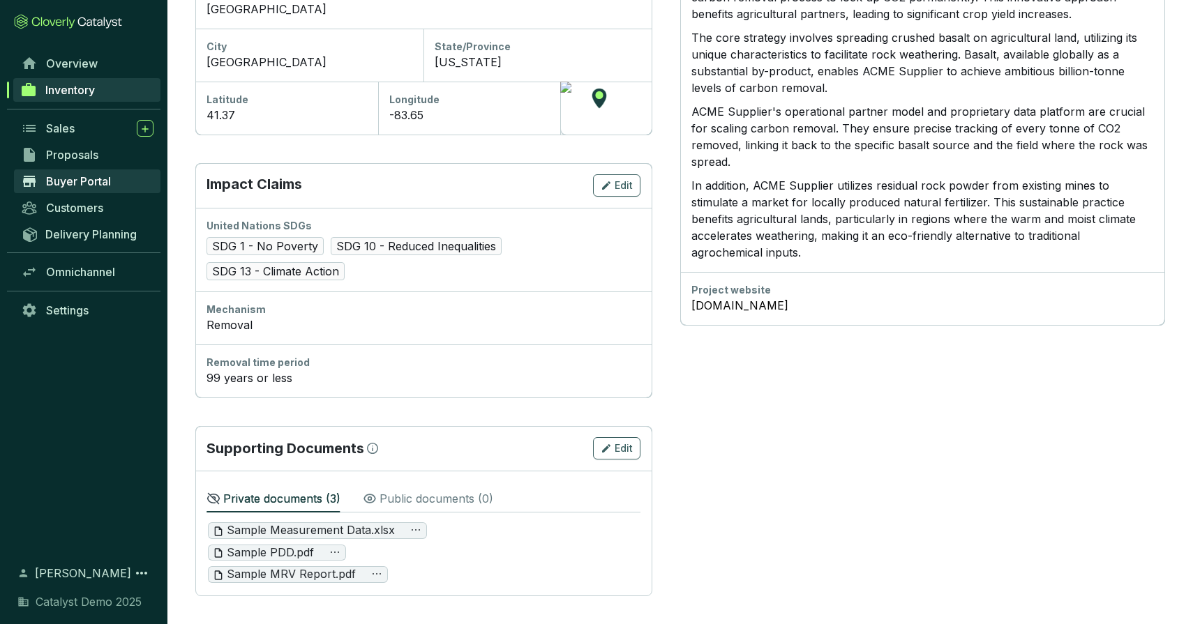
click at [92, 183] on span "Buyer Portal" at bounding box center [78, 181] width 65 height 14
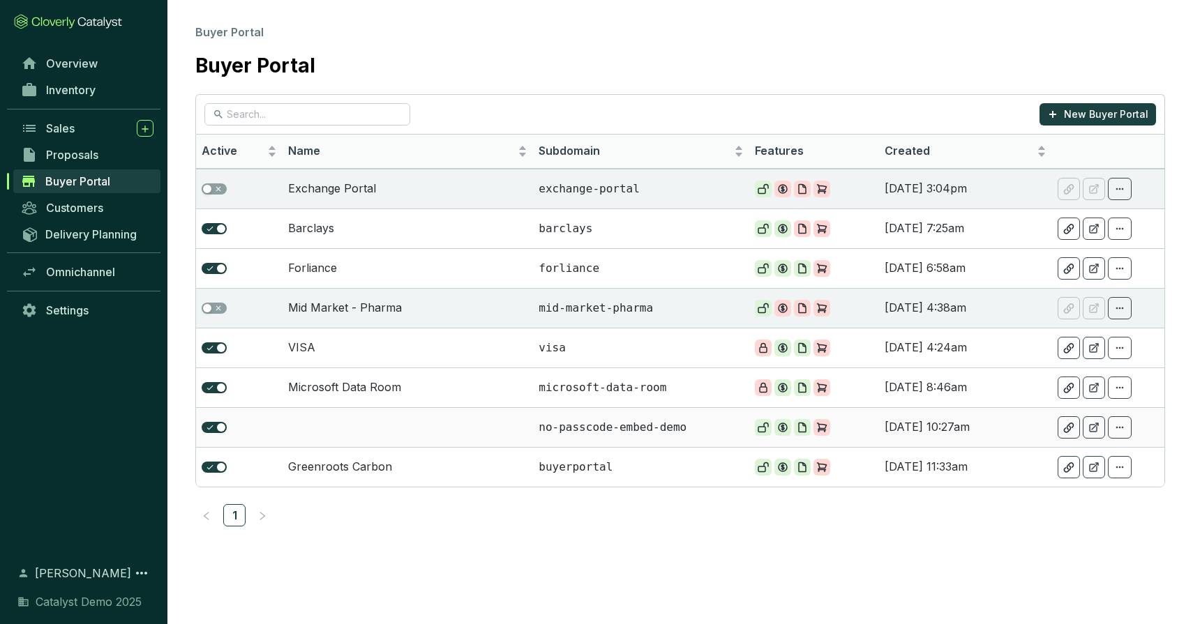
click at [416, 416] on td at bounding box center [408, 427] width 250 height 40
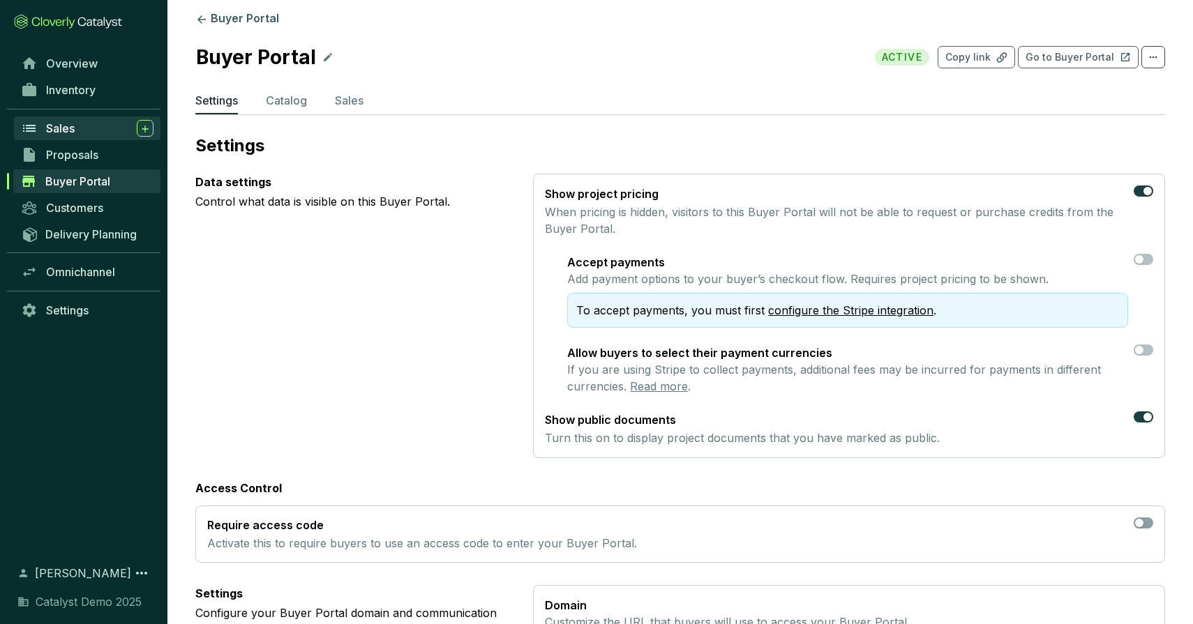
scroll to position [11, 0]
click at [67, 132] on span "Sales" at bounding box center [60, 128] width 29 height 14
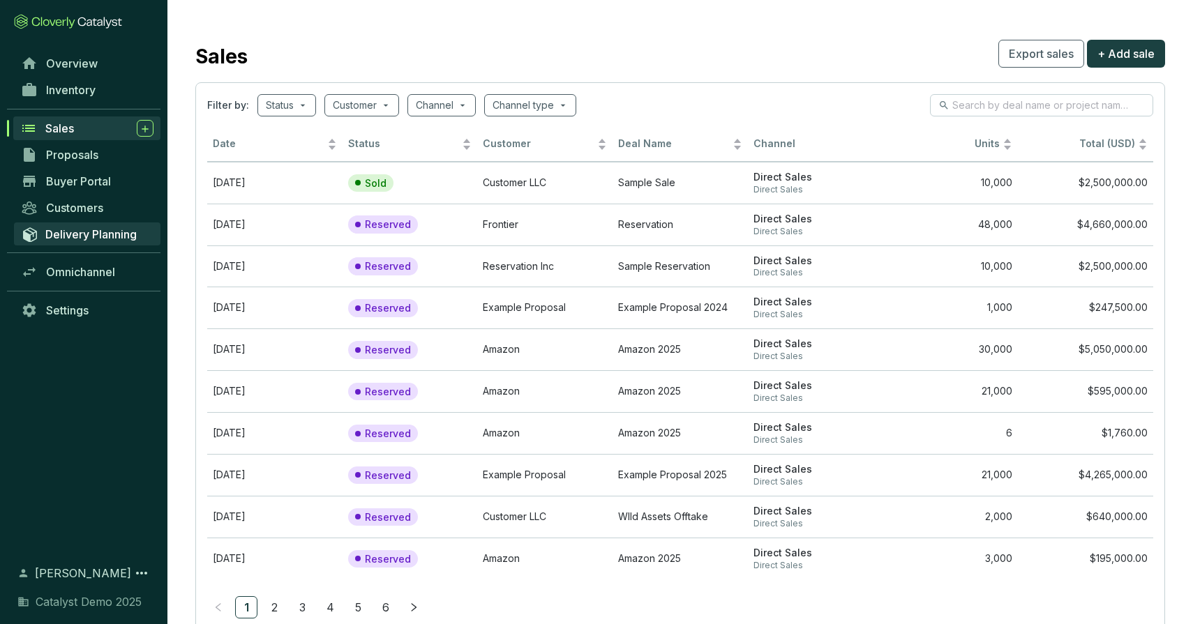
click at [100, 228] on span "Delivery Planning" at bounding box center [90, 234] width 91 height 14
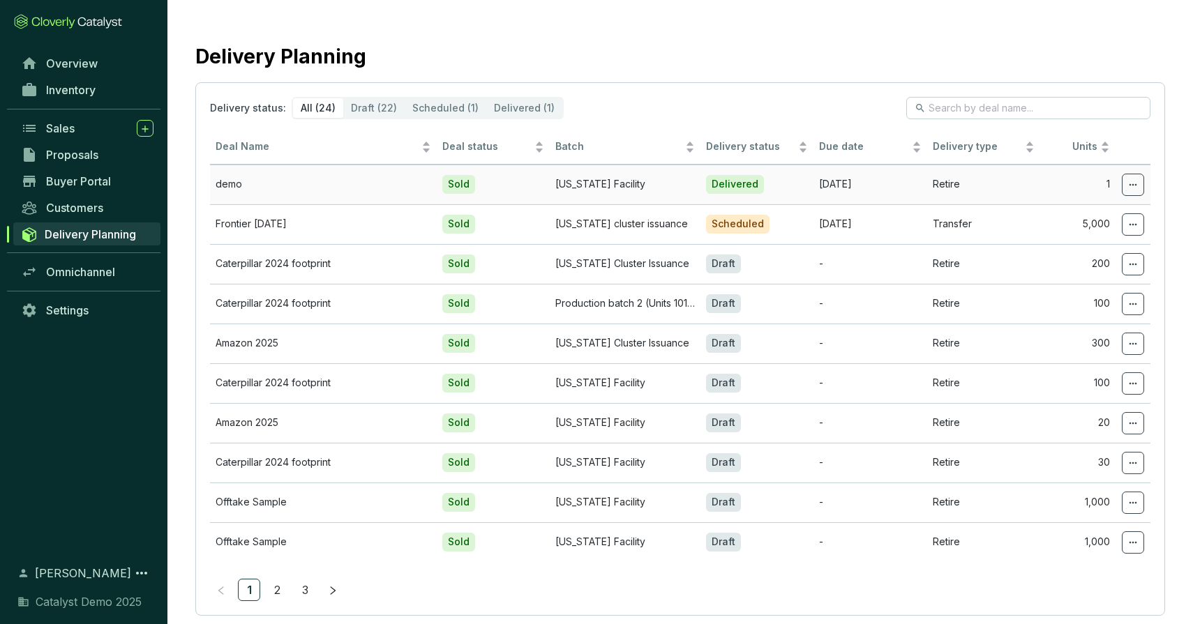
click at [1129, 188] on icon at bounding box center [1132, 184] width 11 height 17
click at [1062, 246] on span "Edit delivery details" at bounding box center [1043, 250] width 96 height 11
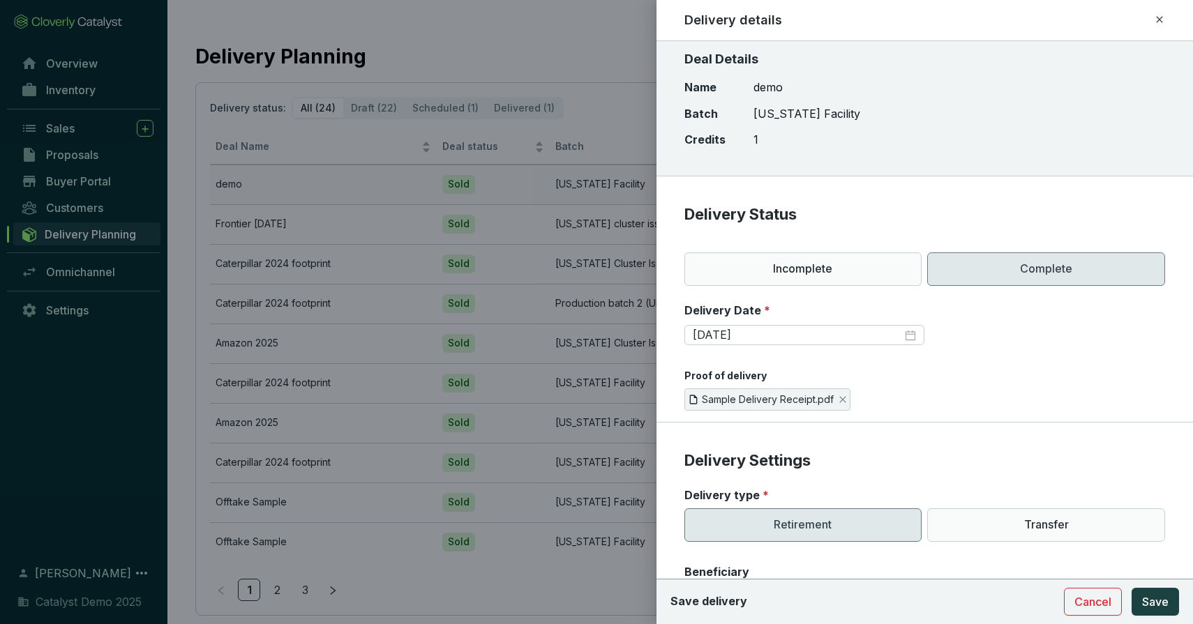
click at [1157, 17] on icon at bounding box center [1159, 19] width 11 height 17
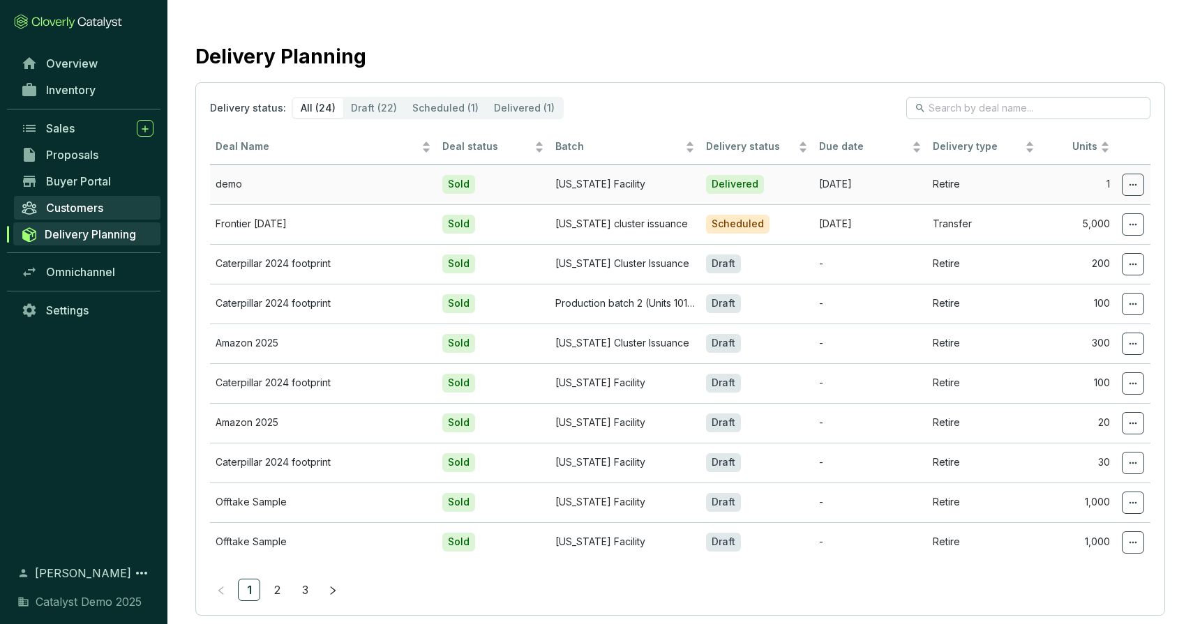
click at [93, 211] on span "Customers" at bounding box center [74, 208] width 57 height 14
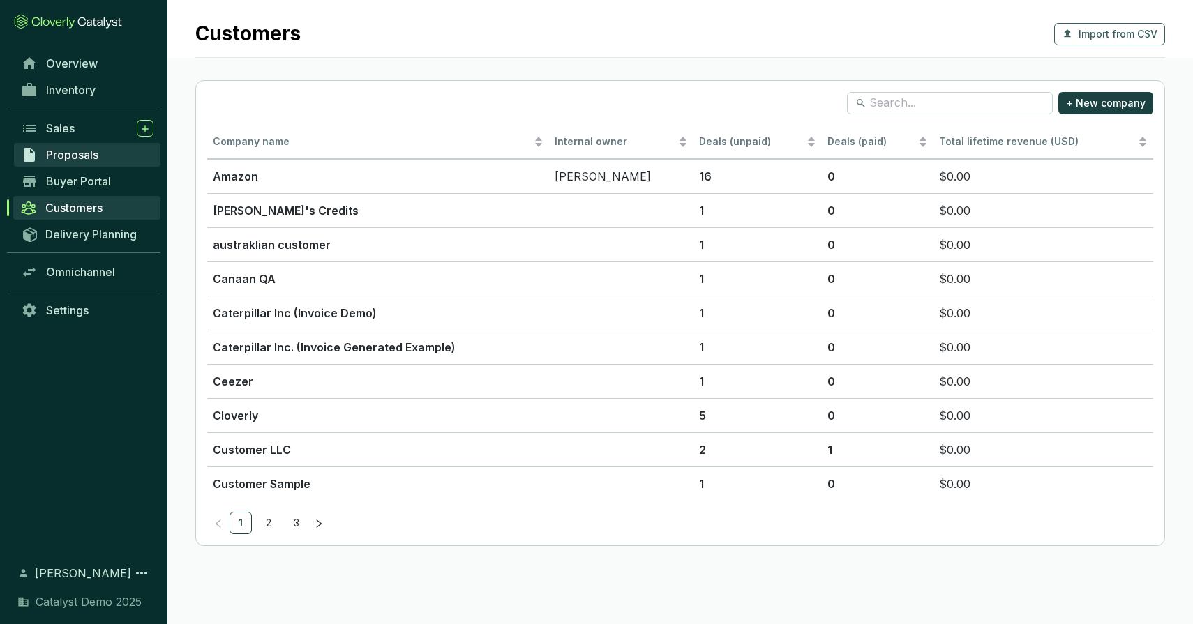
click at [84, 157] on span "Proposals" at bounding box center [72, 155] width 52 height 14
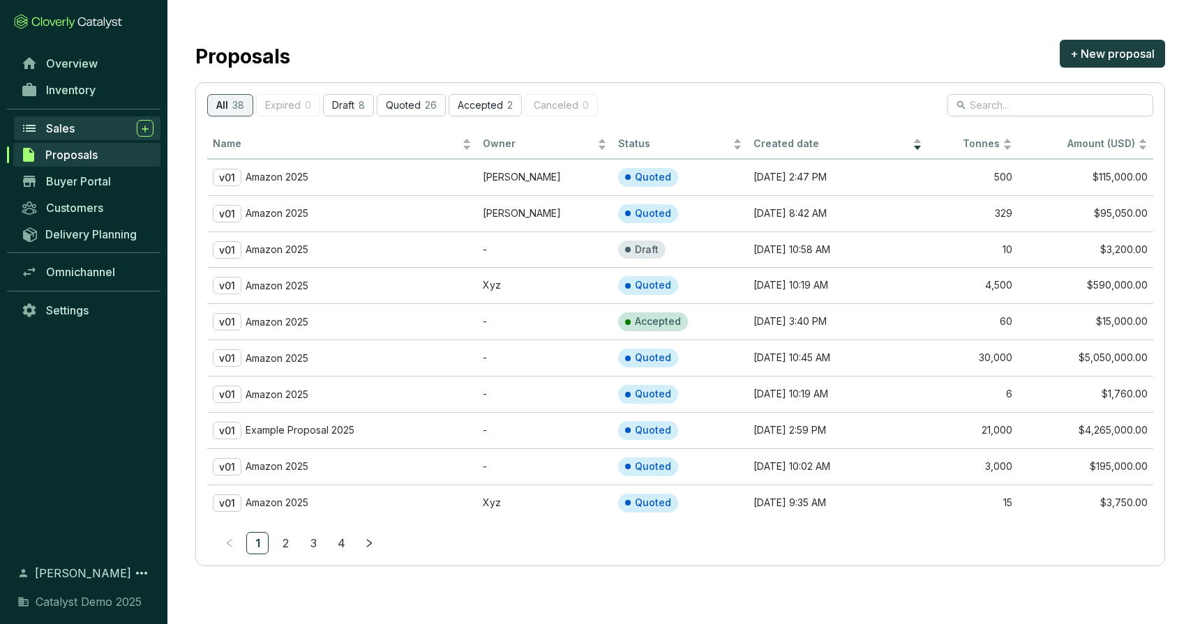
click at [70, 133] on span "Sales" at bounding box center [60, 128] width 29 height 14
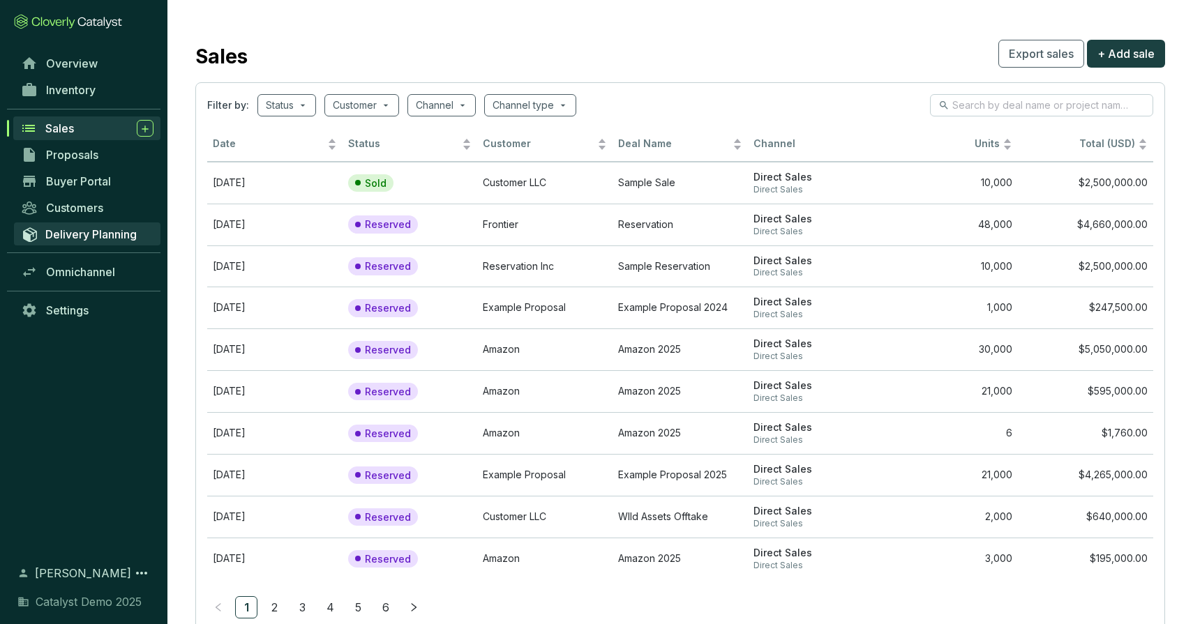
click at [70, 239] on span "Delivery Planning" at bounding box center [90, 234] width 91 height 14
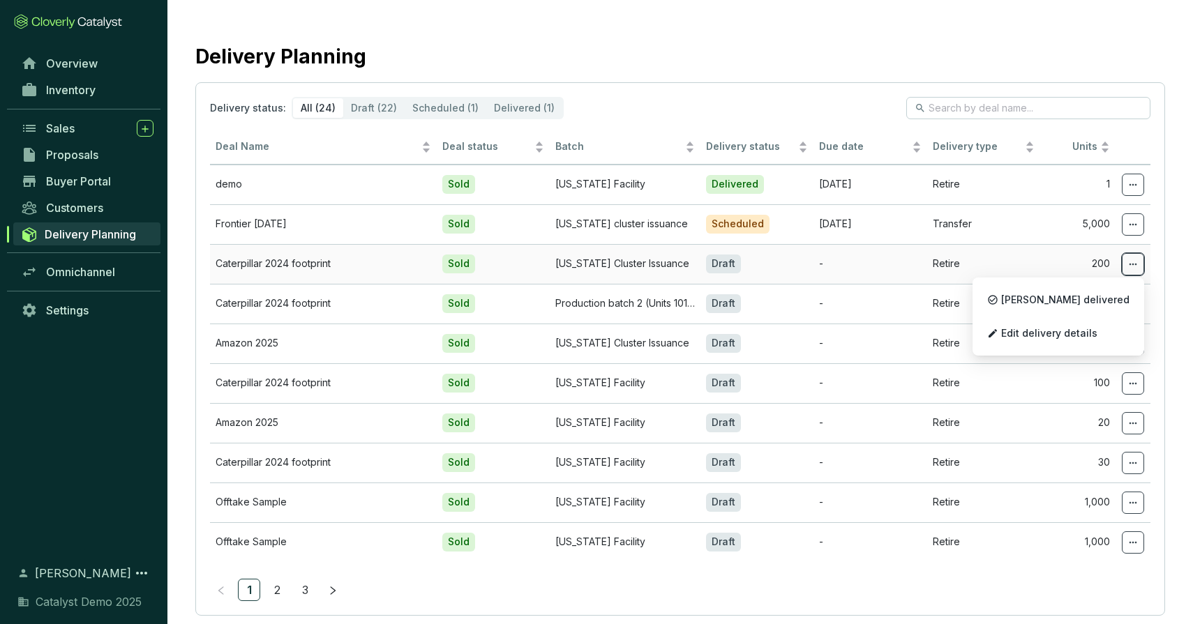
click at [1139, 266] on span at bounding box center [1133, 264] width 22 height 22
click at [1090, 343] on p "Edit delivery details" at bounding box center [1058, 333] width 158 height 29
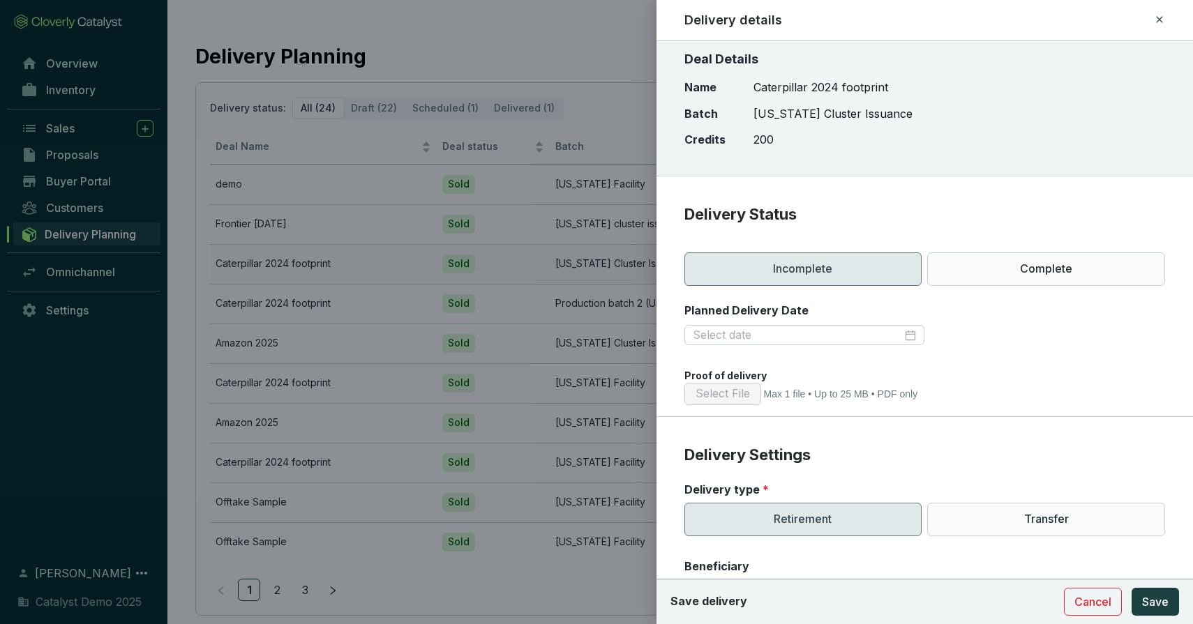
drag, startPoint x: 1160, startPoint y: 17, endPoint x: 1095, endPoint y: 30, distance: 66.2
click at [1160, 17] on icon at bounding box center [1159, 19] width 11 height 17
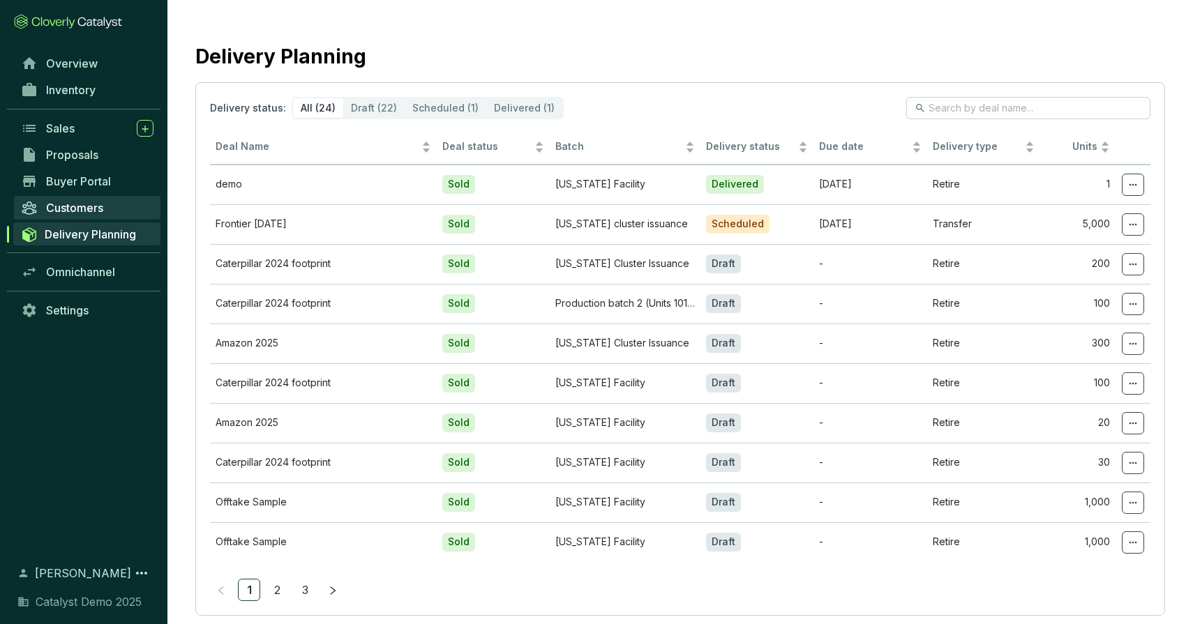
click at [82, 211] on span "Customers" at bounding box center [74, 208] width 57 height 14
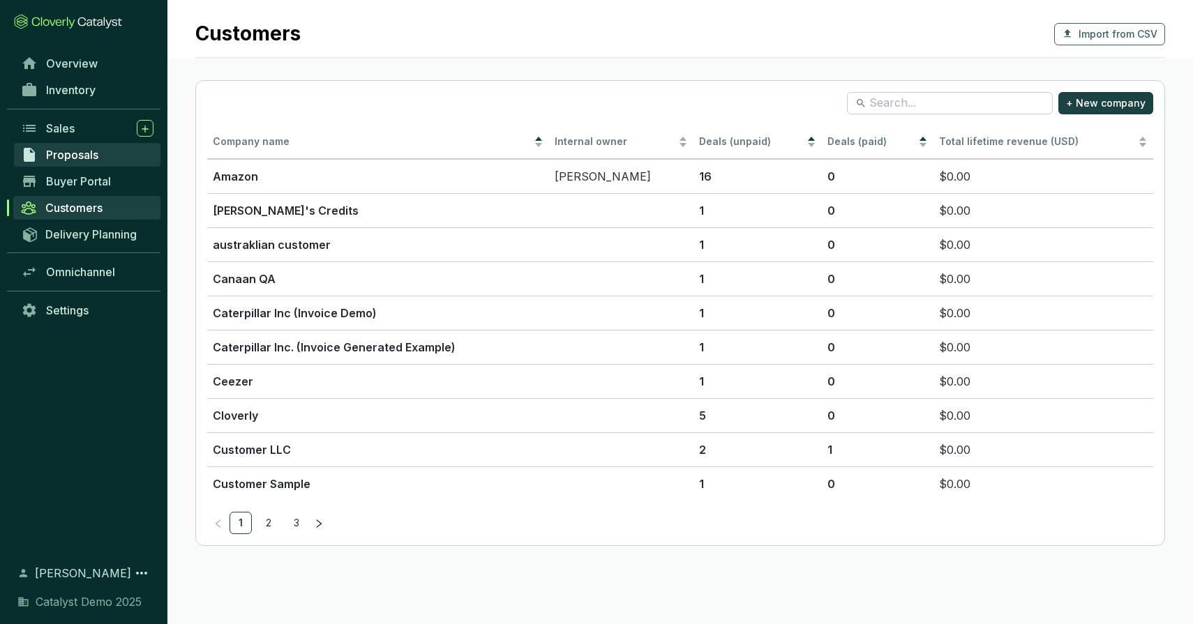
click at [86, 155] on span "Proposals" at bounding box center [72, 155] width 52 height 14
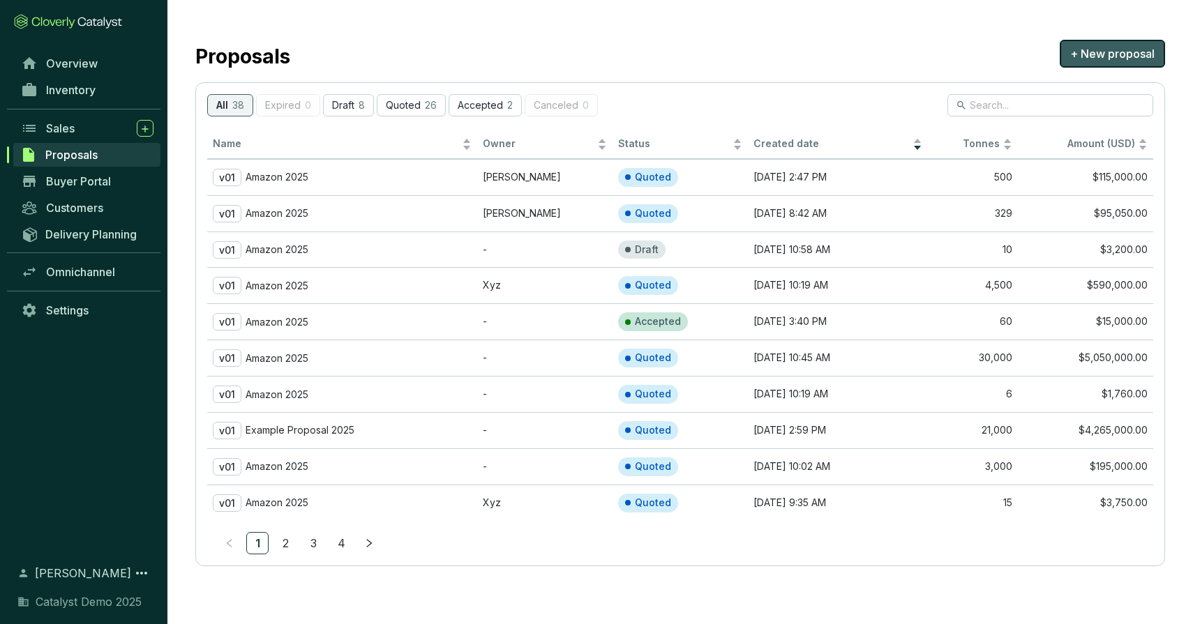
click at [1109, 57] on span "+ New proposal" at bounding box center [1112, 53] width 84 height 17
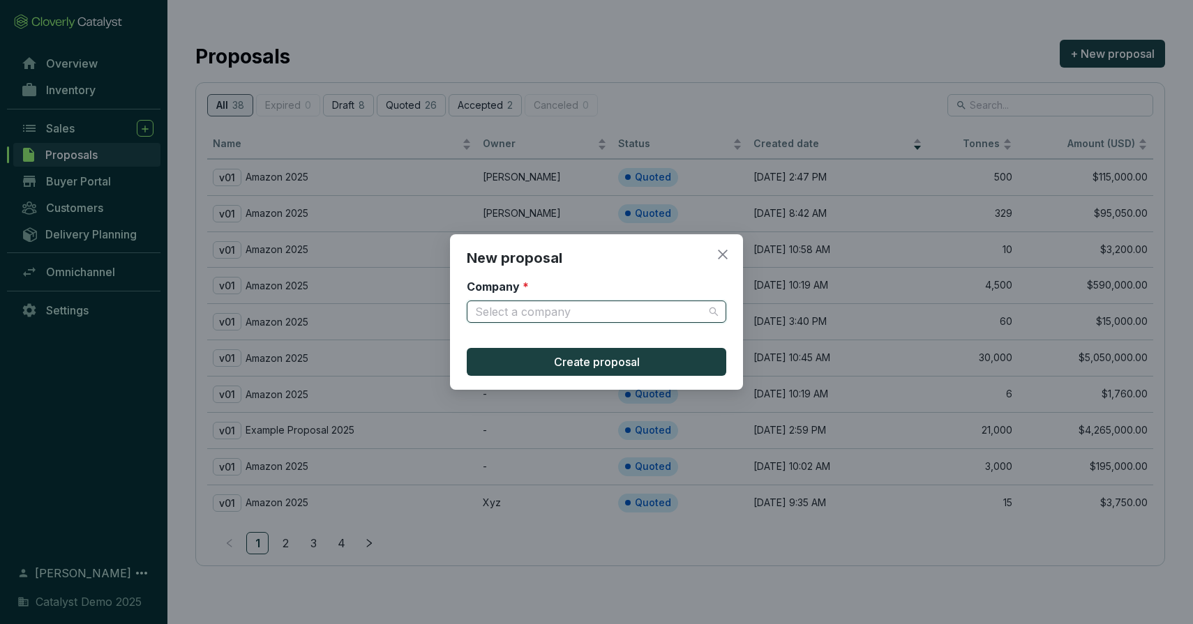
click at [553, 311] on input "Company *" at bounding box center [589, 311] width 229 height 21
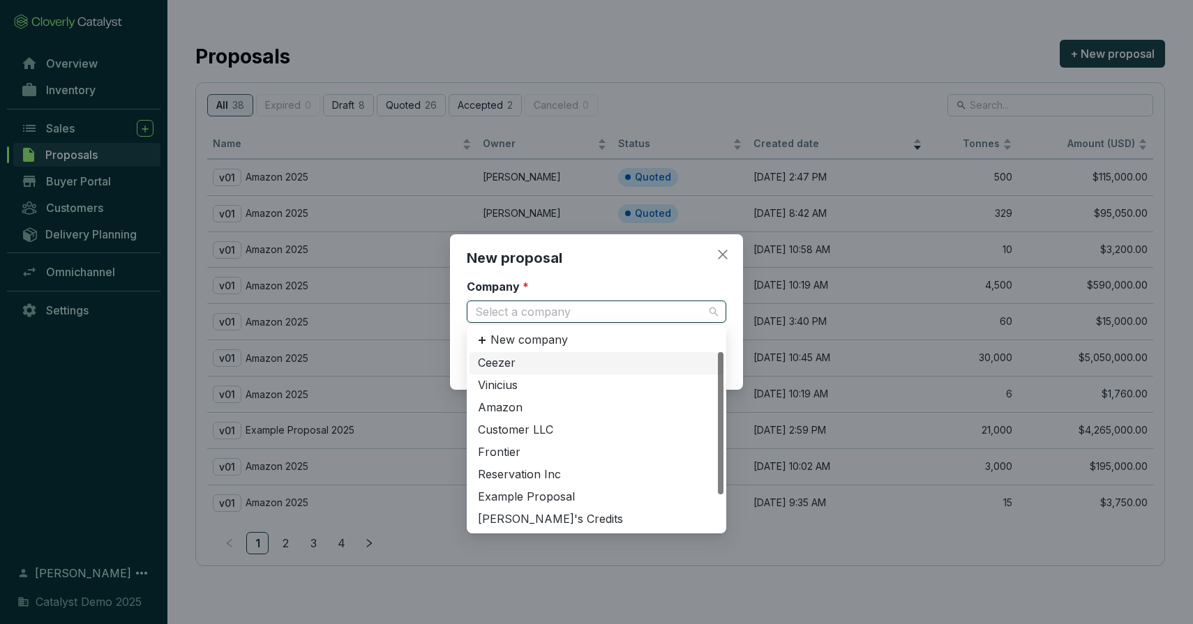
click at [544, 361] on div "Ceezer" at bounding box center [596, 363] width 237 height 15
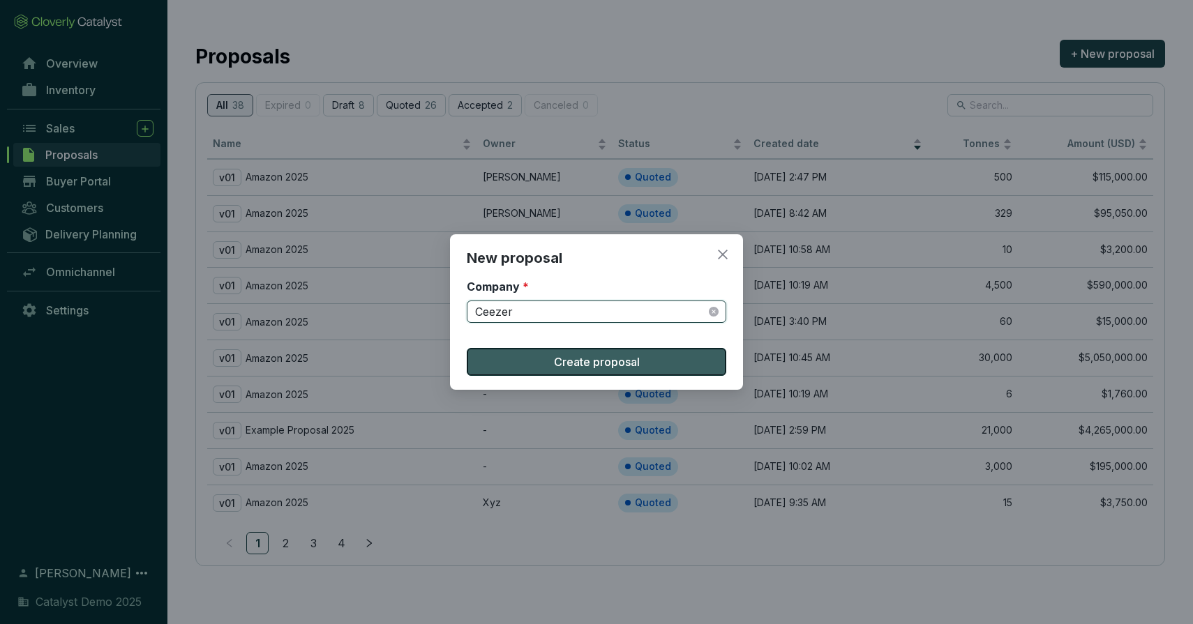
click at [594, 359] on span "Create proposal" at bounding box center [597, 362] width 86 height 17
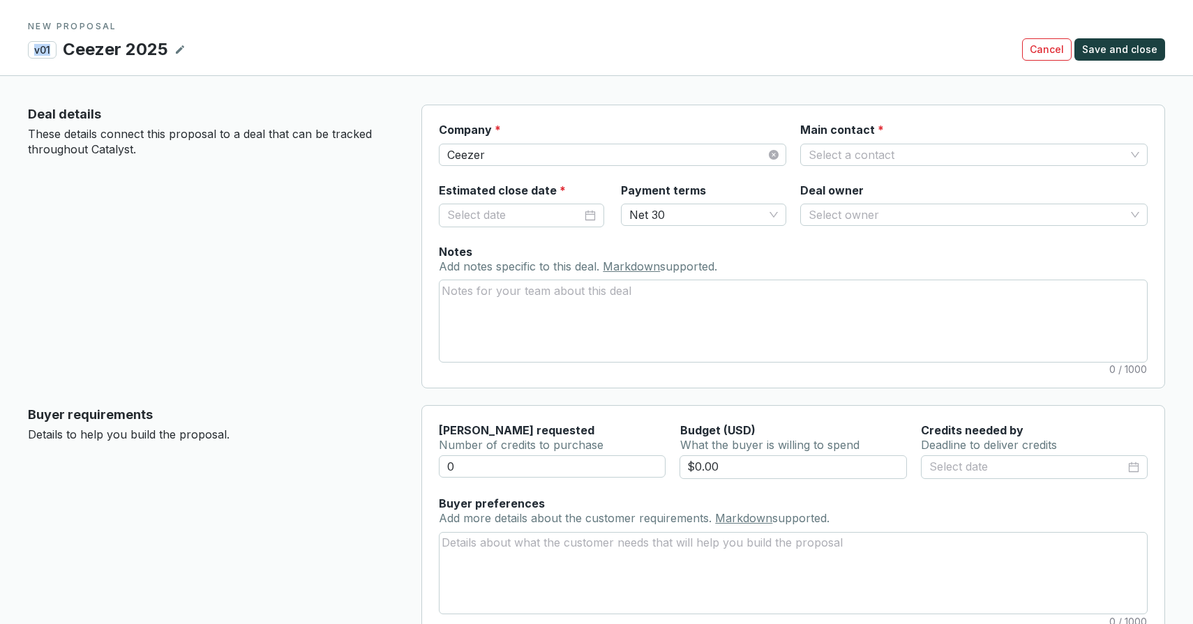
drag, startPoint x: 48, startPoint y: 49, endPoint x: 33, endPoint y: 52, distance: 15.1
click at [29, 52] on p "v01" at bounding box center [42, 49] width 29 height 17
click at [129, 131] on p "These details connect this proposal to a deal that can be tracked throughout Ca…" at bounding box center [213, 142] width 371 height 30
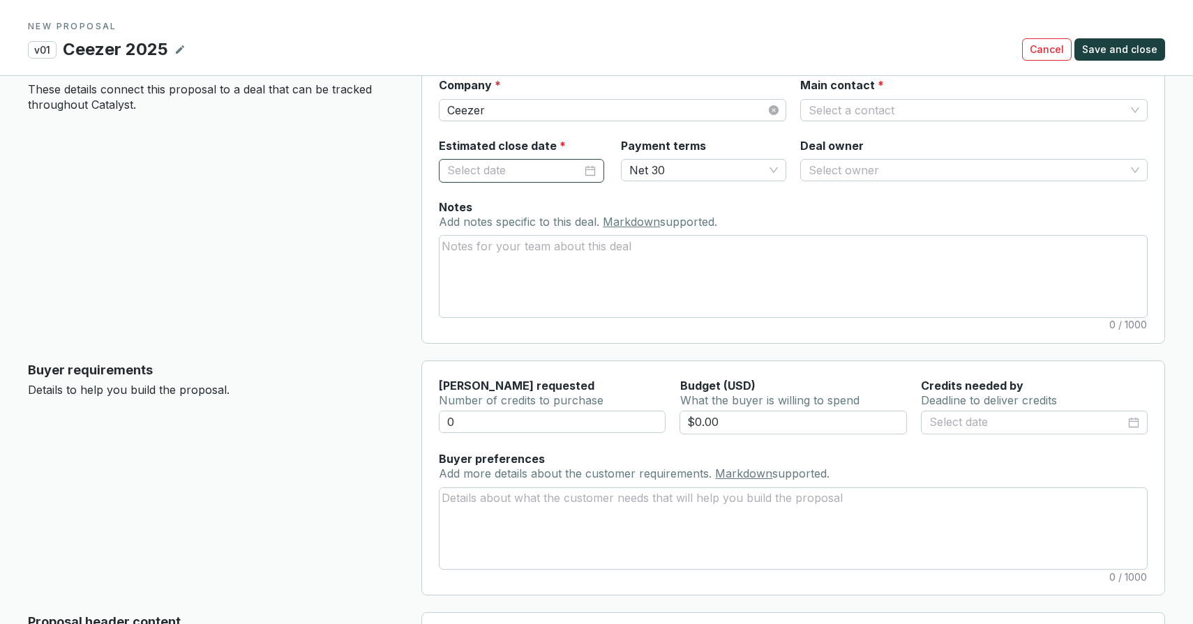
scroll to position [67, 0]
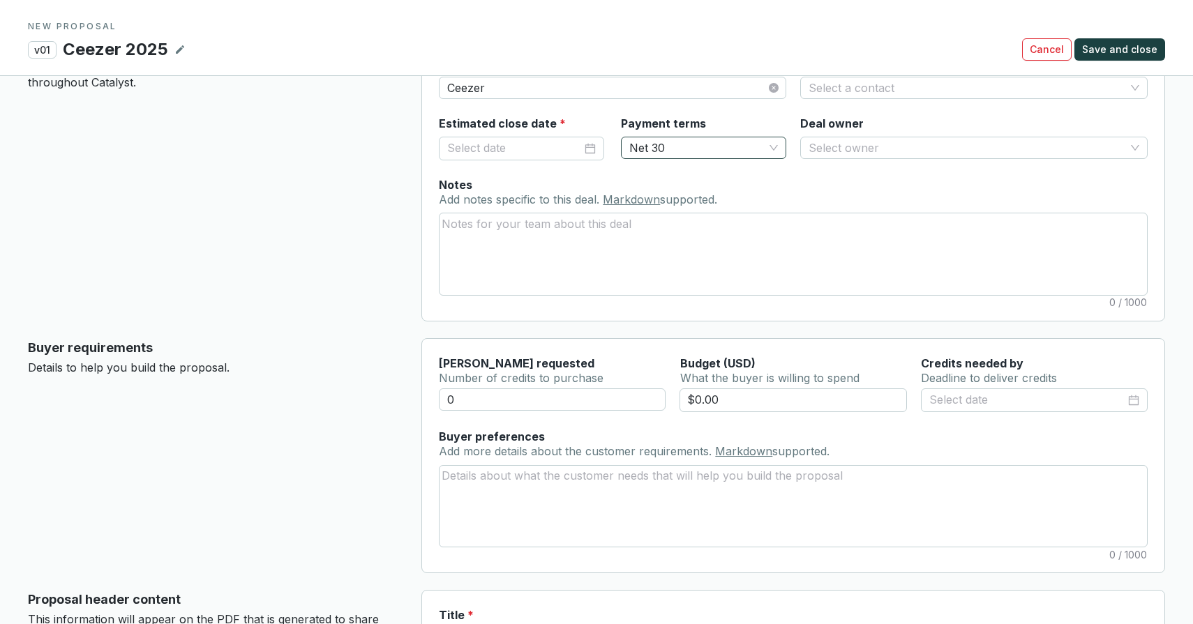
click at [656, 140] on span "Net 30" at bounding box center [703, 147] width 149 height 21
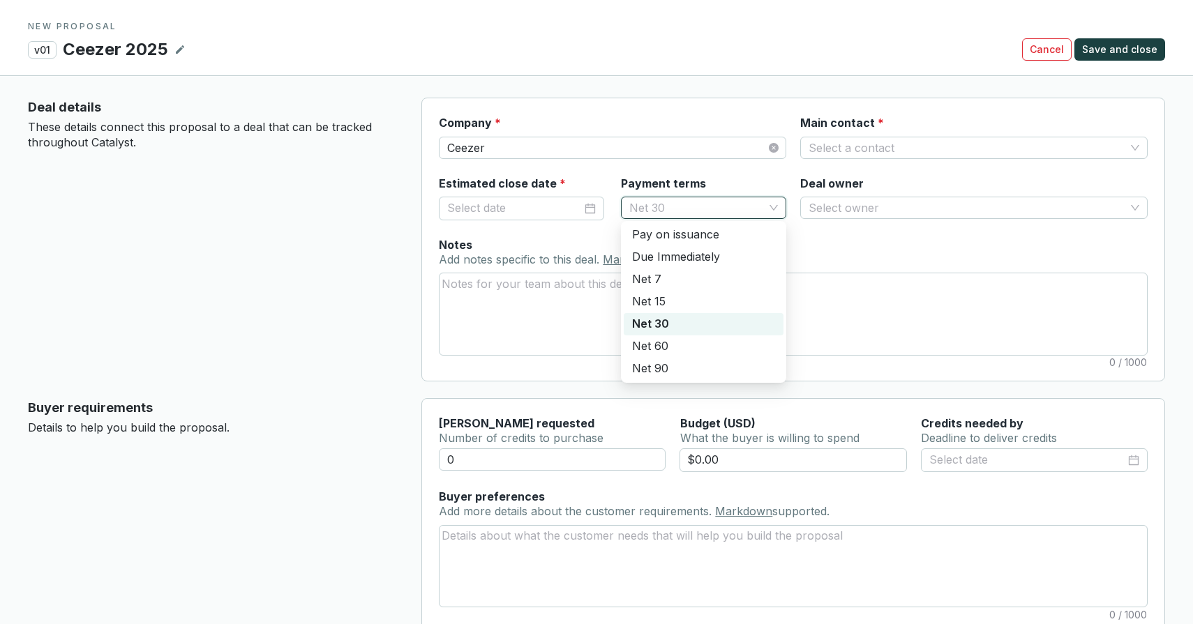
scroll to position [6, 0]
click at [374, 230] on div "Deal details These details connect this proposal to a deal that can be tracked …" at bounding box center [213, 241] width 371 height 284
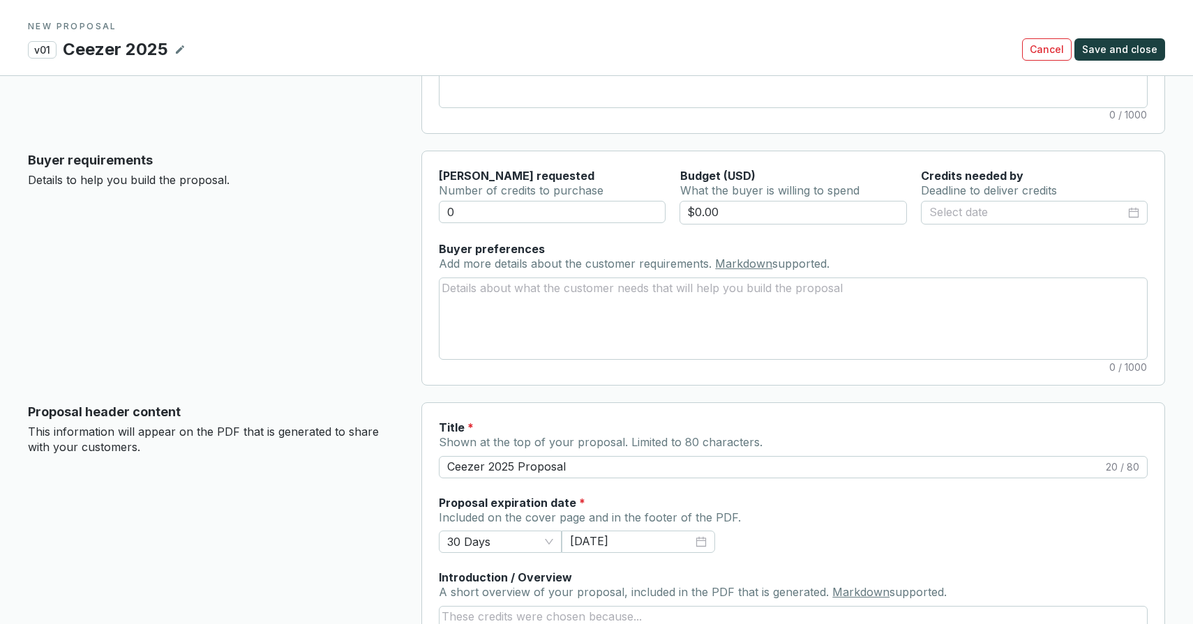
scroll to position [254, 0]
click at [469, 209] on input "0" at bounding box center [552, 213] width 227 height 22
click at [511, 301] on textarea "Buyer preferences Add more details about the customer requirements. Markdown su…" at bounding box center [792, 319] width 707 height 81
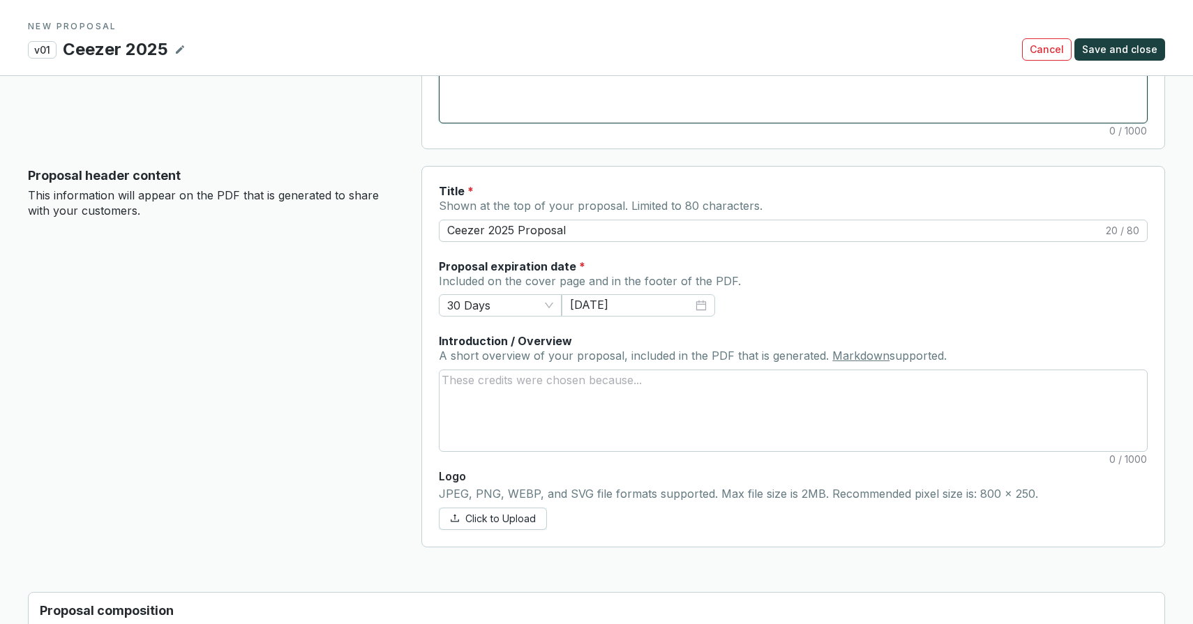
scroll to position [492, 0]
click at [502, 306] on span "30 Days" at bounding box center [500, 304] width 106 height 21
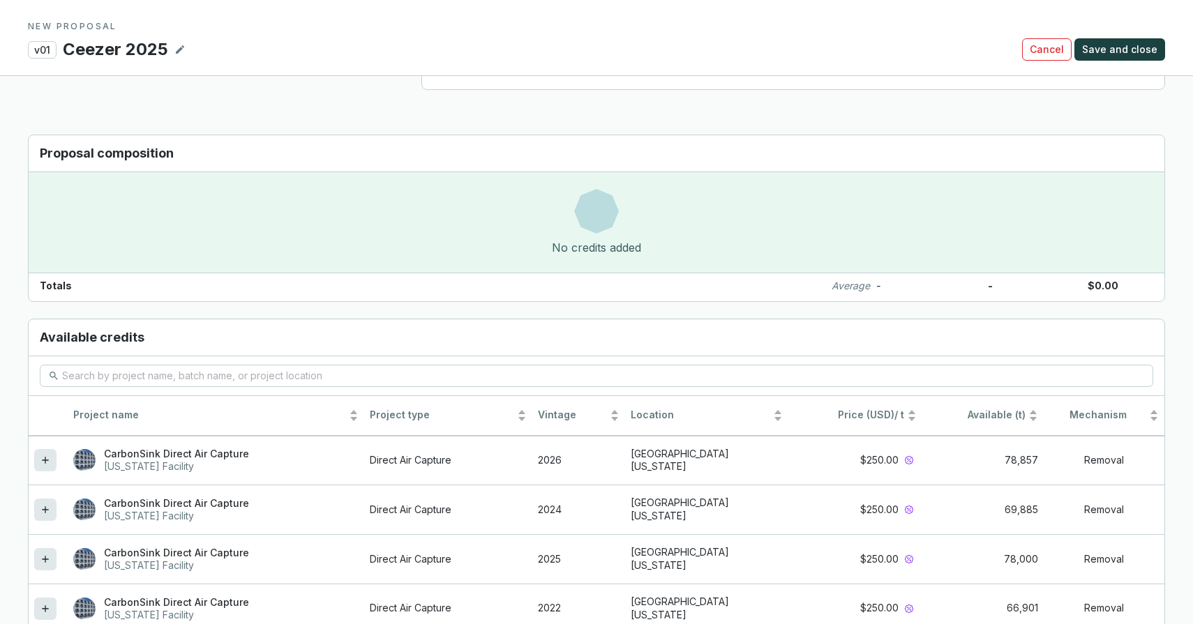
scroll to position [947, 0]
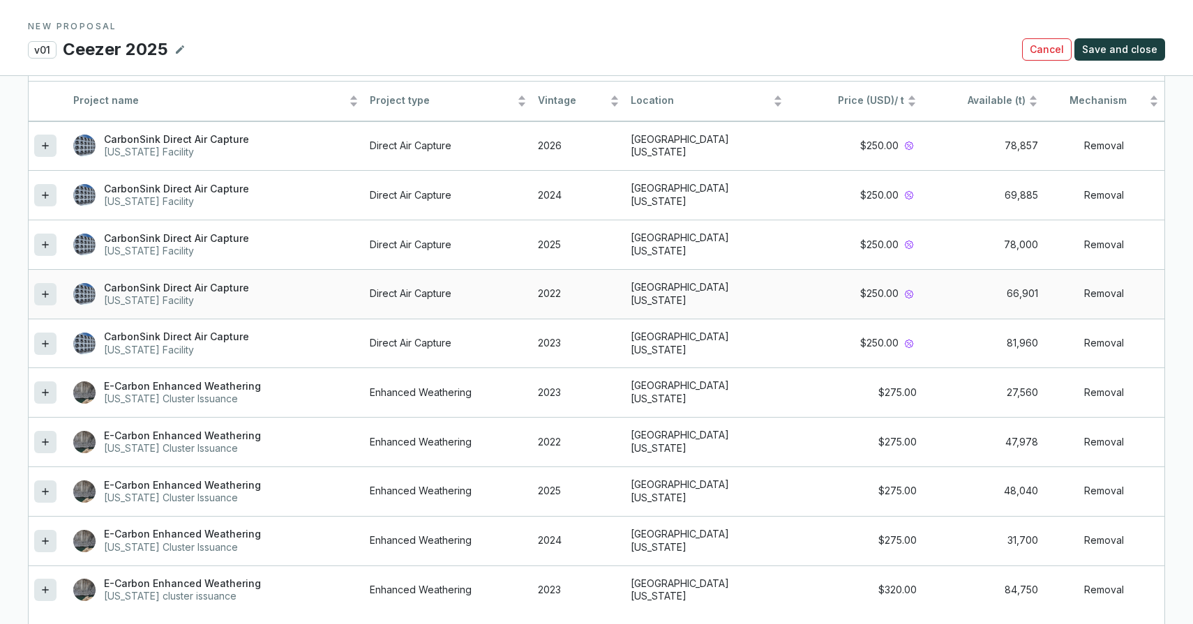
click at [47, 296] on icon at bounding box center [45, 294] width 11 height 17
drag, startPoint x: 40, startPoint y: 487, endPoint x: 102, endPoint y: 423, distance: 89.3
click at [40, 486] on icon at bounding box center [45, 491] width 11 height 17
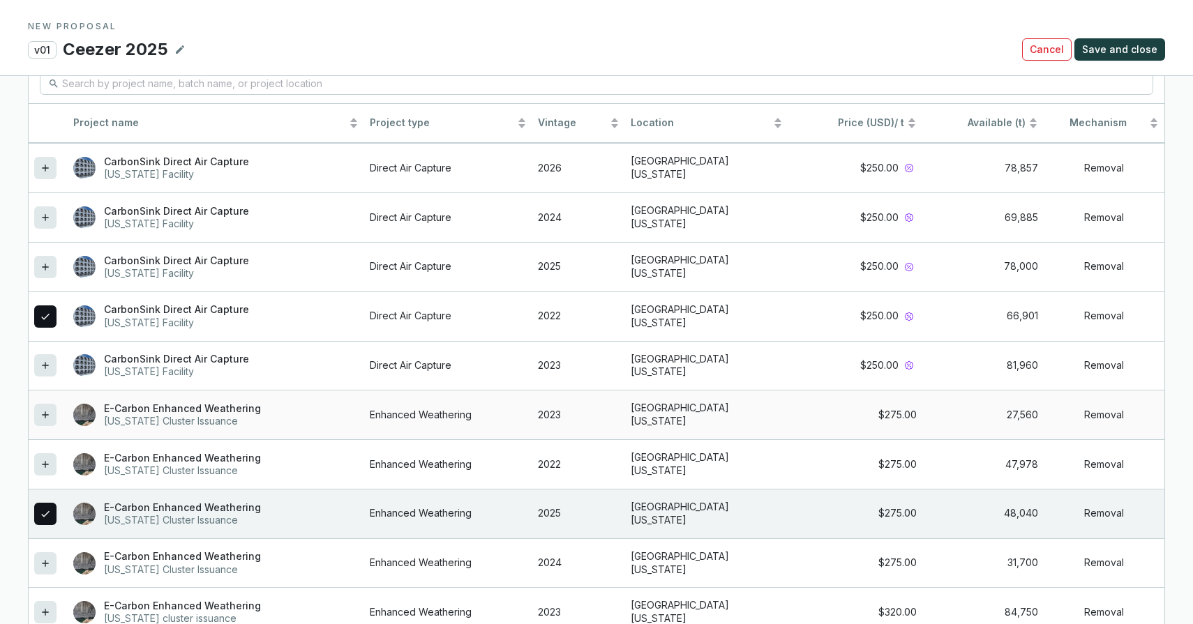
scroll to position [1352, 0]
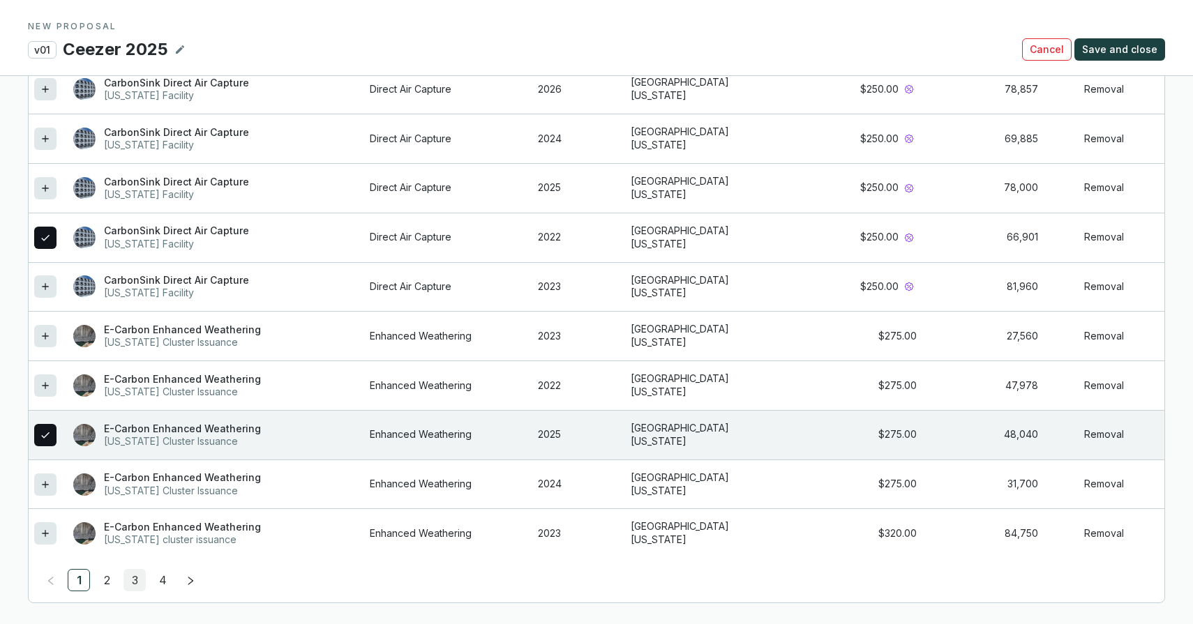
click at [140, 578] on link "3" at bounding box center [134, 580] width 21 height 21
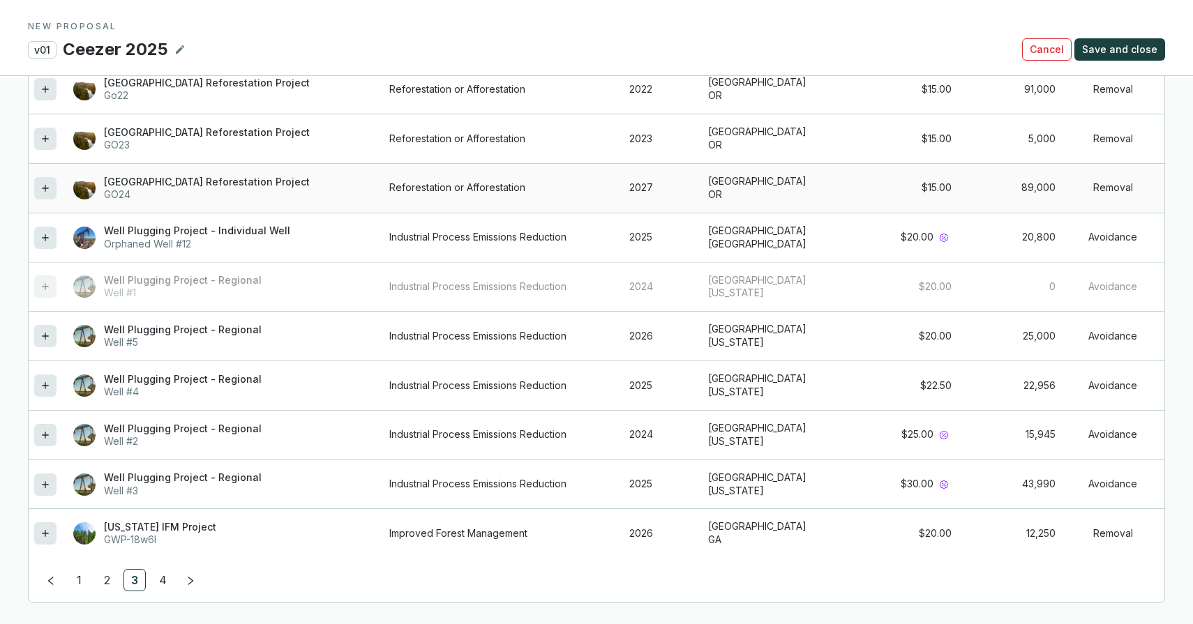
click at [41, 183] on icon at bounding box center [45, 188] width 11 height 17
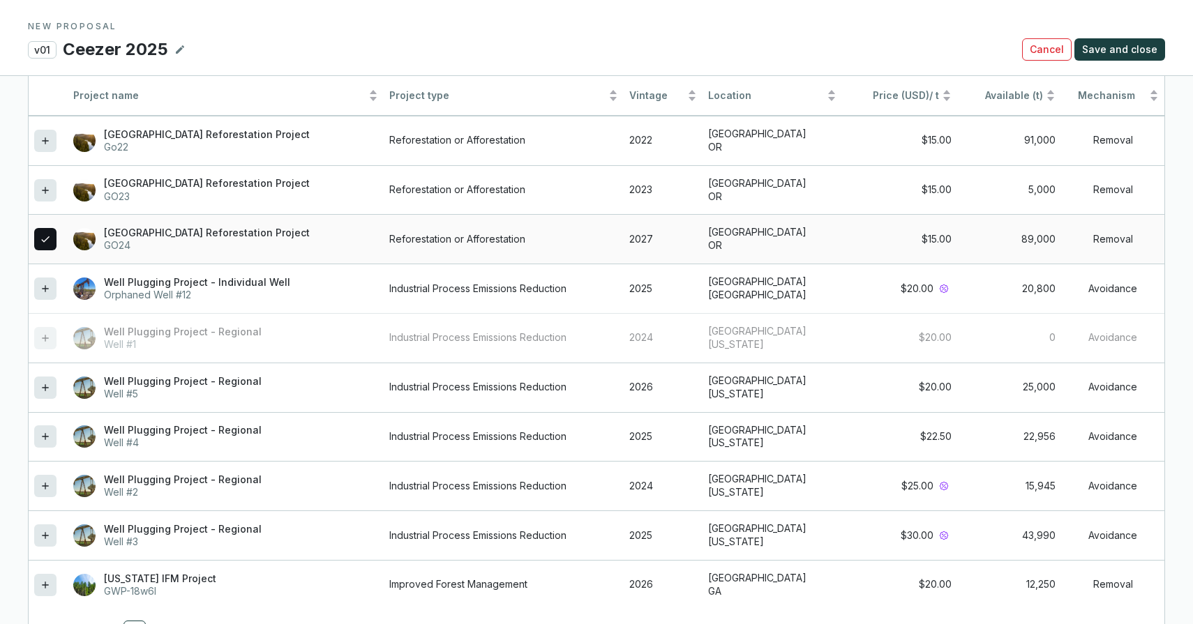
scroll to position [1403, 0]
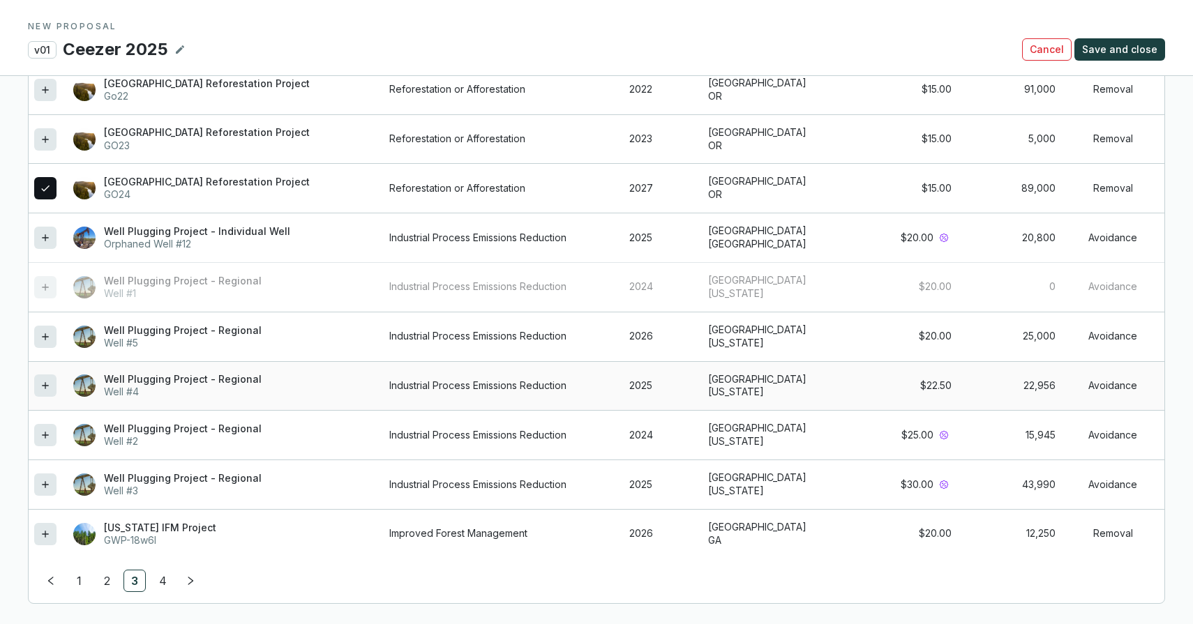
click at [46, 382] on icon at bounding box center [45, 385] width 11 height 17
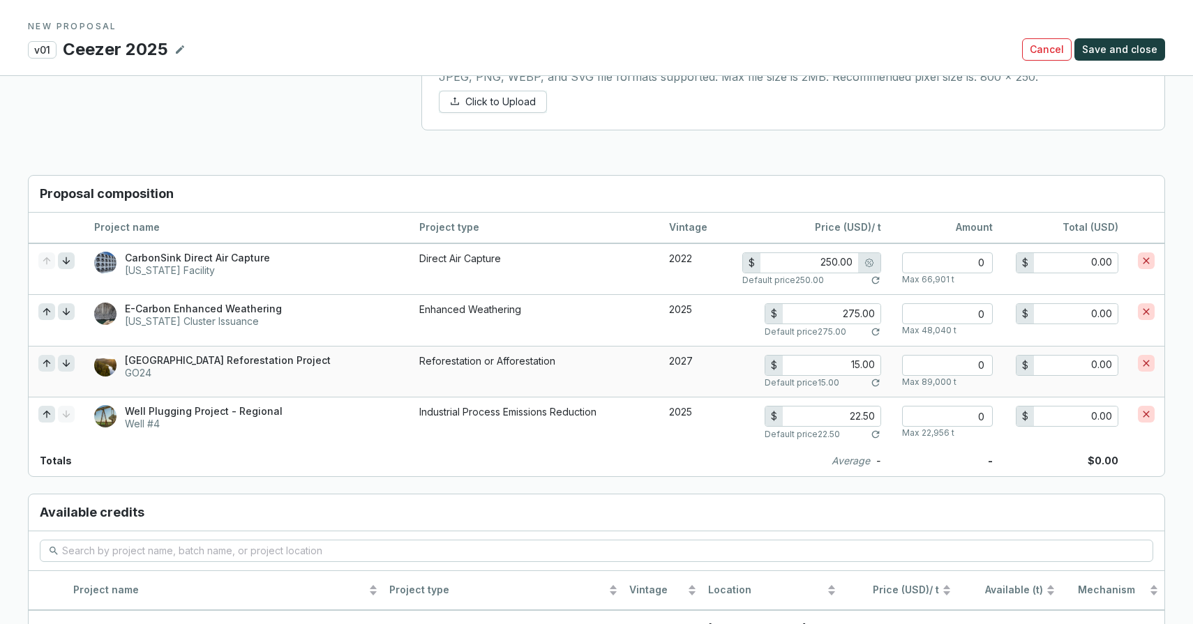
scroll to position [905, 0]
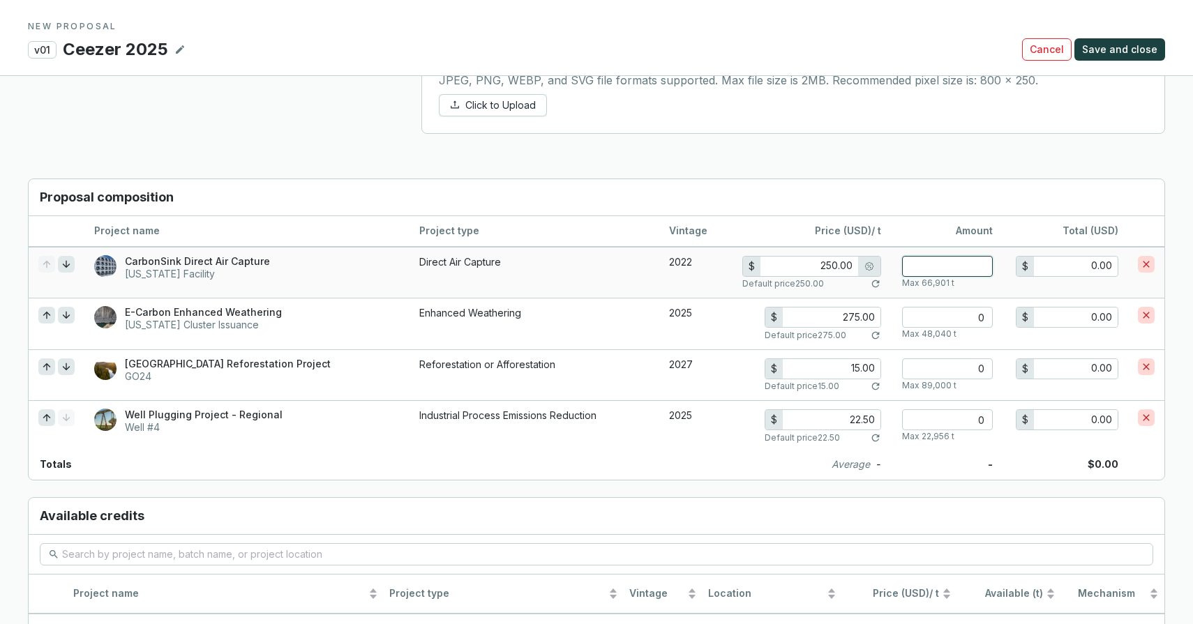
click at [952, 266] on input "number" at bounding box center [947, 266] width 91 height 21
type input "4"
type input "1,000.00"
type input "40"
type input "10,000.00"
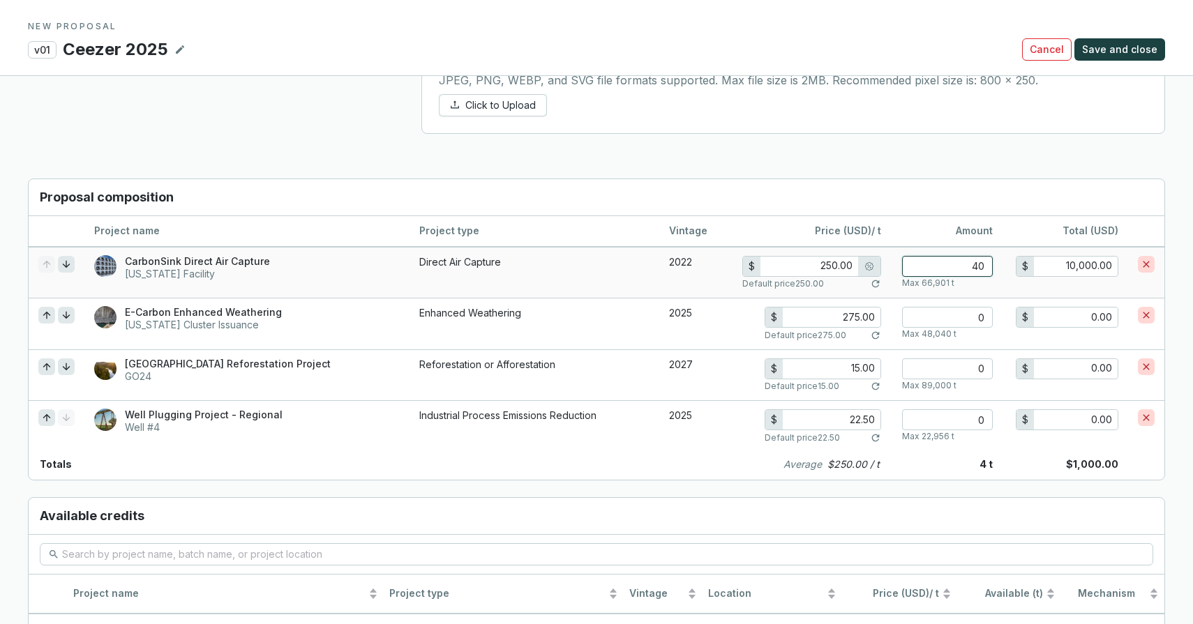
type input "400"
type input "100,000.00"
type input "225.00"
type input "4000"
type input "900,000.00"
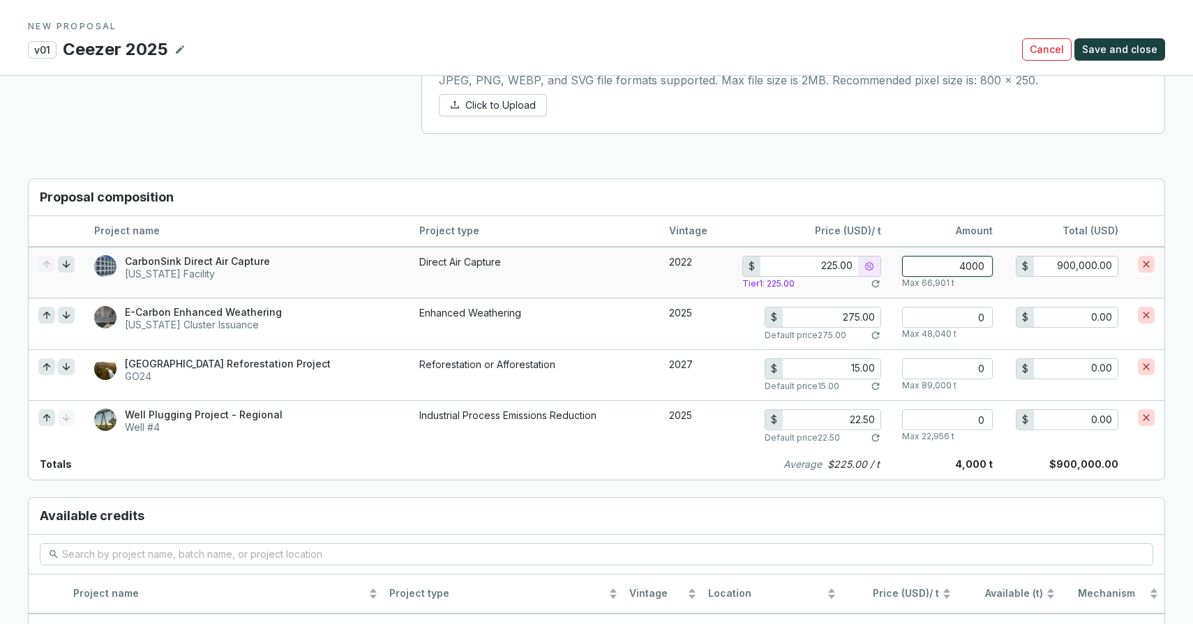
type input "250.00"
type input "400"
type input "100,000.00"
type input "40"
type input "10,000.00"
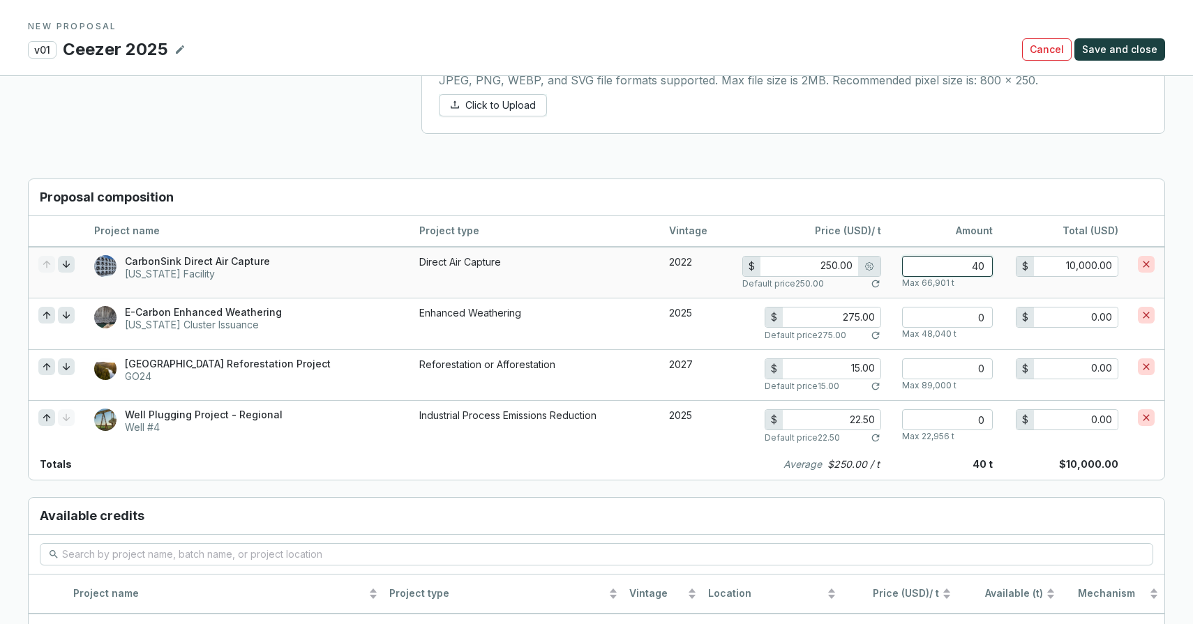
type input "4"
type input "1,000.00"
type input "0"
type input "0.00"
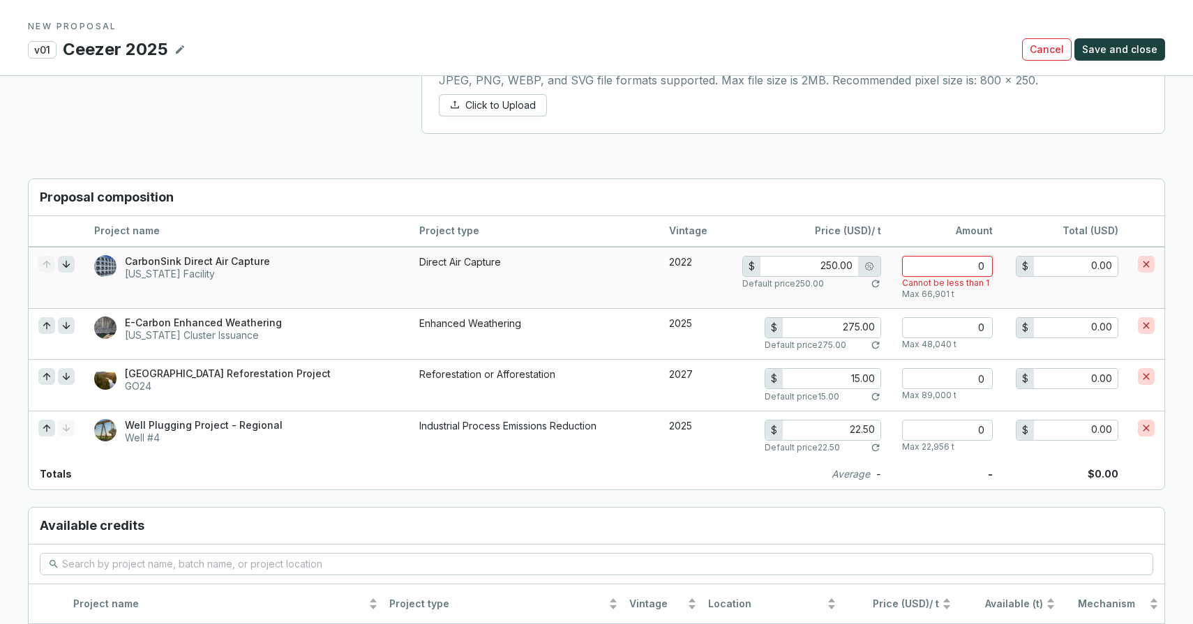
type input "7"
type input "1,750.00"
type input "70"
type input "17,500.00"
type input "700"
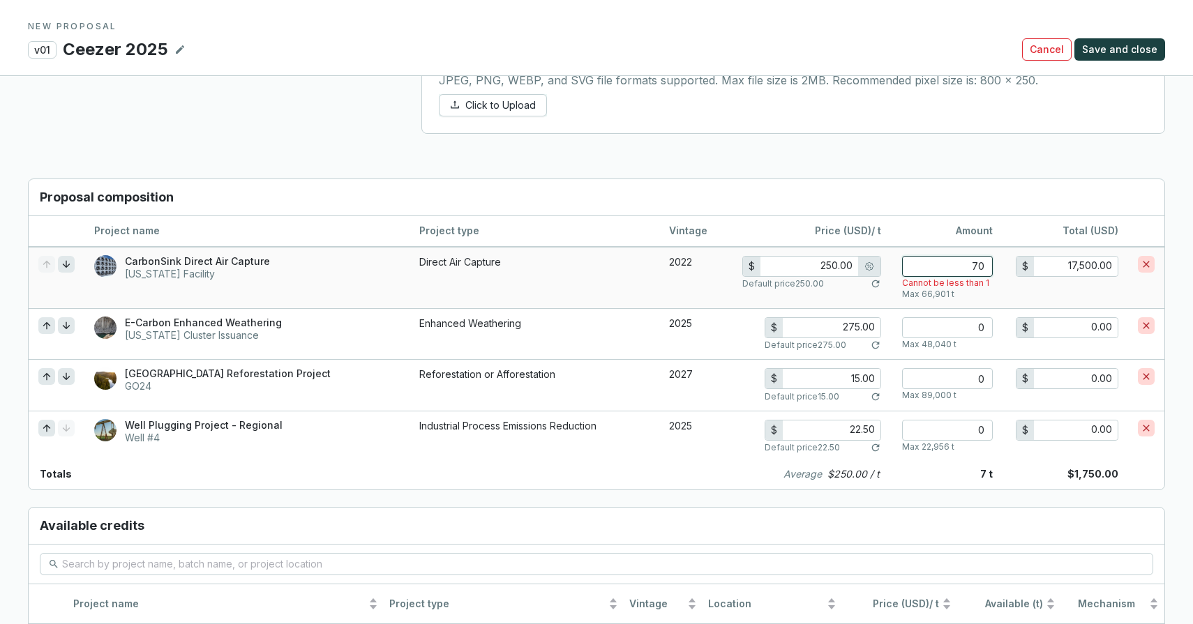
type input "175,000.00"
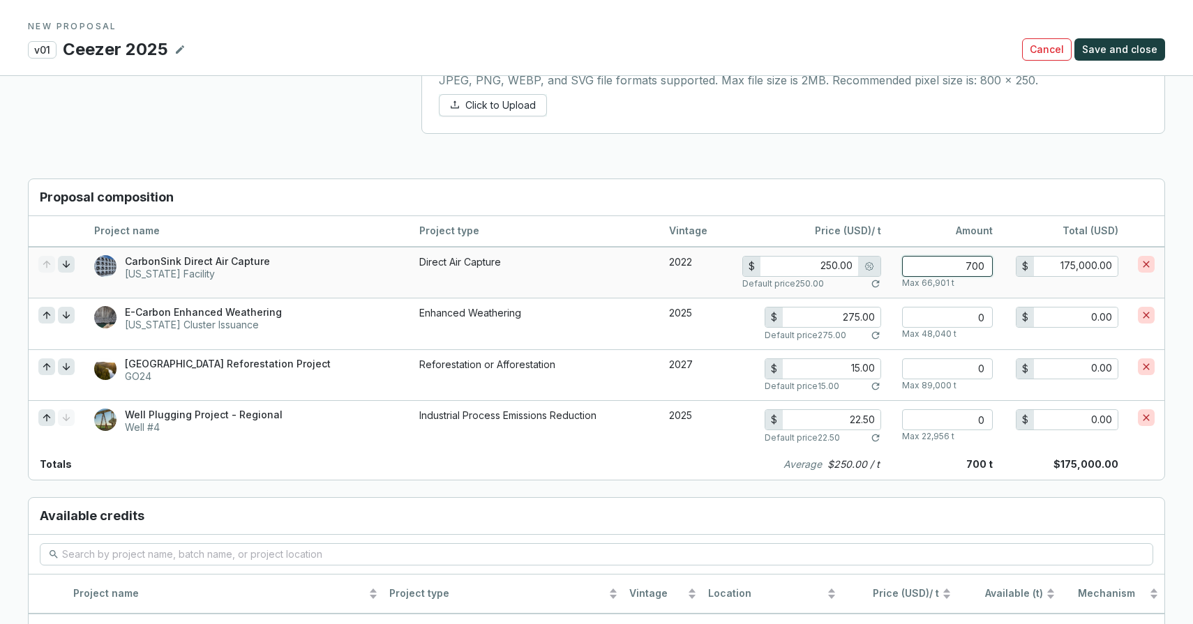
type input "225.00"
type input "7000"
type input "1,575,000.00"
type input "70000"
type input "15,750,000.00"
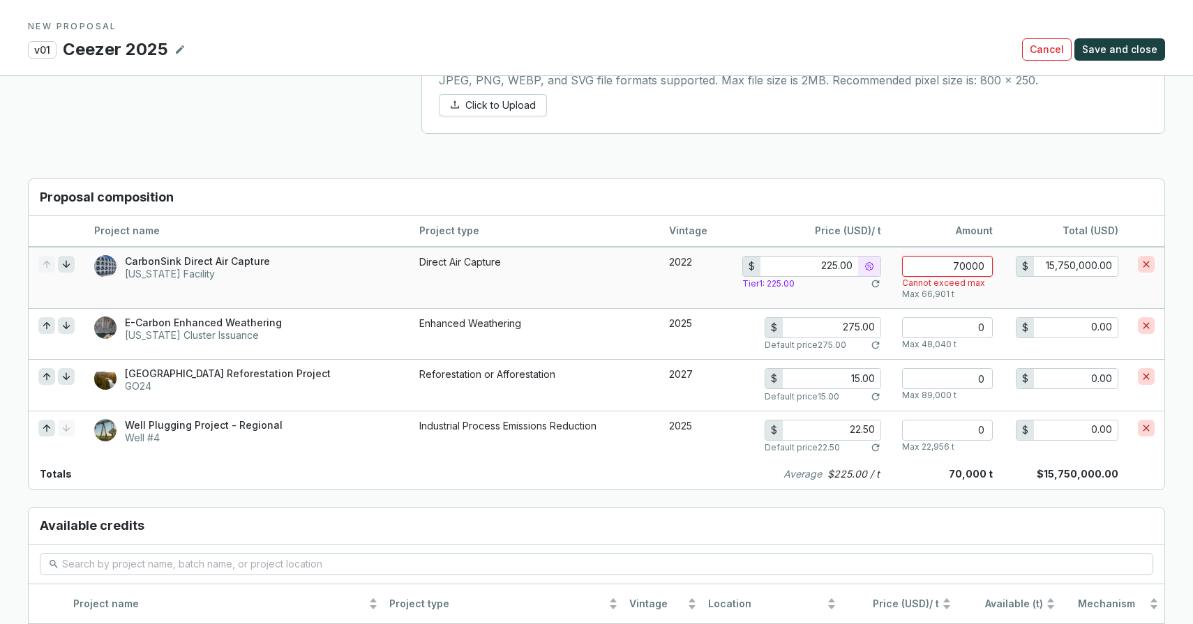
type input "7000"
type input "1,575,000.00"
type input "250.00"
type input "700"
type input "175,000.00"
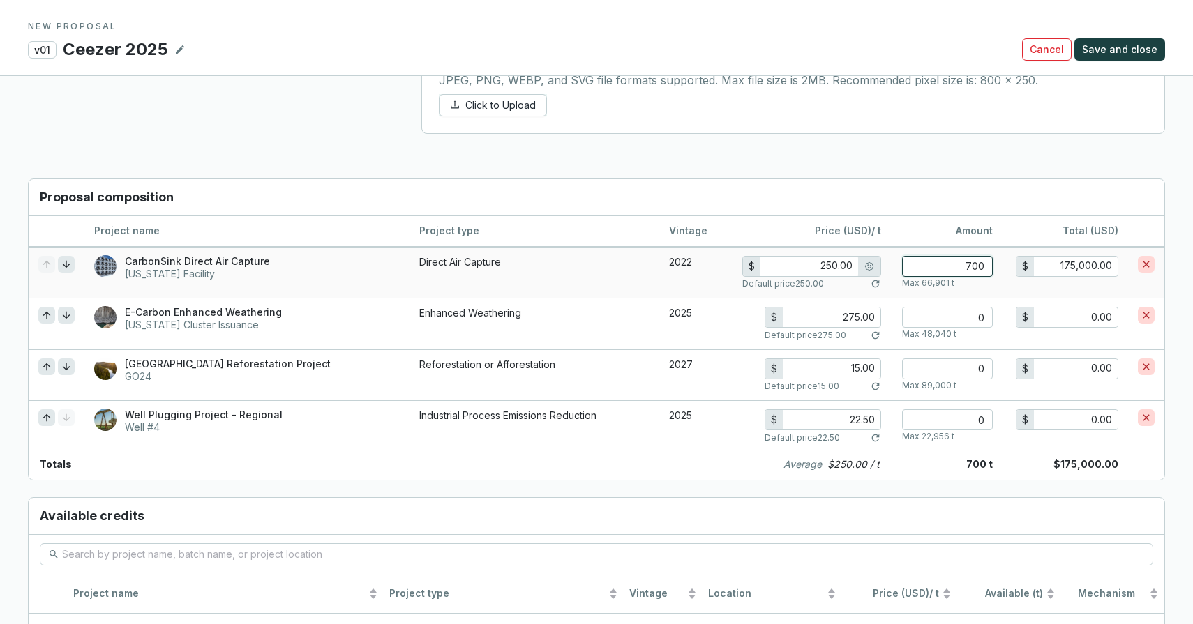
type input "70"
type input "17,500.00"
type input "7"
type input "1,750.00"
type input "0"
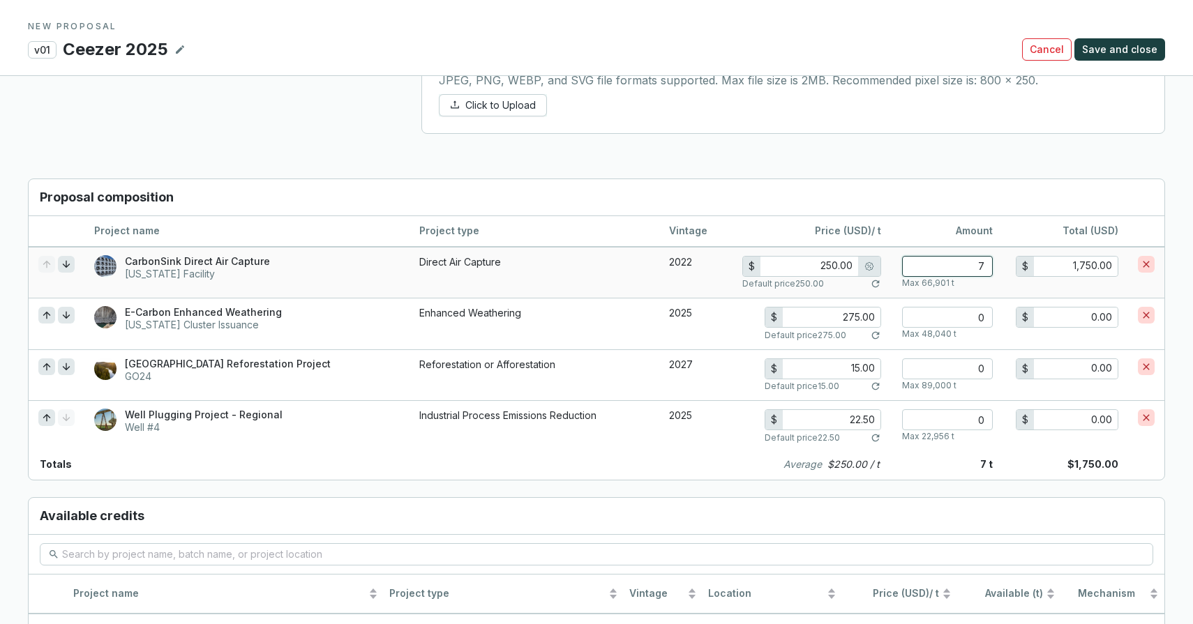
type input "0.00"
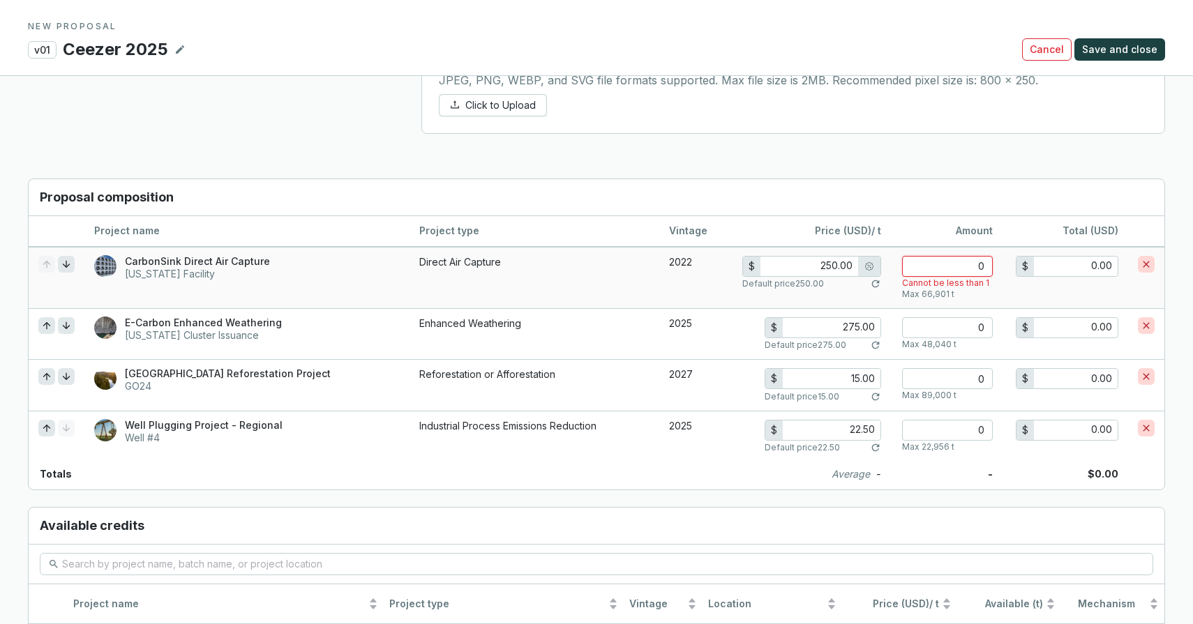
type input "0"
click at [861, 329] on input "275.00" at bounding box center [832, 328] width 98 height 20
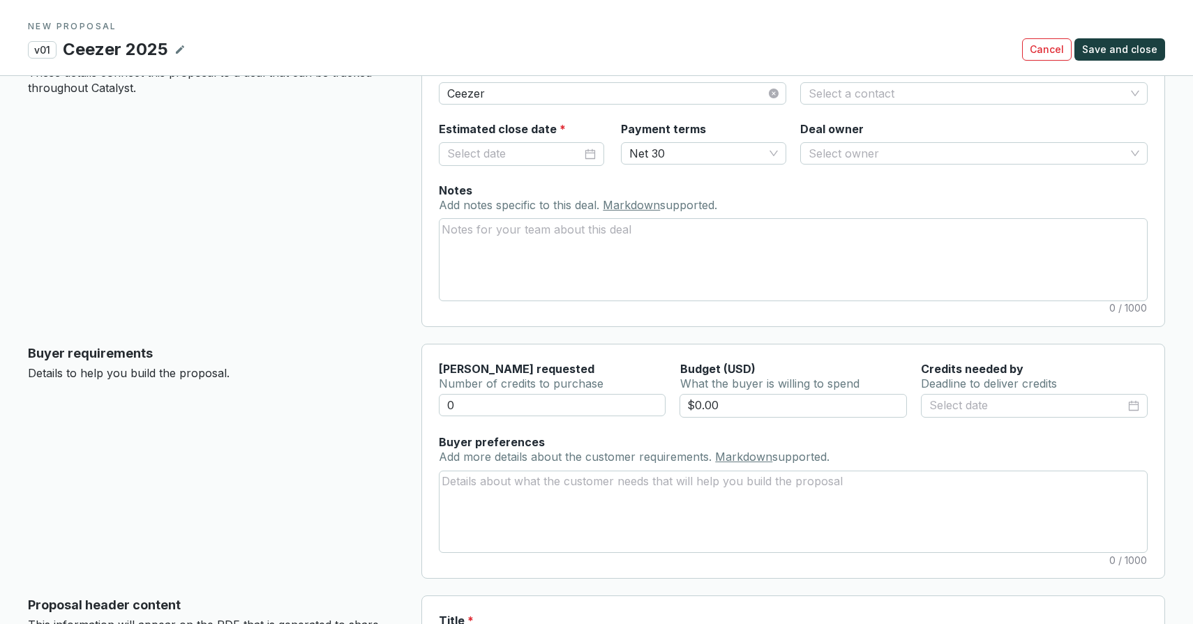
scroll to position [52, 0]
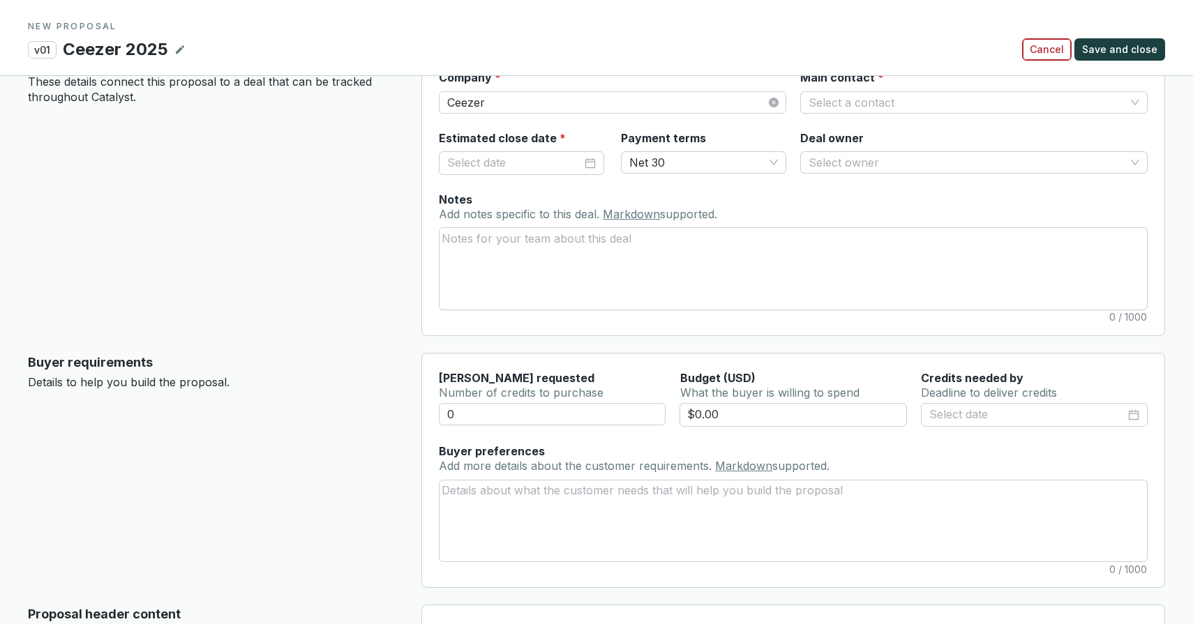
click at [1051, 55] on span "Cancel" at bounding box center [1047, 50] width 34 height 14
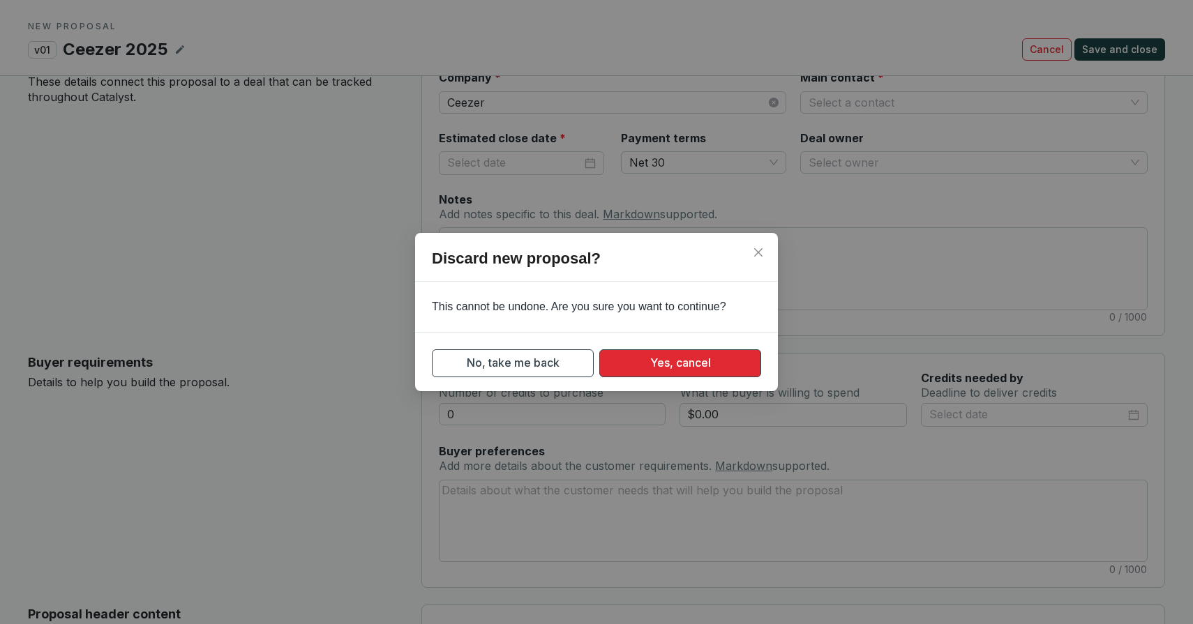
click at [663, 363] on span "Yes, cancel" at bounding box center [680, 362] width 61 height 17
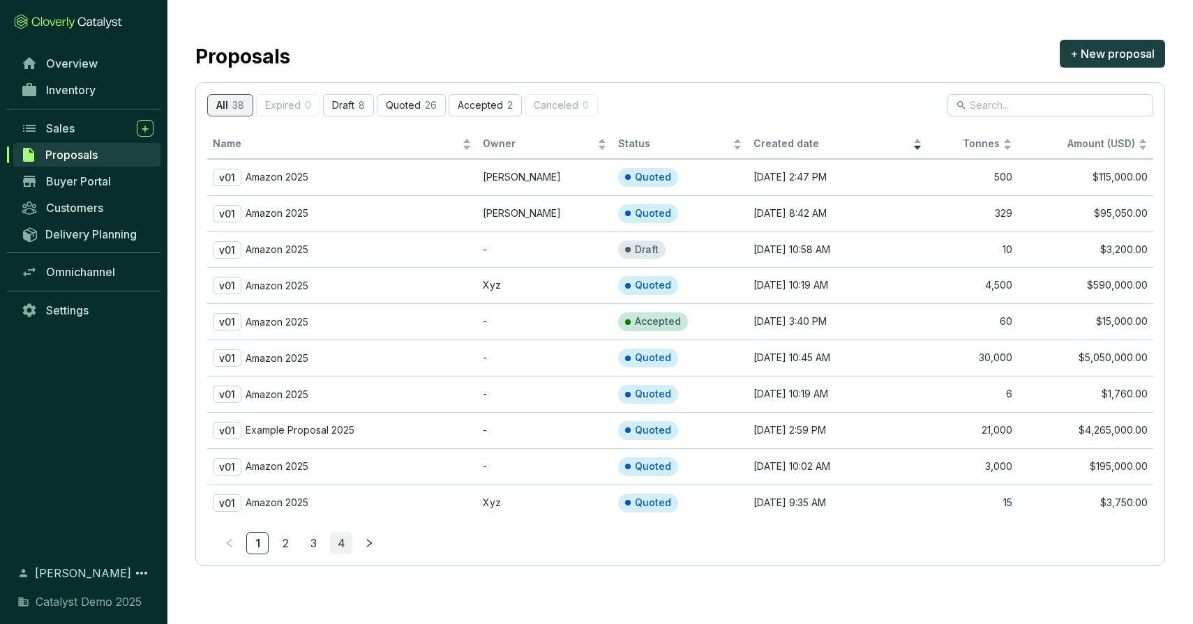
click at [335, 539] on link "4" at bounding box center [341, 543] width 21 height 21
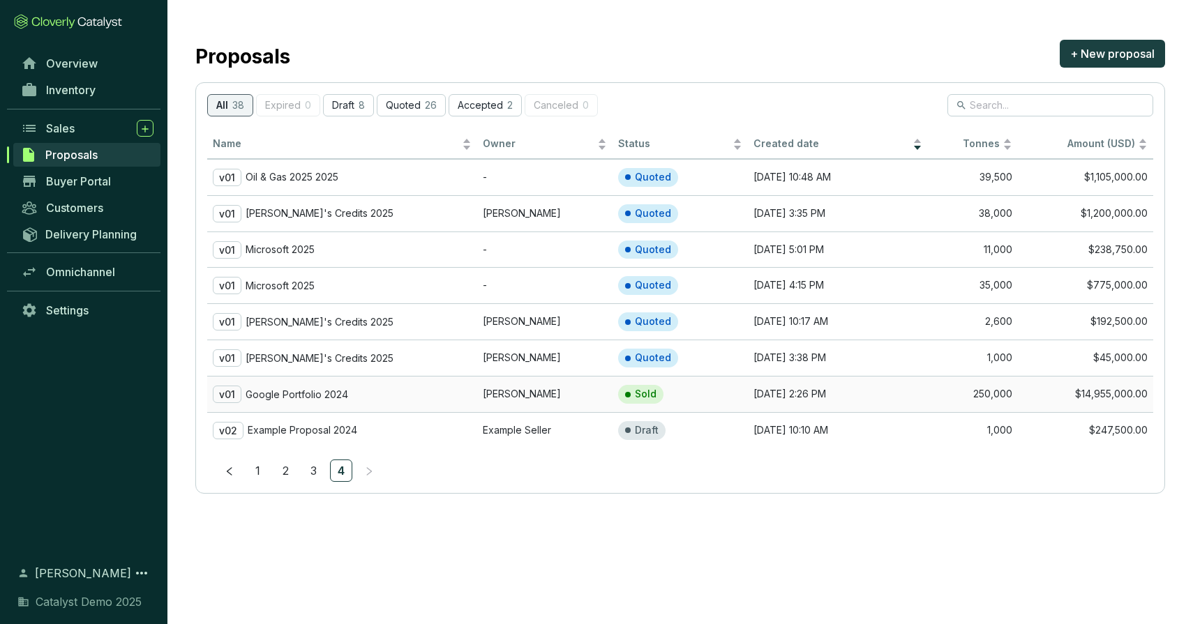
click at [323, 393] on p "Google Portfolio 2024" at bounding box center [297, 395] width 103 height 13
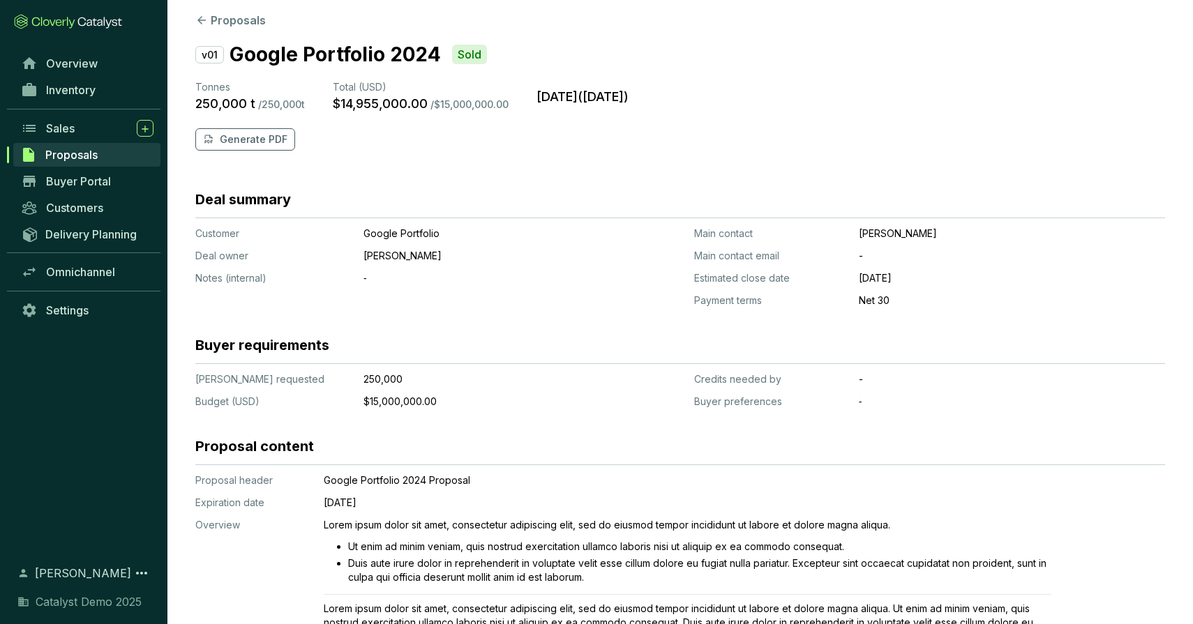
scroll to position [23, 0]
click at [243, 141] on p "Generate PDF" at bounding box center [254, 141] width 68 height 14
click at [86, 271] on span "Omnichannel" at bounding box center [80, 272] width 69 height 14
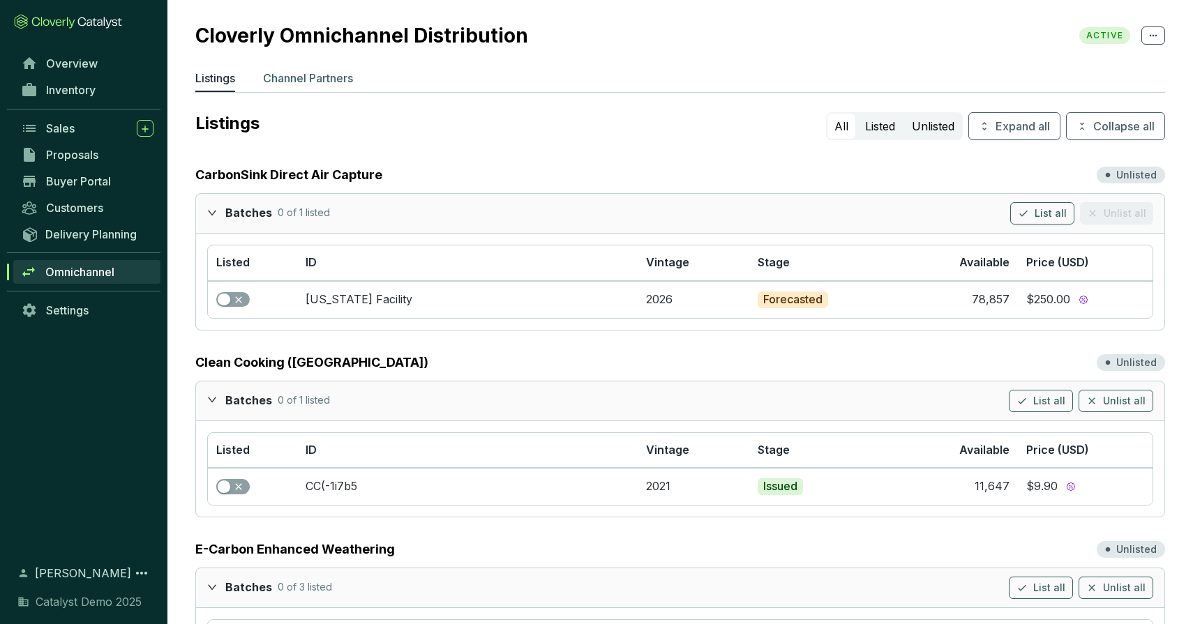
click at [301, 75] on p "Channel Partners" at bounding box center [308, 78] width 90 height 17
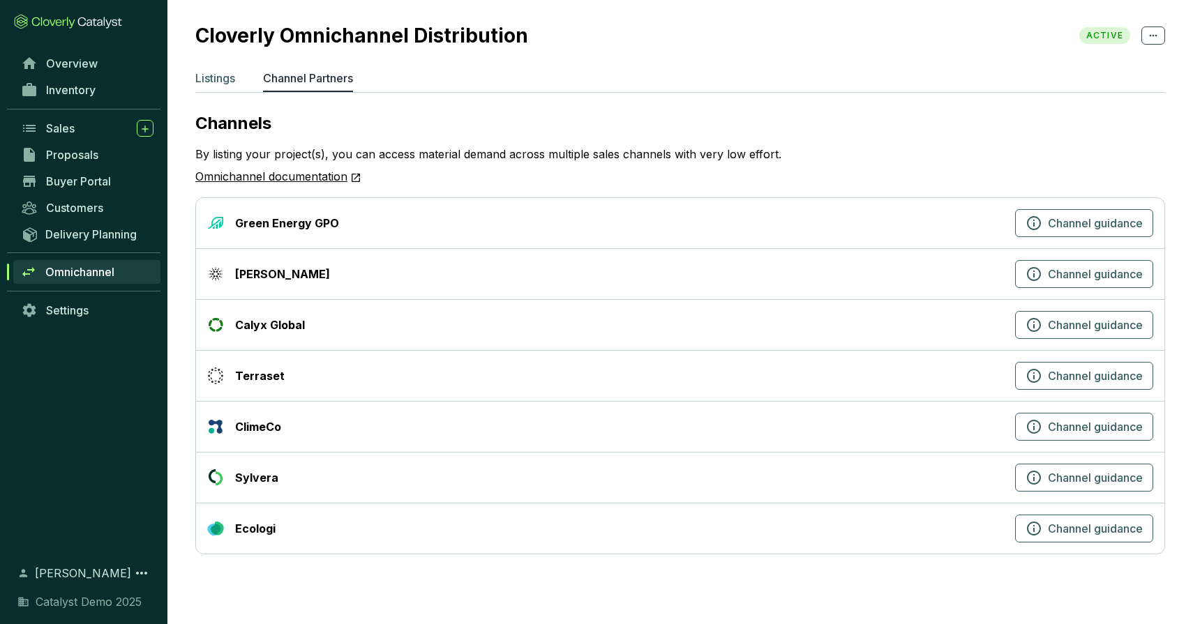
click at [218, 82] on p "Listings" at bounding box center [215, 78] width 40 height 17
